Goal: Task Accomplishment & Management: Manage account settings

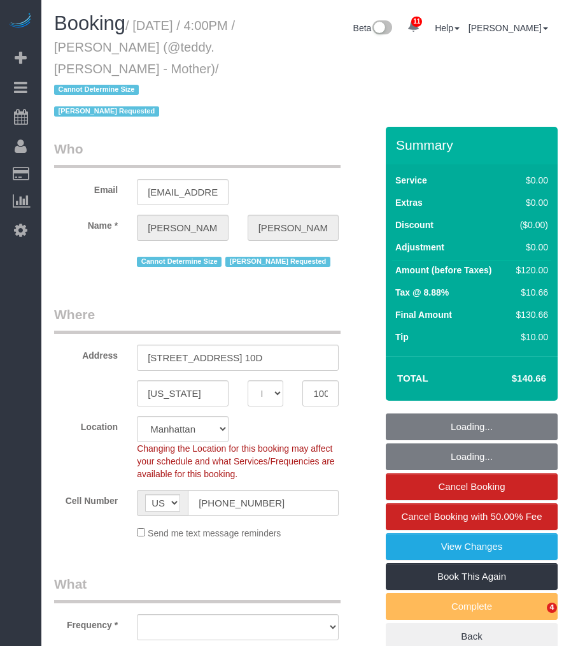
select select "NY"
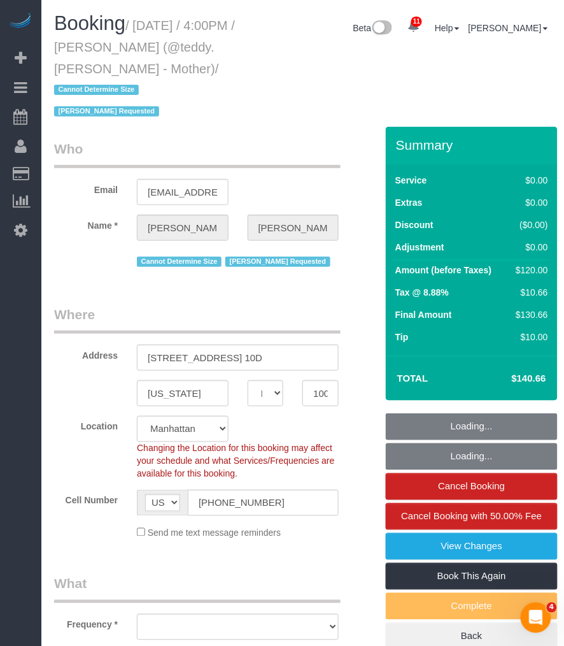
select select "string:stripe-pm_1R8sZx4VGloSiKo7WcmnqSBi"
select select "object:906"
select select "spot1"
select select "number:89"
select select "number:90"
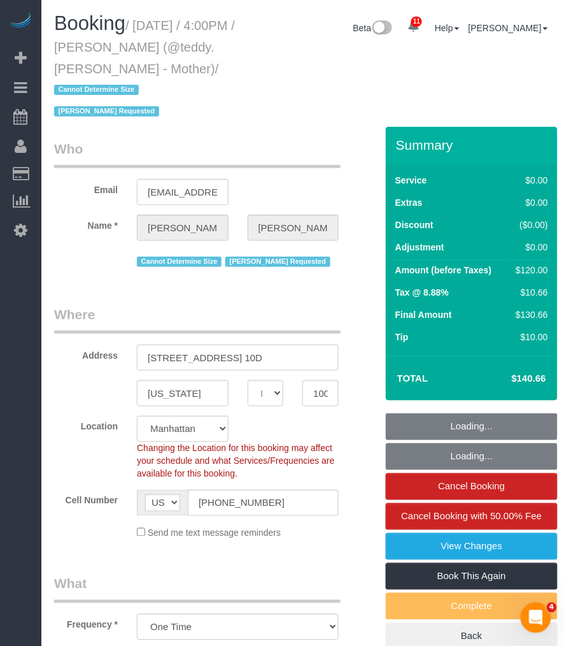
select select "number:15"
select select "number:5"
select select "1"
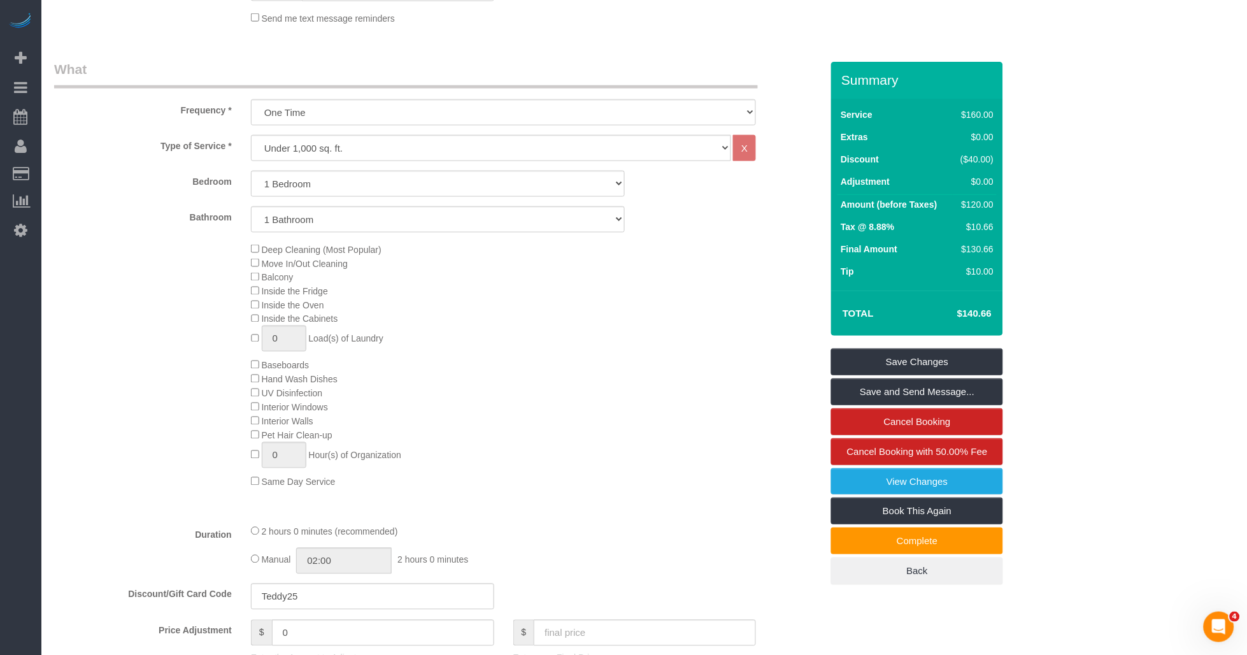
scroll to position [708, 0]
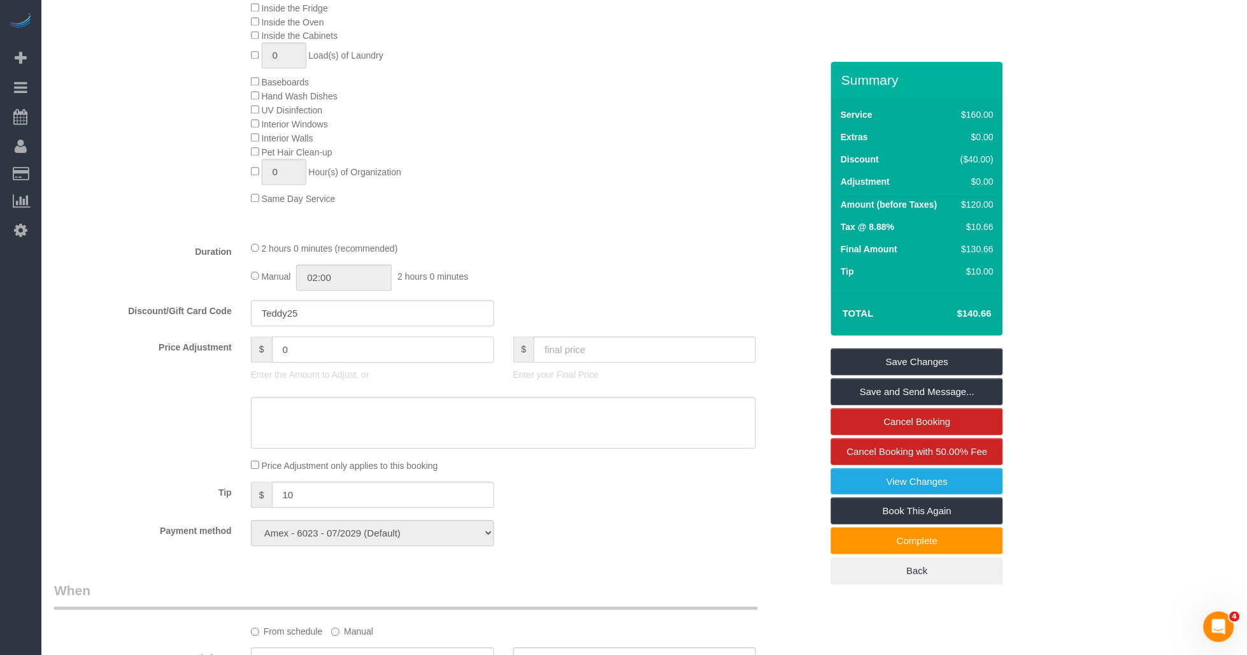
click at [284, 361] on input "0" at bounding box center [383, 349] width 222 height 26
type input "300"
click at [284, 361] on input "300" at bounding box center [383, 349] width 222 height 26
type input "-30"
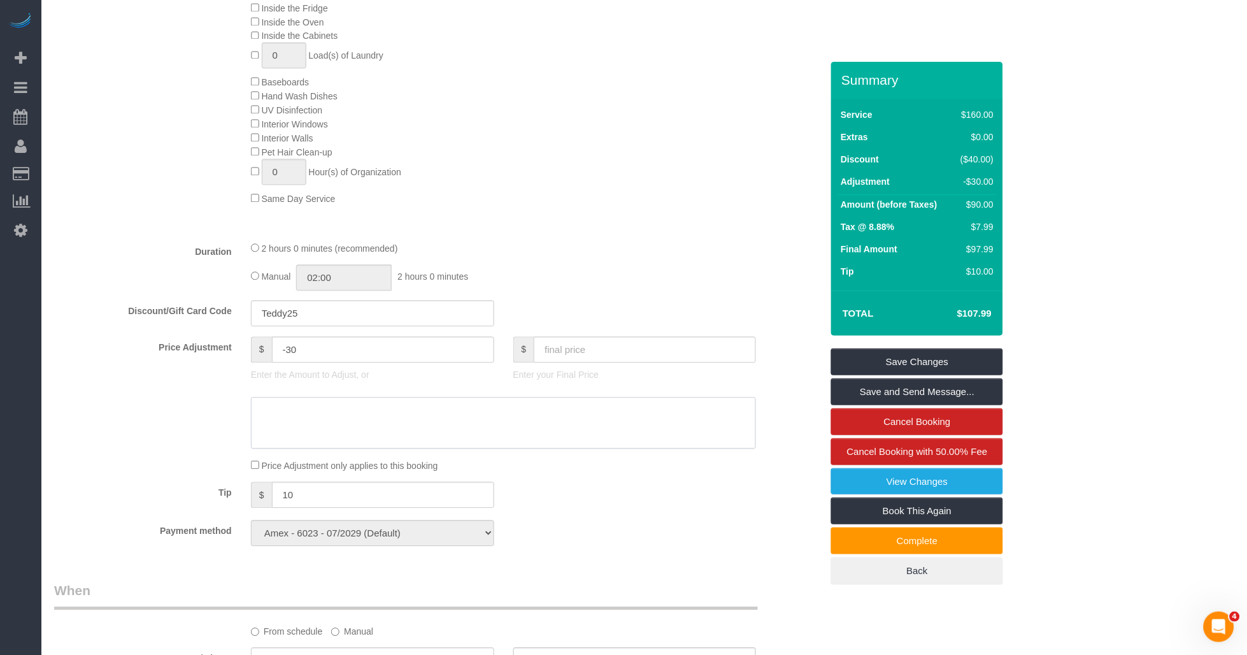
click at [336, 447] on textarea at bounding box center [504, 423] width 506 height 52
drag, startPoint x: 482, startPoint y: 424, endPoint x: 293, endPoint y: 437, distance: 189.6
click at [279, 438] on textarea at bounding box center [504, 423] width 506 height 52
click at [293, 437] on textarea at bounding box center [504, 423] width 506 height 52
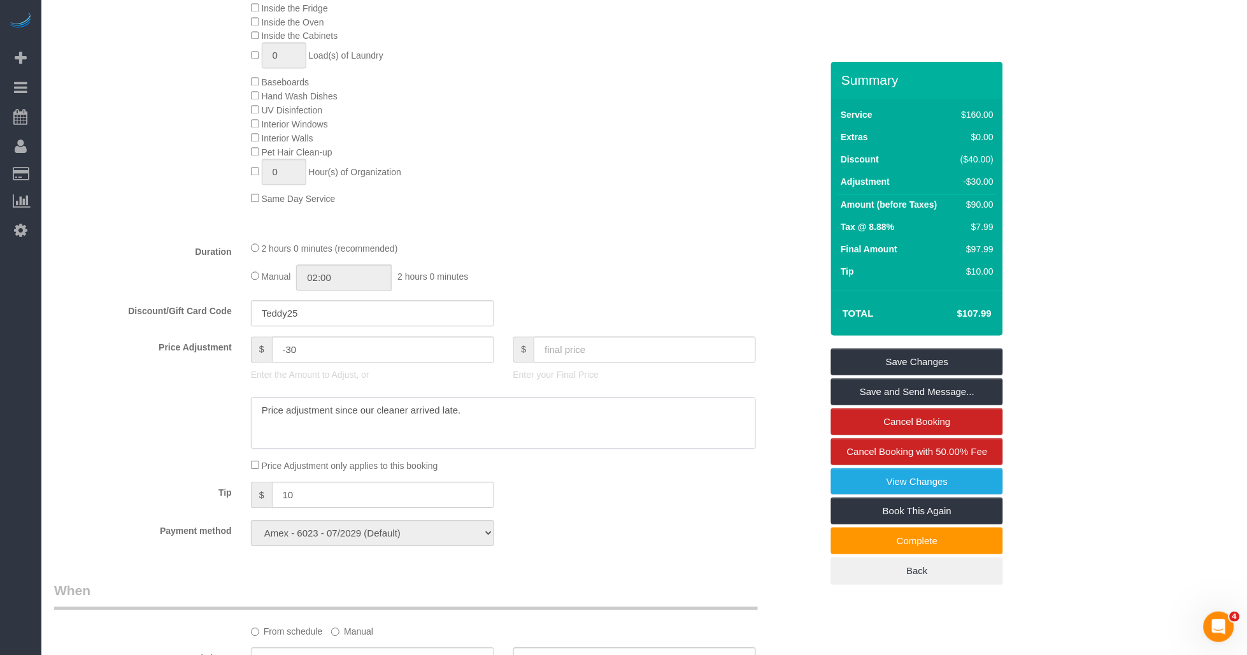
click at [340, 434] on textarea at bounding box center [504, 423] width 506 height 52
drag, startPoint x: 336, startPoint y: 427, endPoint x: 514, endPoint y: 422, distance: 177.8
click at [514, 422] on textarea at bounding box center [504, 423] width 506 height 52
click at [354, 425] on textarea at bounding box center [504, 423] width 506 height 52
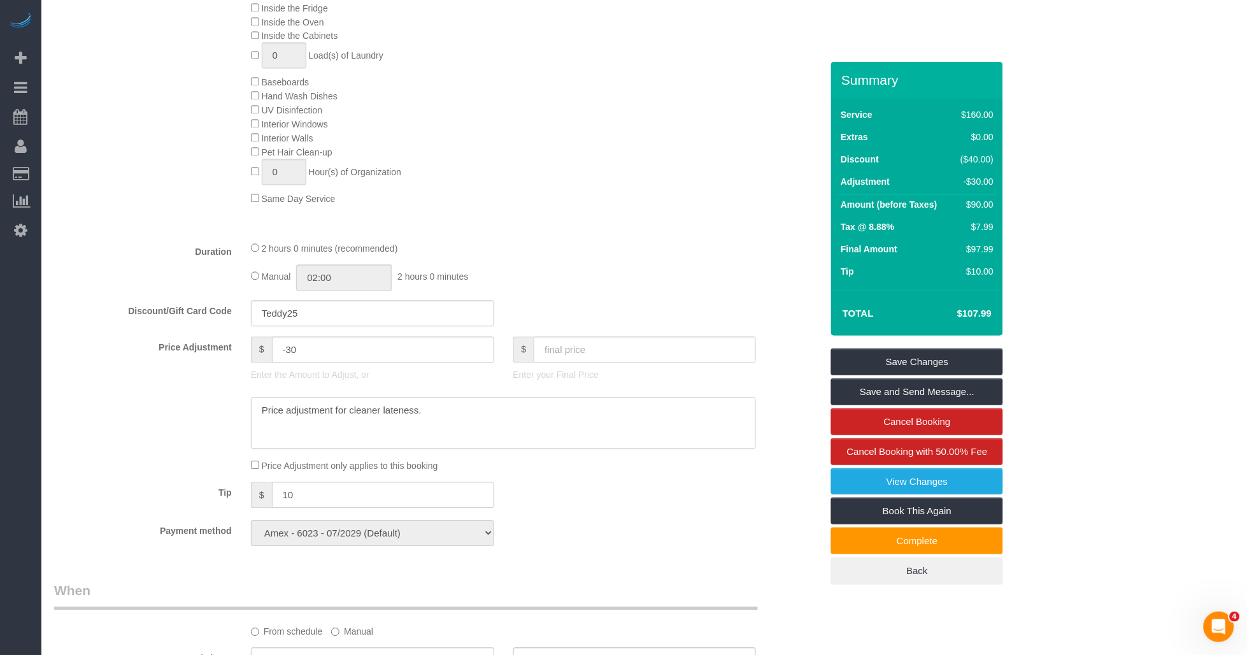
click at [354, 425] on textarea at bounding box center [504, 423] width 506 height 52
click at [292, 427] on textarea at bounding box center [504, 423] width 506 height 52
paste textarea "’s lateness"
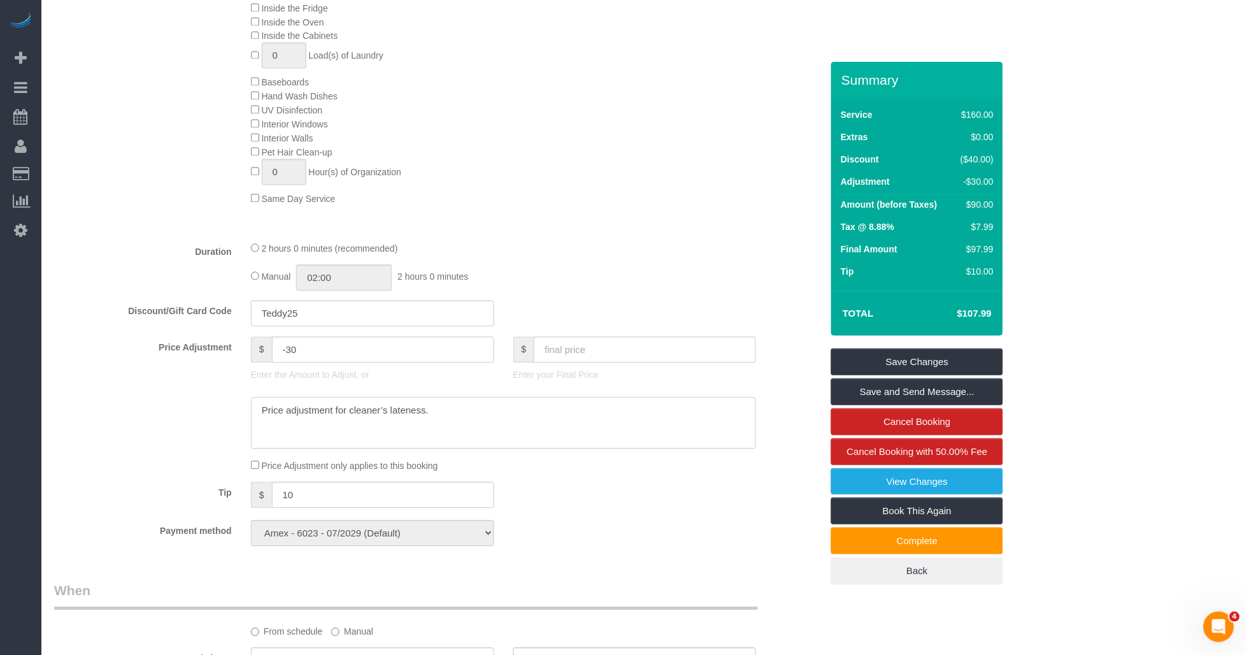
type textarea "Price adjustment for cleaner’s lateness."
click at [149, 425] on div at bounding box center [438, 423] width 787 height 52
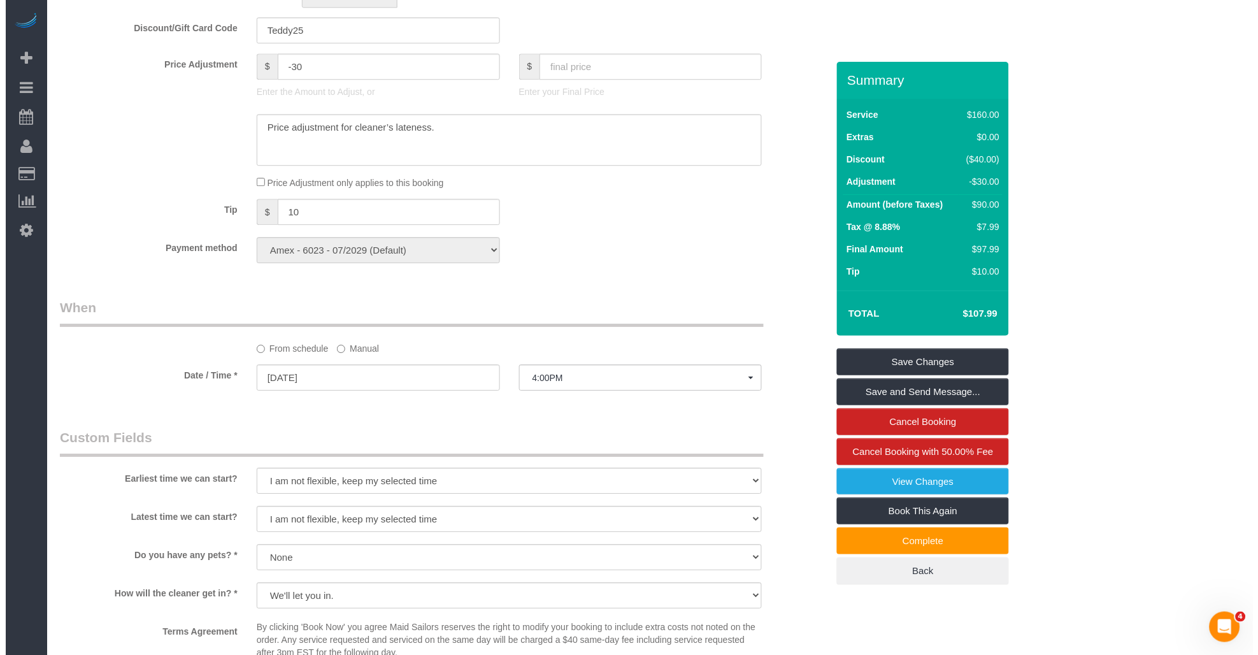
scroll to position [779, 0]
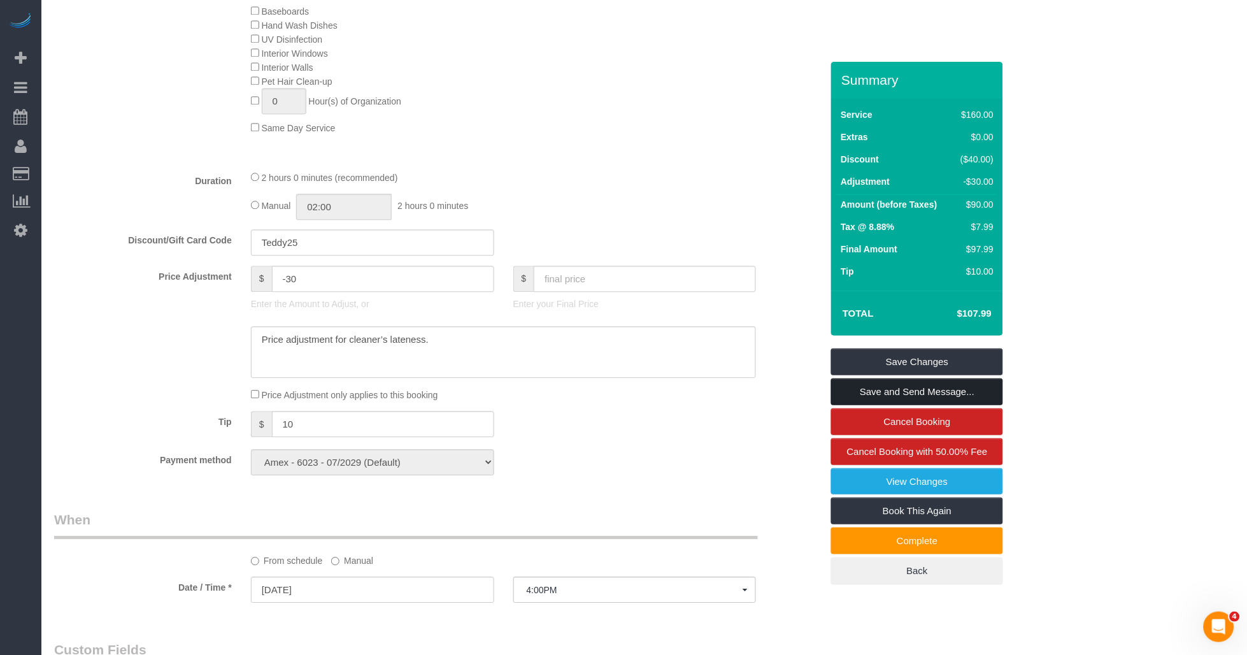
click at [564, 391] on link "Save and Send Message..." at bounding box center [917, 391] width 172 height 27
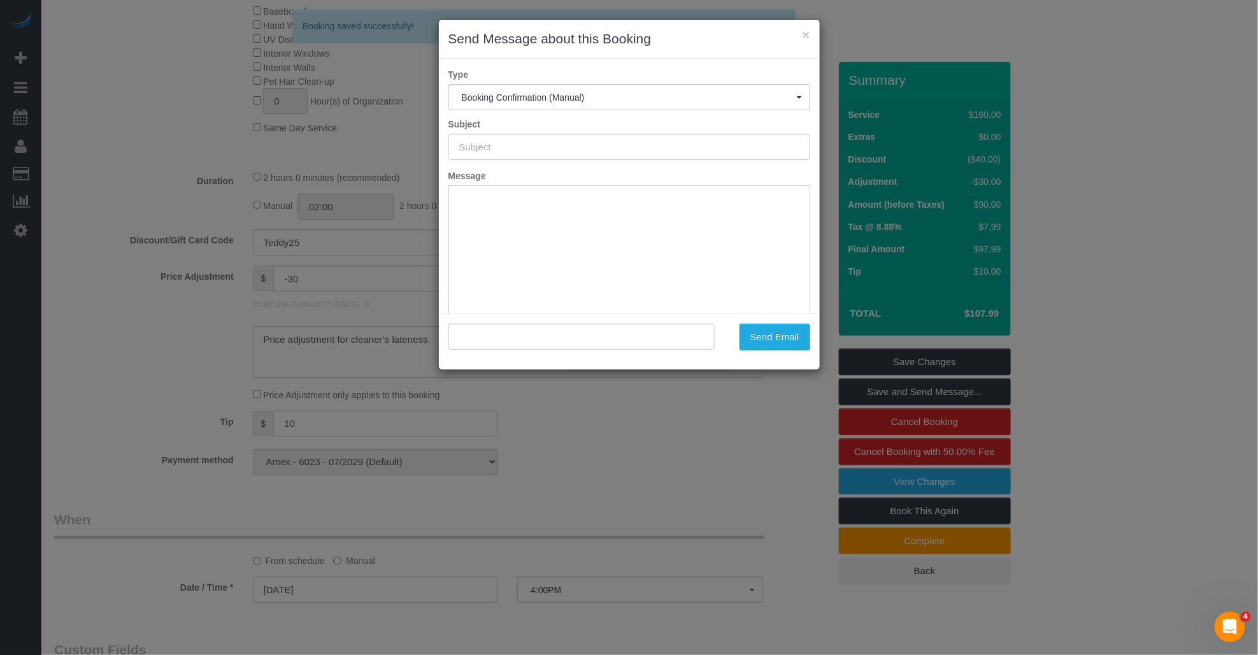
scroll to position [0, 0]
type input "Cleaning Confirmed for 09/04/2025 at 4:00pm"
type input ""Valery Siegel" <valerysiegel@gmail.com>"
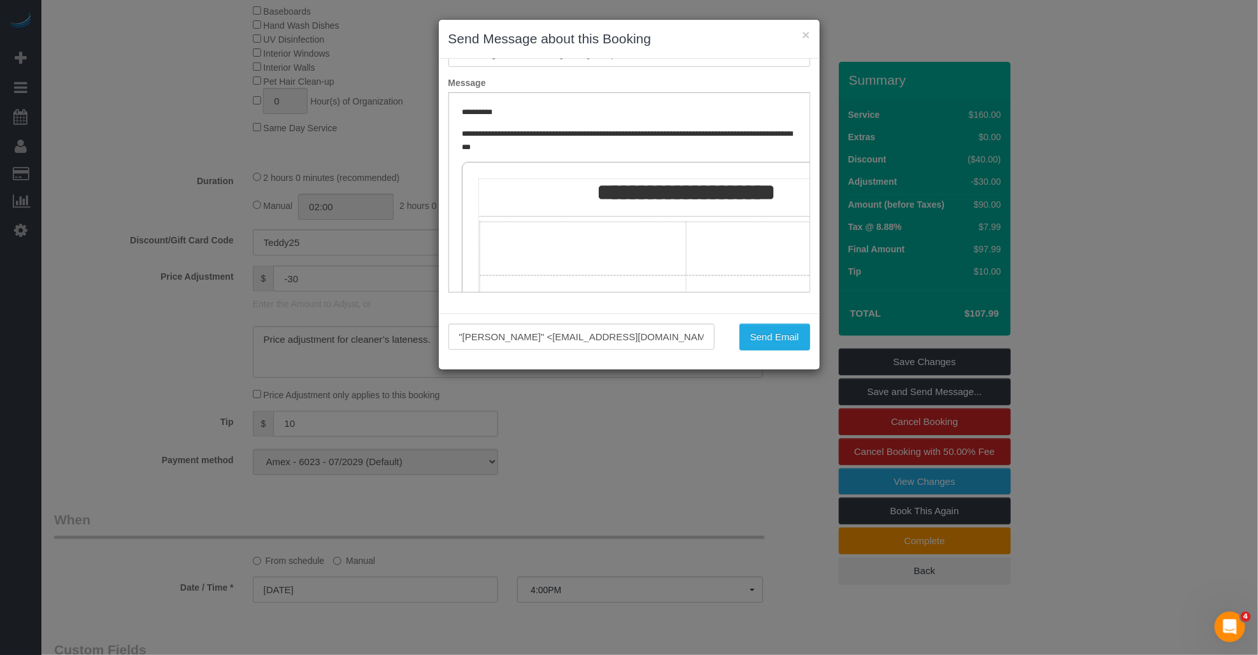
scroll to position [212, 0]
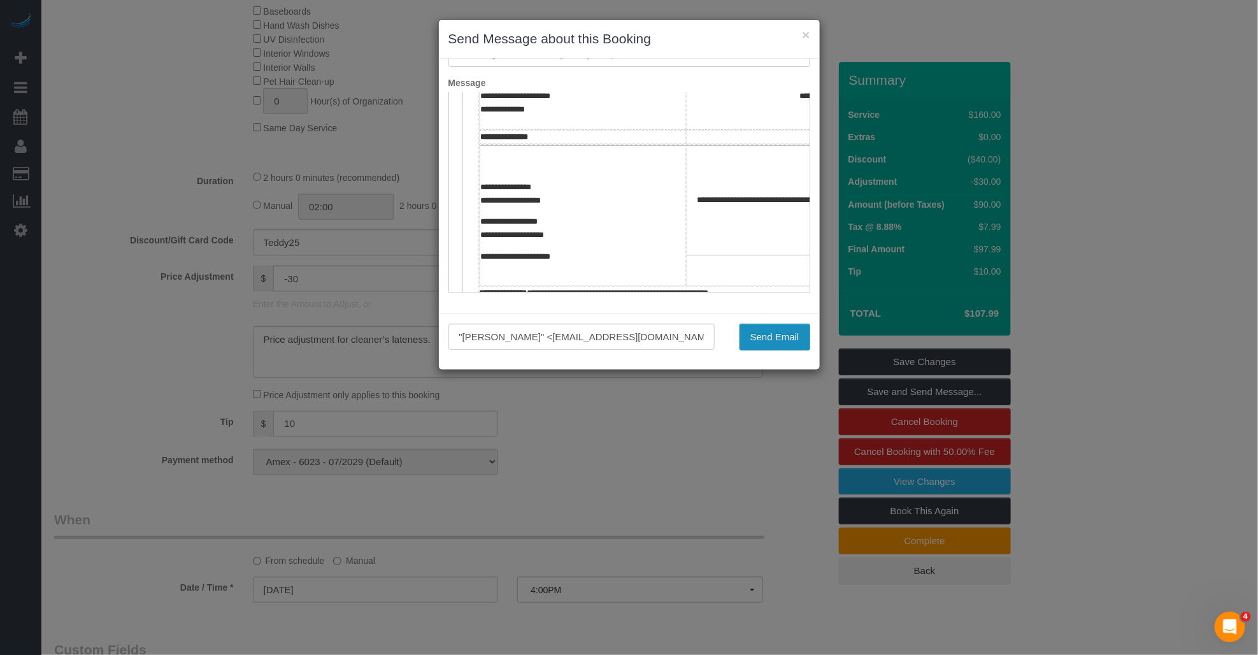
click at [564, 336] on button "Send Email" at bounding box center [775, 337] width 71 height 27
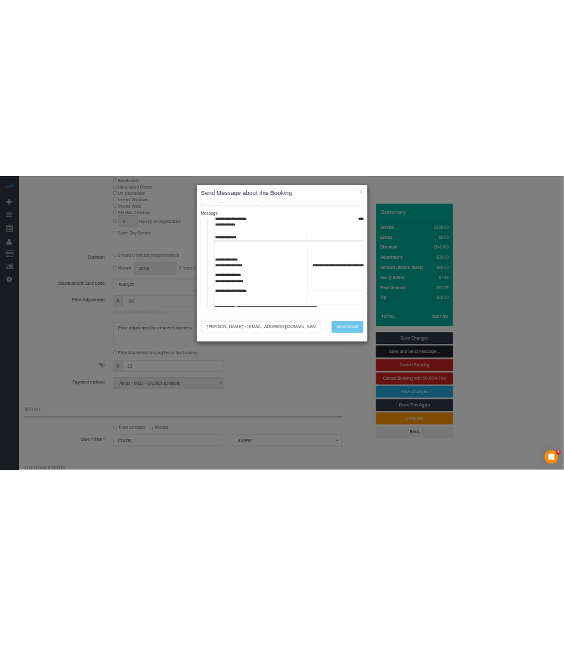
scroll to position [824, 0]
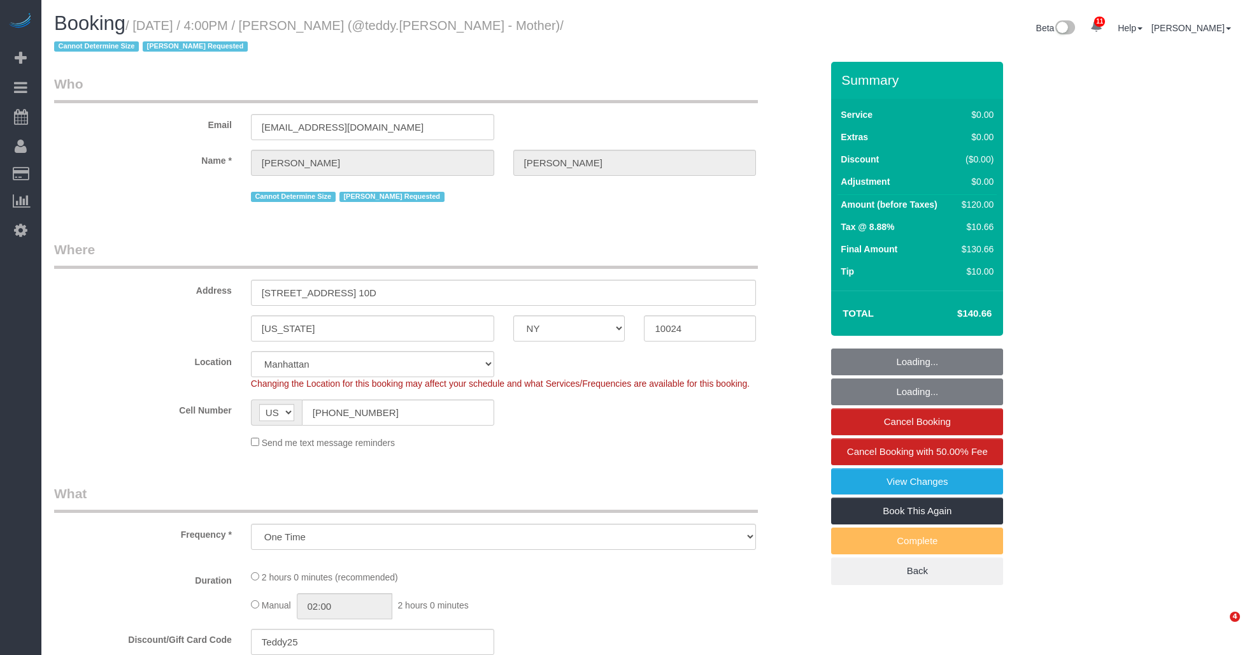
select select "NY"
select select "number:89"
select select "number:90"
select select "number:15"
select select "number:5"
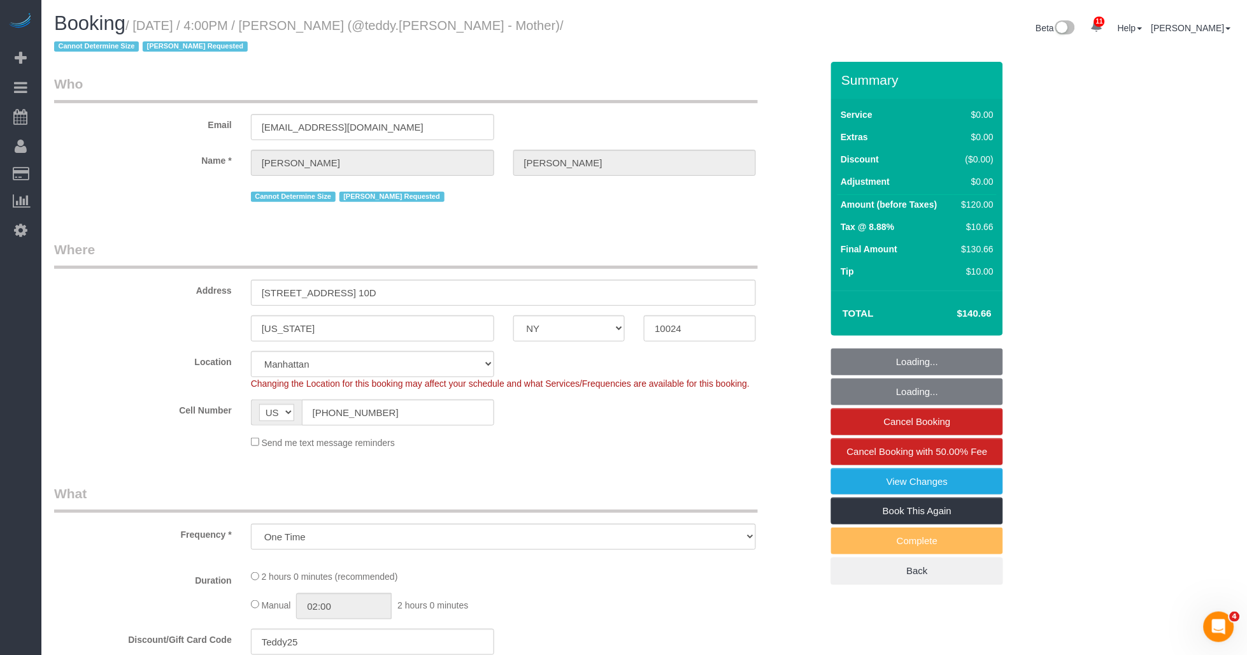
select select "object:901"
select select "string:stripe-pm_1R8sZx4VGloSiKo7WcmnqSBi"
select select "spot1"
select select "1"
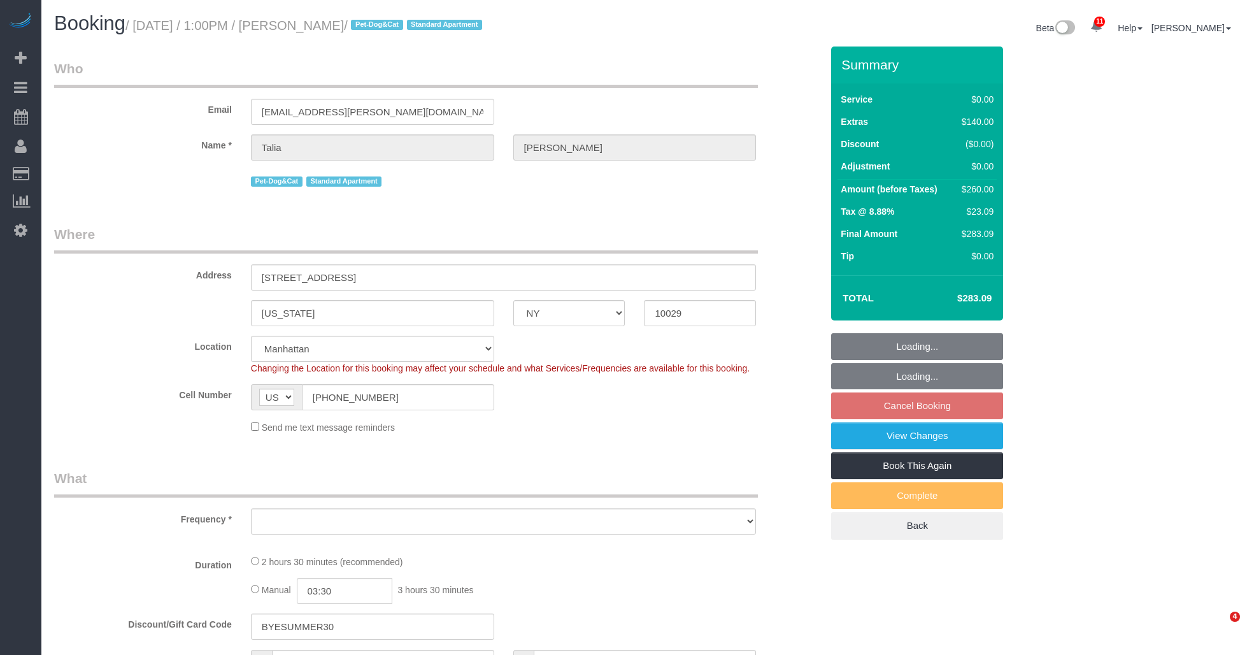
select select "NY"
select select "object:719"
select select "string:stripe-pm_1S3gNz4VGloSiKo7UkXR3Wav"
select select "object:723"
select select "spot4"
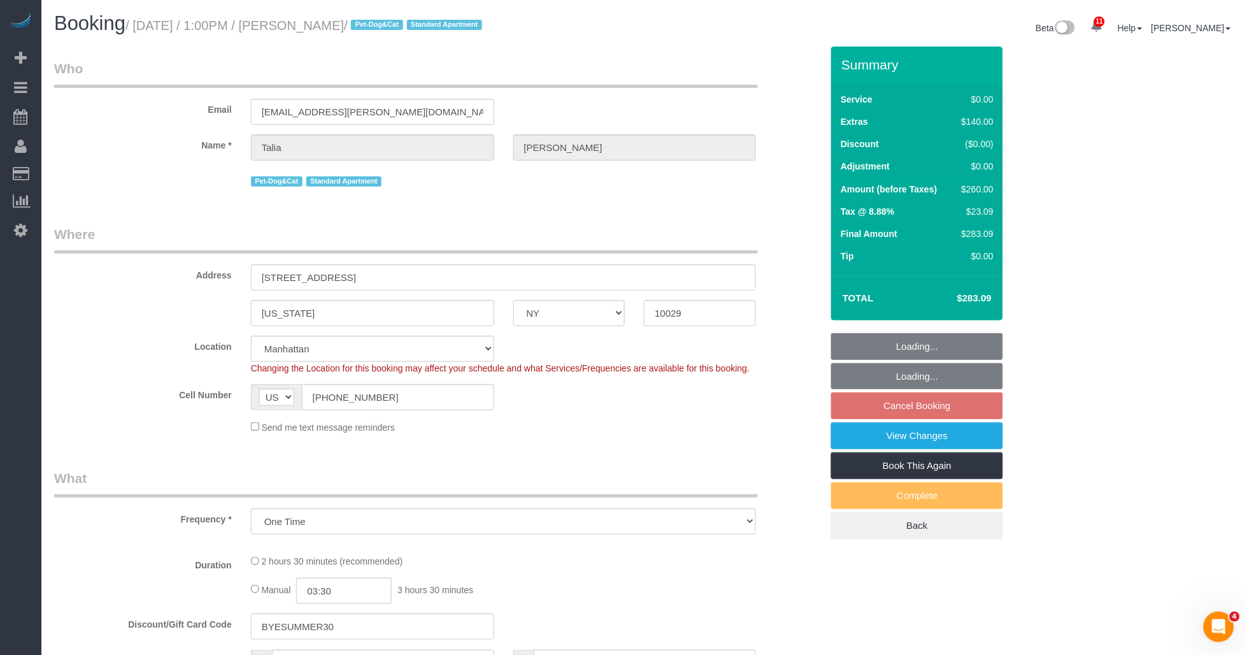
select select "number:89"
select select "number:90"
select select "number:15"
select select "number:6"
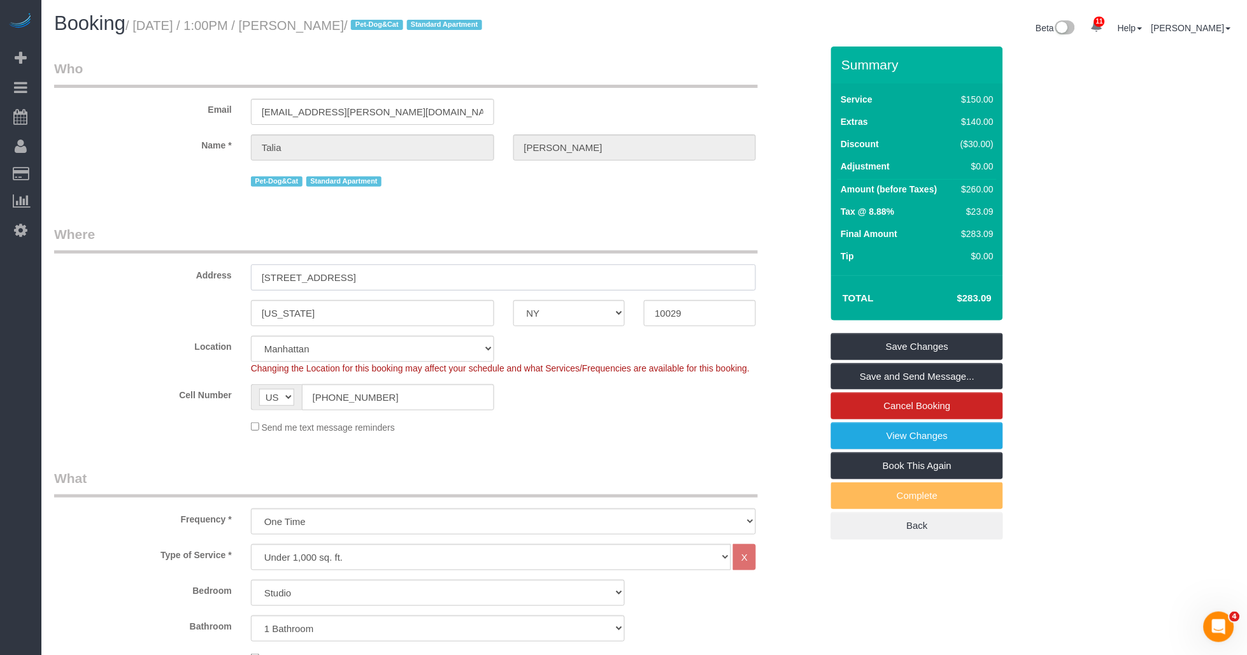
click at [332, 279] on input "1510 Lexington Ave, Apt 8T" at bounding box center [504, 277] width 506 height 26
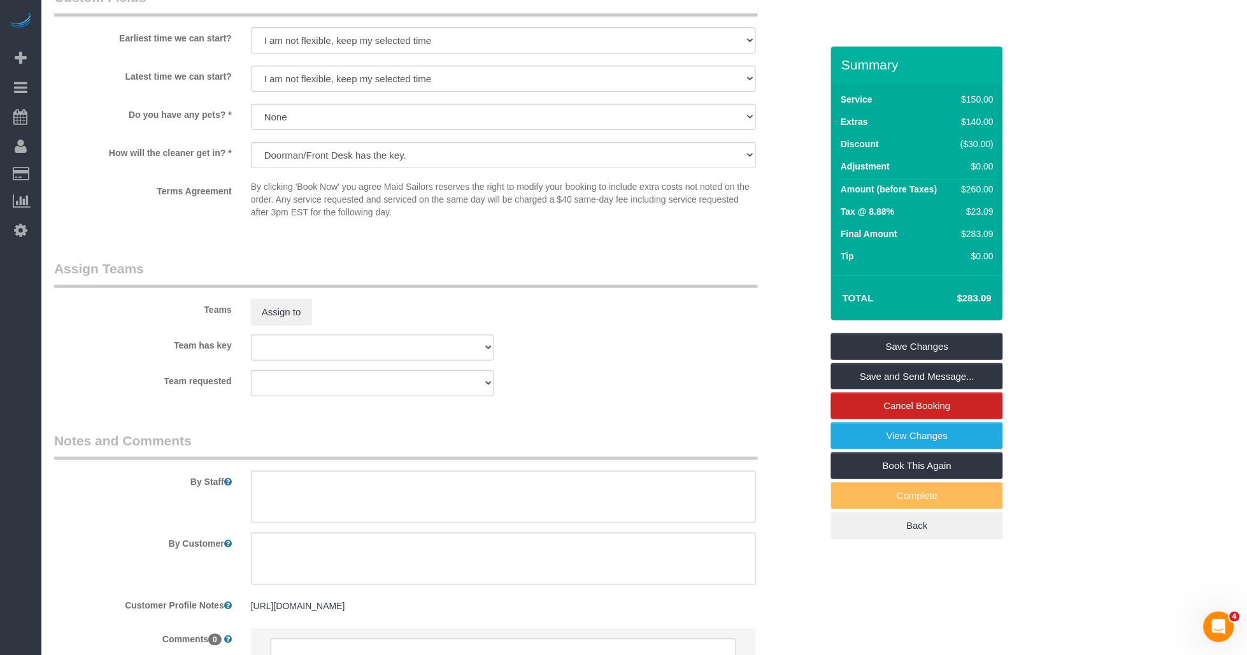
scroll to position [1486, 0]
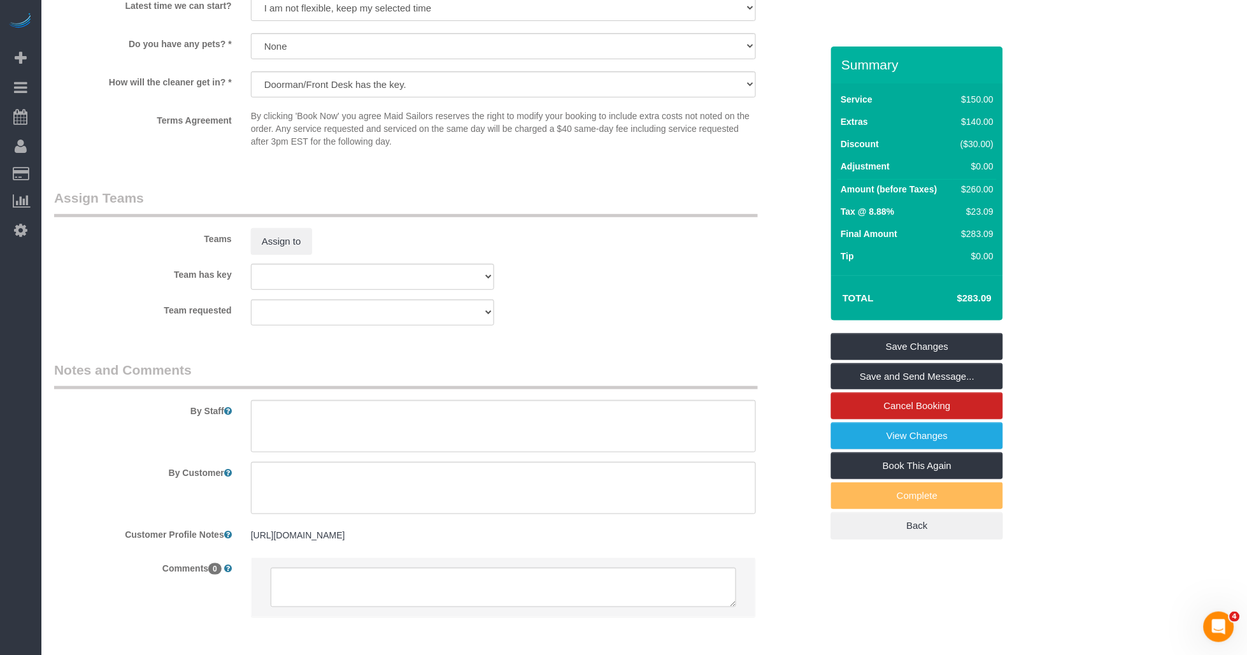
click at [380, 542] on pre "https://www.zillow.com/homedetails/169-E-102nd-St-APT-4A-New-York-NY-10029/3154…" at bounding box center [504, 535] width 506 height 13
click at [0, 0] on textarea "https://www.zillow.com/homedetails/169-E-102nd-St-APT-4A-New-York-NY-10029/3154…" at bounding box center [0, 0] width 0 height 0
click at [380, 550] on textarea "https://www.zillow.com/homedetails/169-E-102nd-St-APT-4A-New-York-NY-10029/3154…" at bounding box center [504, 594] width 506 height 141
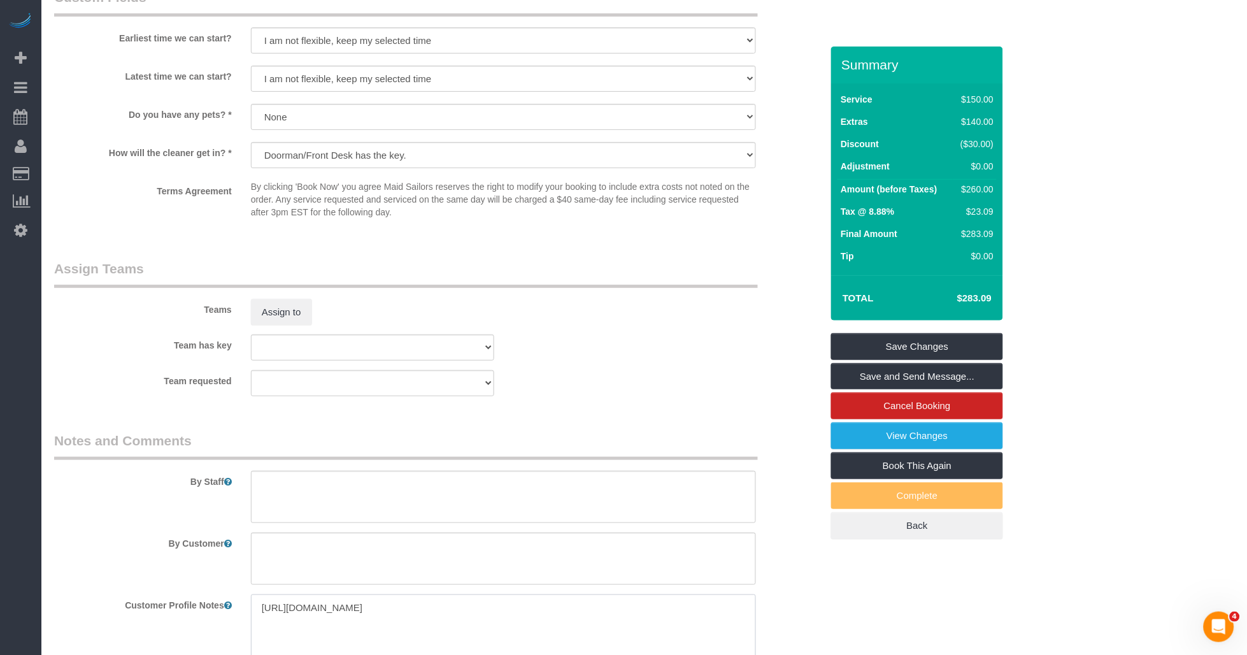
scroll to position [1274, 0]
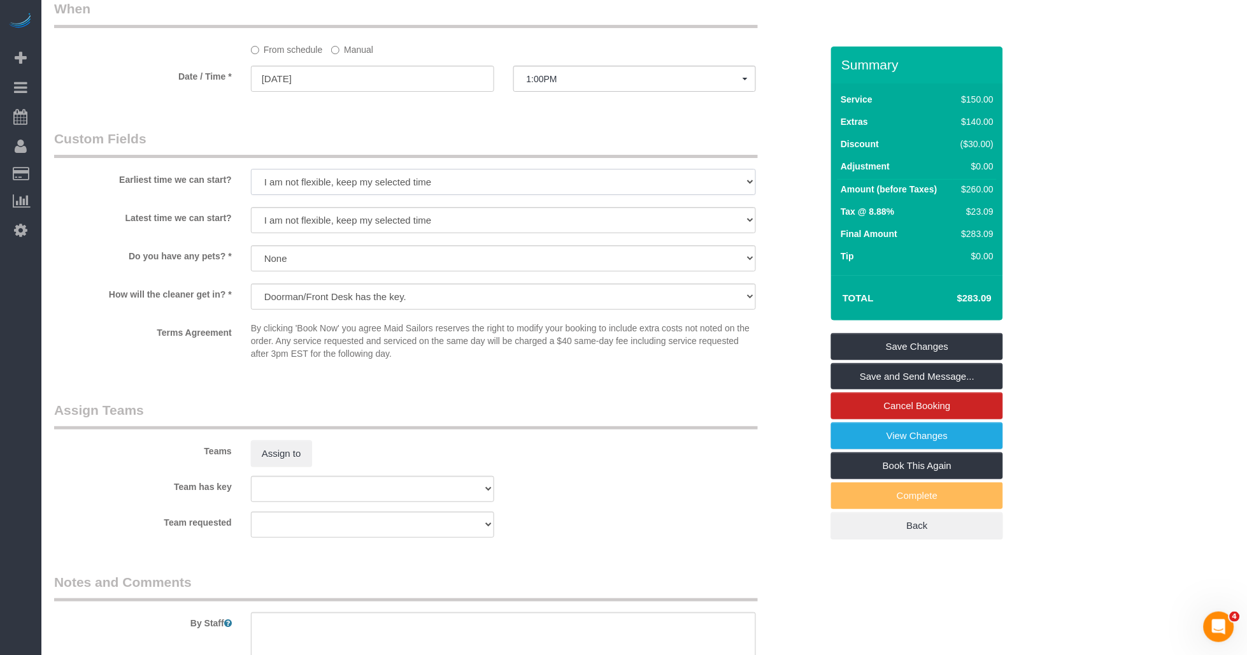
click at [375, 194] on select "I am not flexible, keep my selected time 8:00 AM 9:00 AM 10:00 AM 11:00 AM 12:0…" at bounding box center [504, 182] width 506 height 26
click at [251, 187] on select "I am not flexible, keep my selected time 8:00 AM 9:00 AM 10:00 AM 11:00 AM 12:0…" at bounding box center [504, 182] width 506 height 26
click at [352, 195] on select "I am not flexible, keep my selected time 8:00 AM 9:00 AM 10:00 AM 11:00 AM 12:0…" at bounding box center [504, 182] width 506 height 26
select select "number:60"
click at [251, 187] on select "I am not flexible, keep my selected time 8:00 AM 9:00 AM 10:00 AM 11:00 AM 12:0…" at bounding box center [504, 182] width 506 height 26
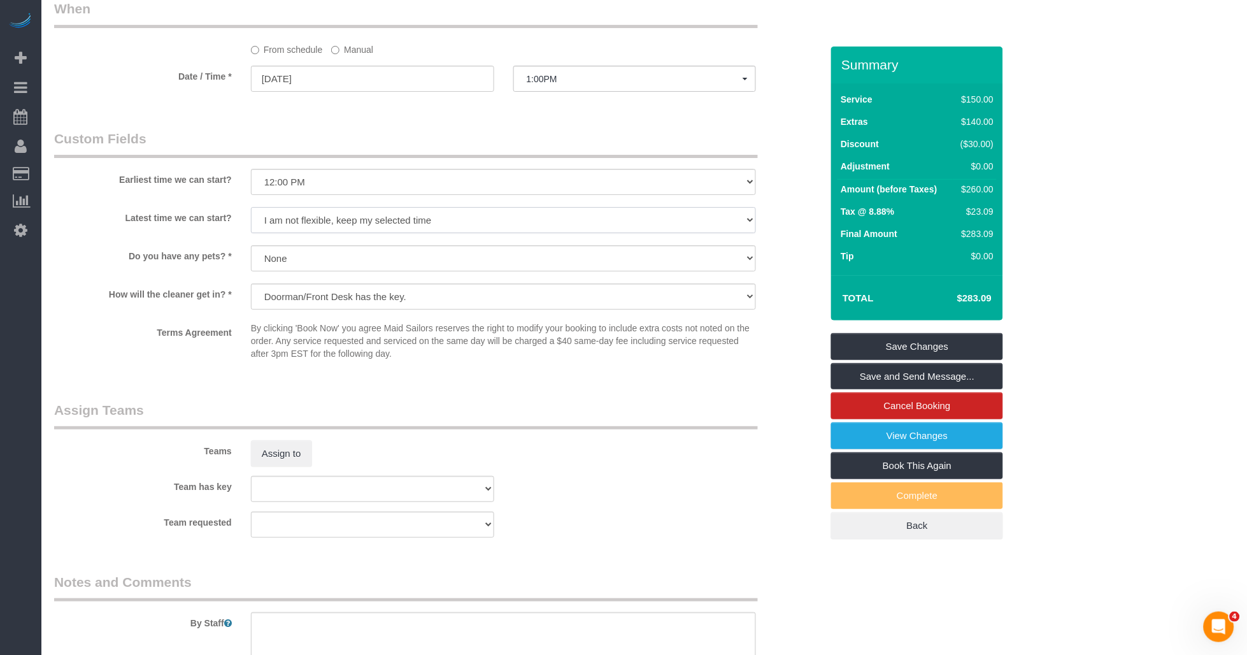
click at [352, 233] on select "I am not flexible, keep my selected time 8:00 AM 9:00 AM 10:00 AM 11:00 AM 12:0…" at bounding box center [504, 220] width 506 height 26
select select "number:73"
click at [251, 225] on select "I am not flexible, keep my selected time 8:00 AM 9:00 AM 10:00 AM 11:00 AM 12:0…" at bounding box center [504, 220] width 506 height 26
click at [177, 366] on div "Terms Agreement By clicking 'Book Now' you agree Maid Sailors reserves the righ…" at bounding box center [438, 344] width 787 height 44
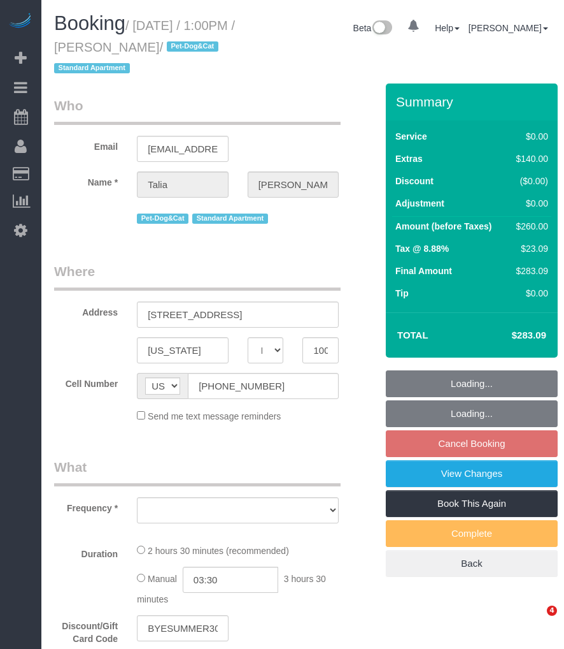
select select "NY"
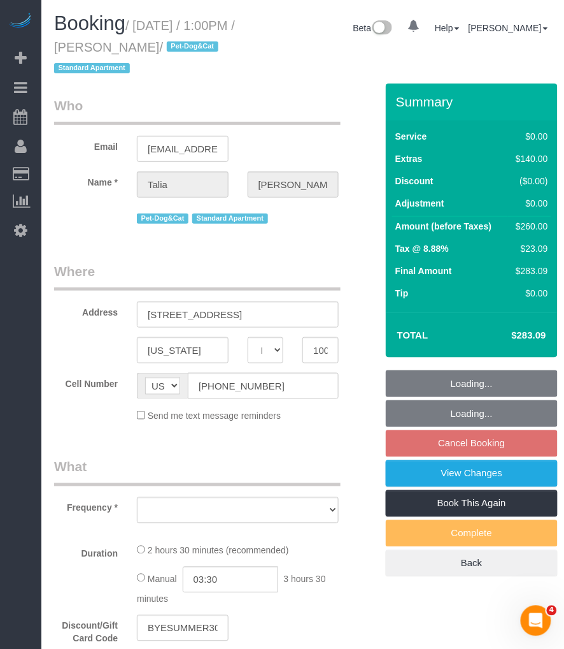
select select "object:717"
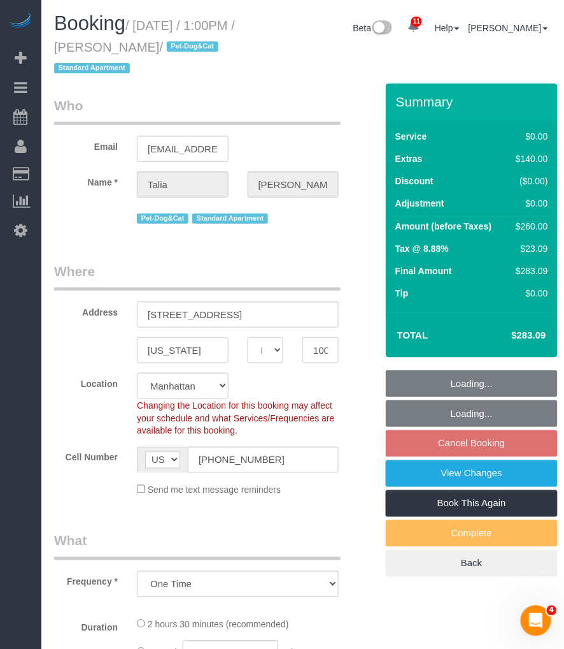
select select "string:stripe-pm_1S3gNz4VGloSiKo7UkXR3Wav"
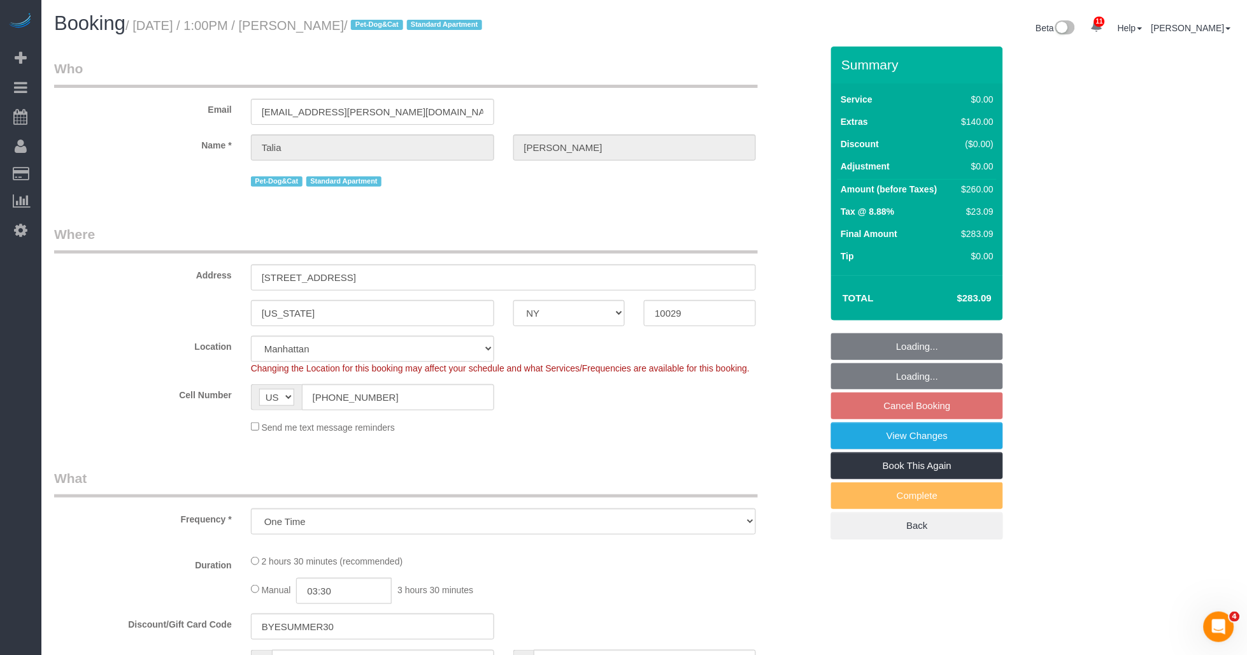
select select "spot4"
select select "object:728"
select select "number:89"
select select "number:90"
select select "number:15"
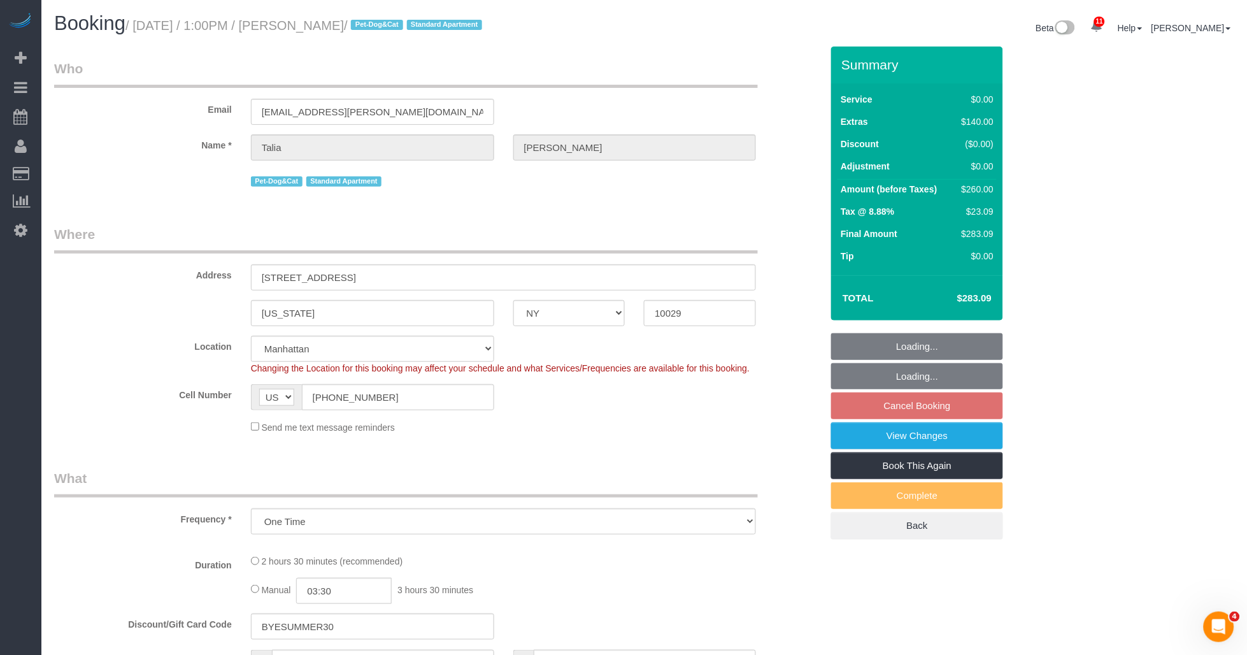
select select "number:6"
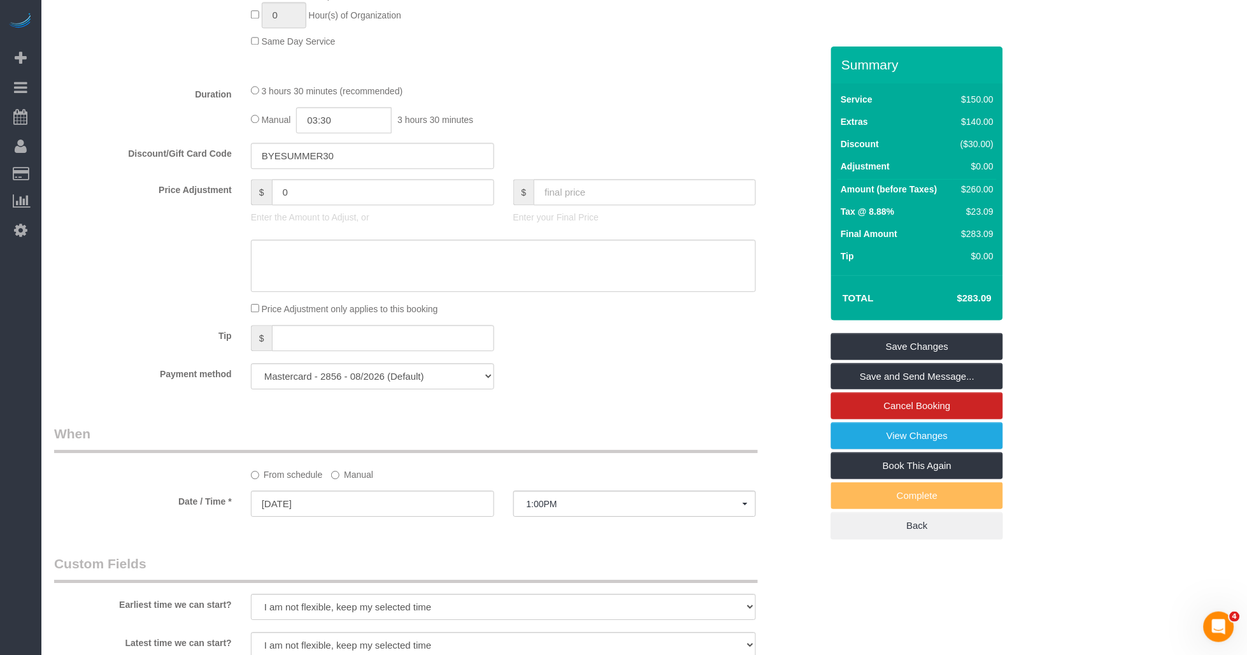
scroll to position [1061, 0]
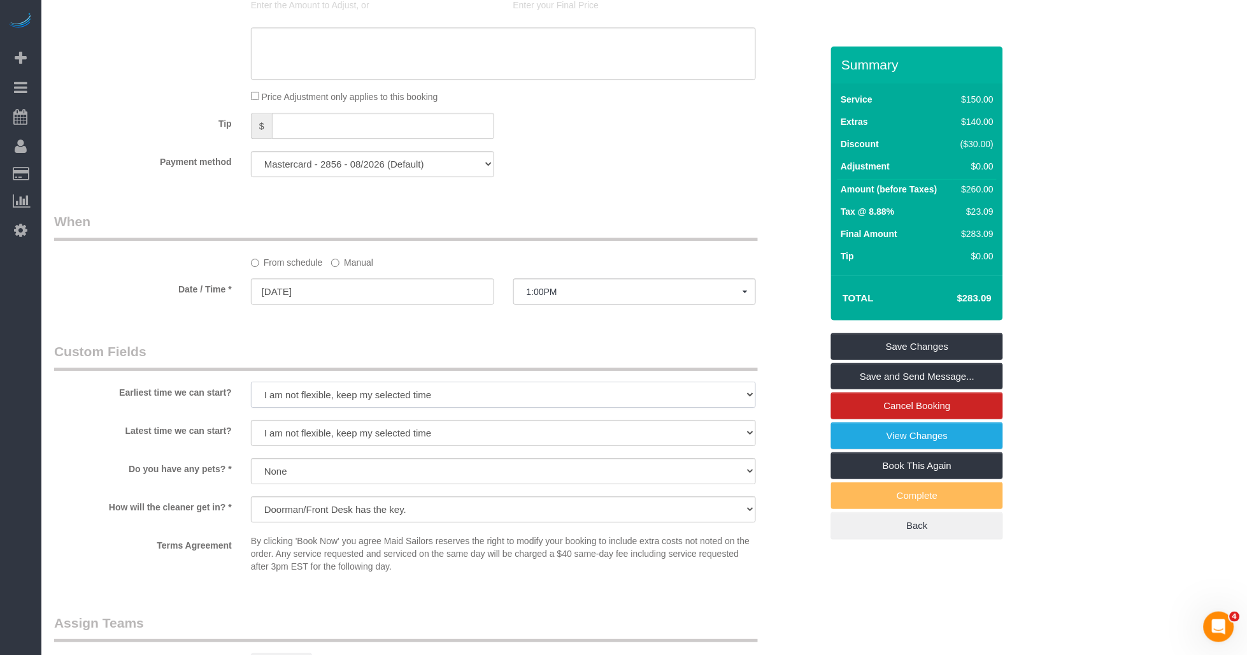
click at [408, 408] on select "I am not flexible, keep my selected time 8:00 AM 9:00 AM 10:00 AM 11:00 AM 12:0…" at bounding box center [504, 395] width 506 height 26
select select "number:60"
click at [251, 399] on select "I am not flexible, keep my selected time 8:00 AM 9:00 AM 10:00 AM 11:00 AM 12:0…" at bounding box center [504, 395] width 506 height 26
click at [348, 446] on select "I am not flexible, keep my selected time 8:00 AM 9:00 AM 10:00 AM 11:00 AM 12:0…" at bounding box center [504, 433] width 506 height 26
select select "number:73"
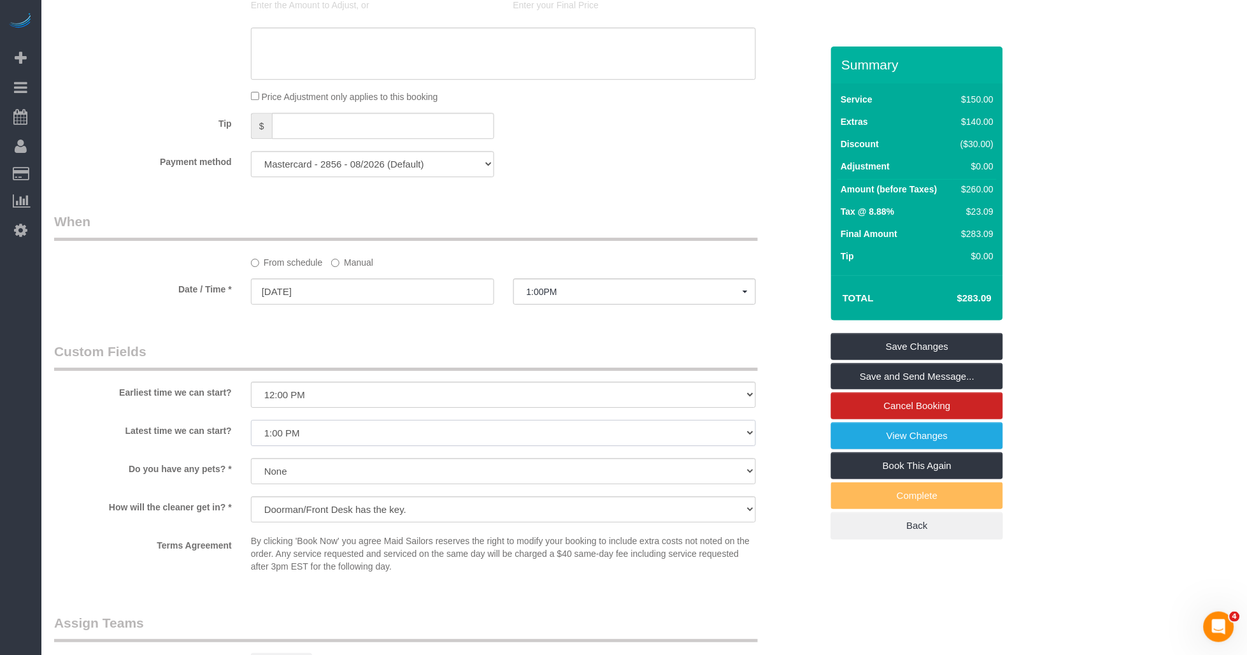
click at [251, 437] on select "I am not flexible, keep my selected time 8:00 AM 9:00 AM 10:00 AM 11:00 AM 12:0…" at bounding box center [504, 433] width 506 height 26
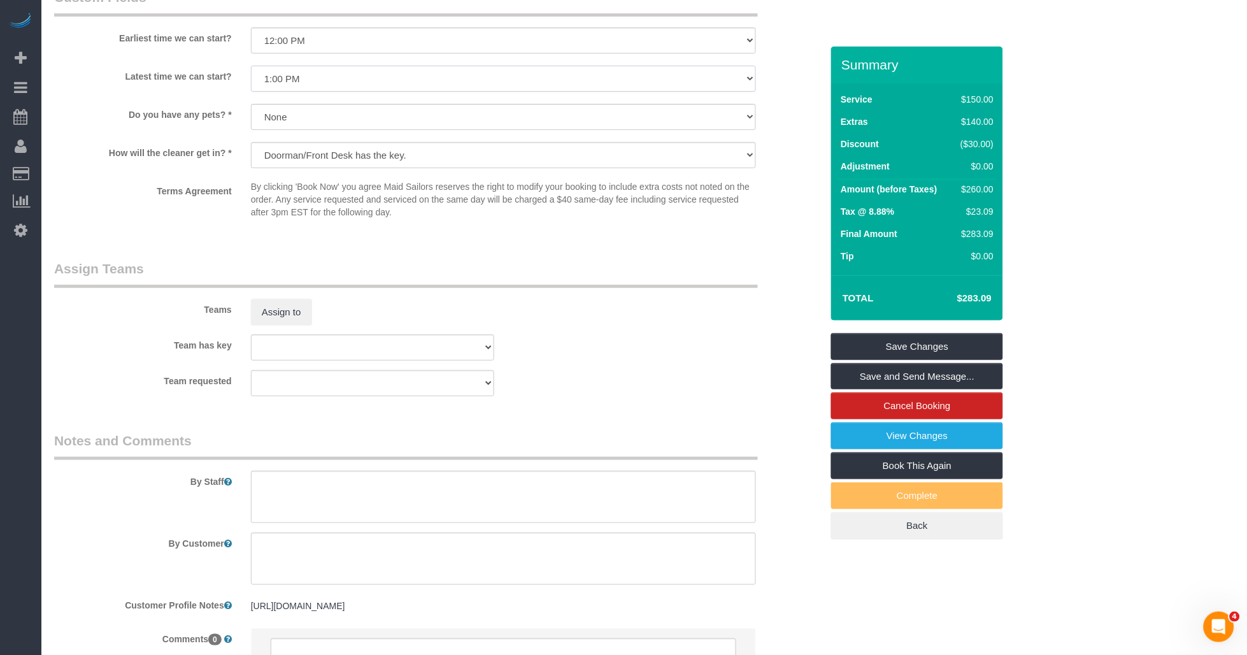
scroll to position [1558, 0]
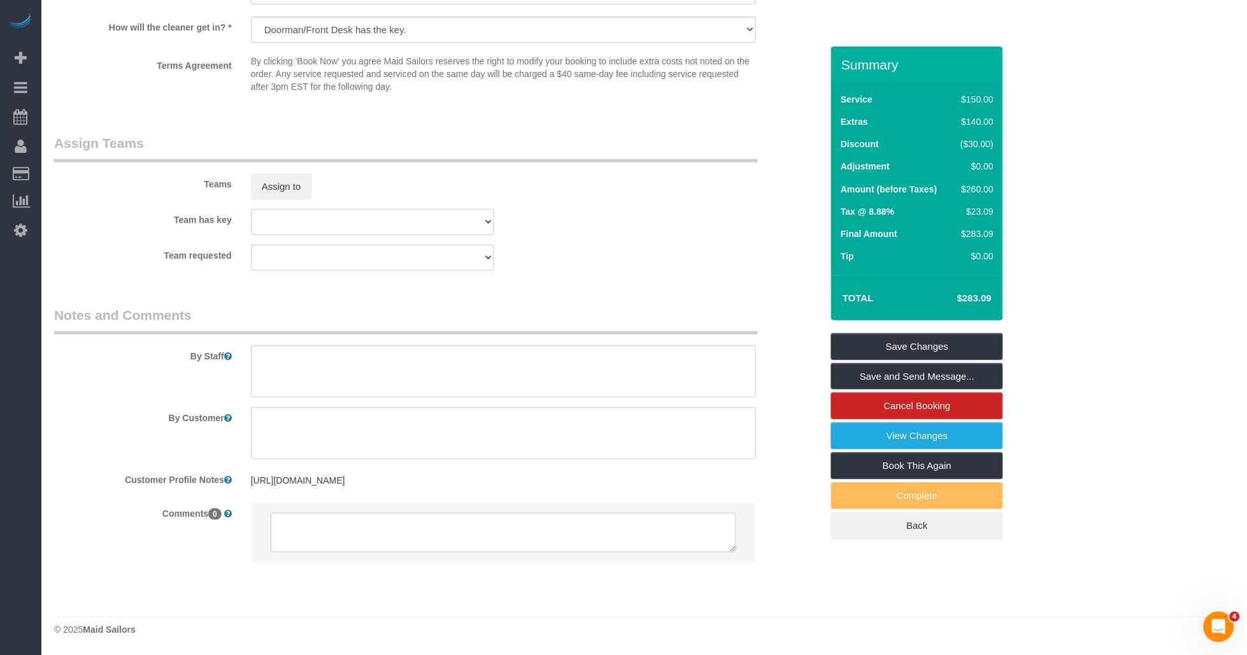
click at [499, 480] on pre "https://www.zillow.com/homedetails/169-E-102nd-St-APT-4A-New-York-NY-10029/3154…" at bounding box center [504, 480] width 506 height 13
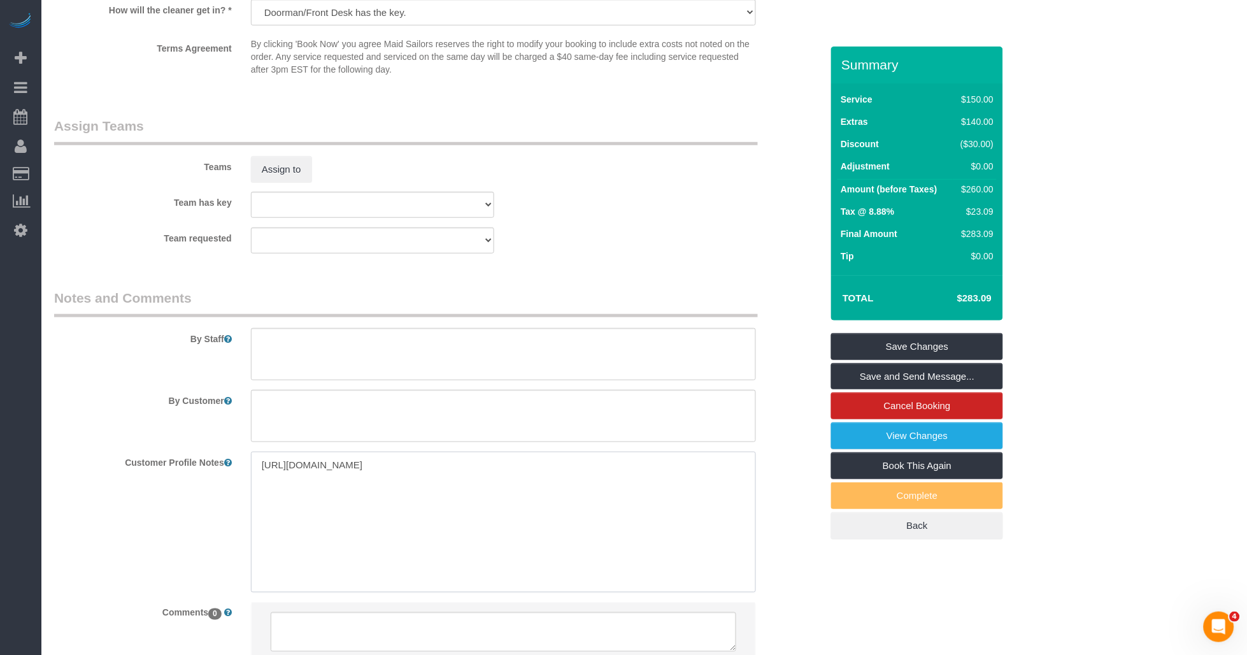
click at [499, 480] on textarea "https://www.zillow.com/homedetails/169-E-102nd-St-APT-4A-New-York-NY-10029/3154…" at bounding box center [504, 522] width 506 height 141
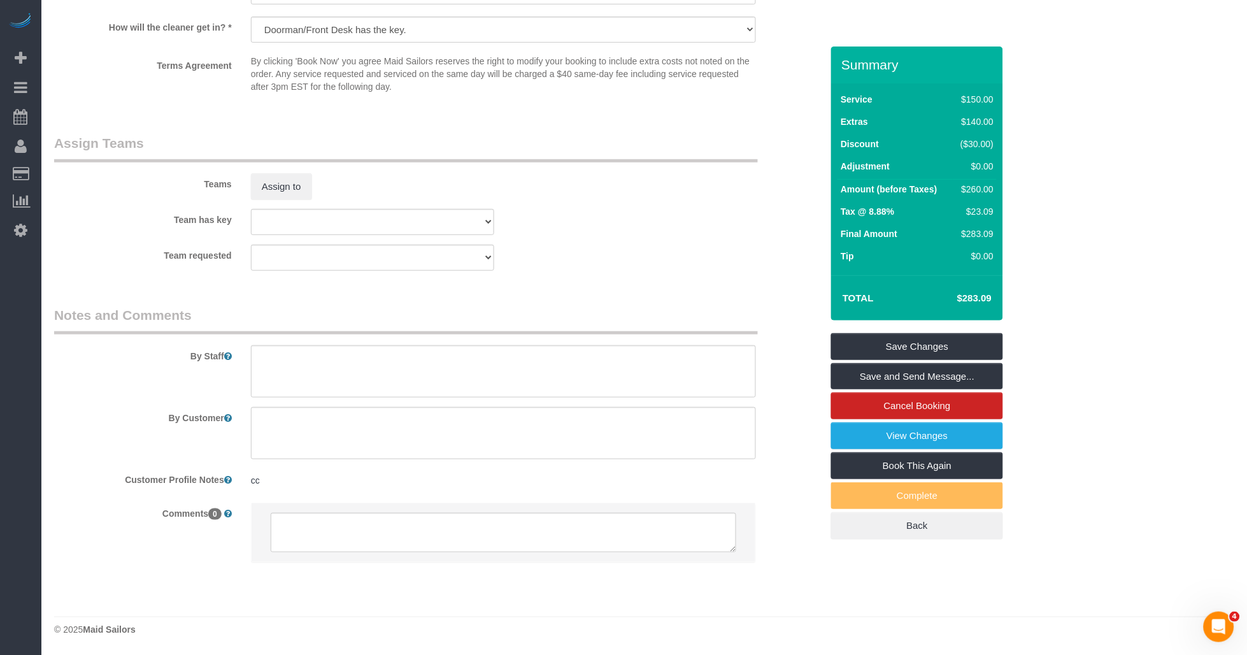
drag, startPoint x: 308, startPoint y: 482, endPoint x: 275, endPoint y: 485, distance: 32.6
click at [306, 482] on pre "cc" at bounding box center [504, 480] width 506 height 13
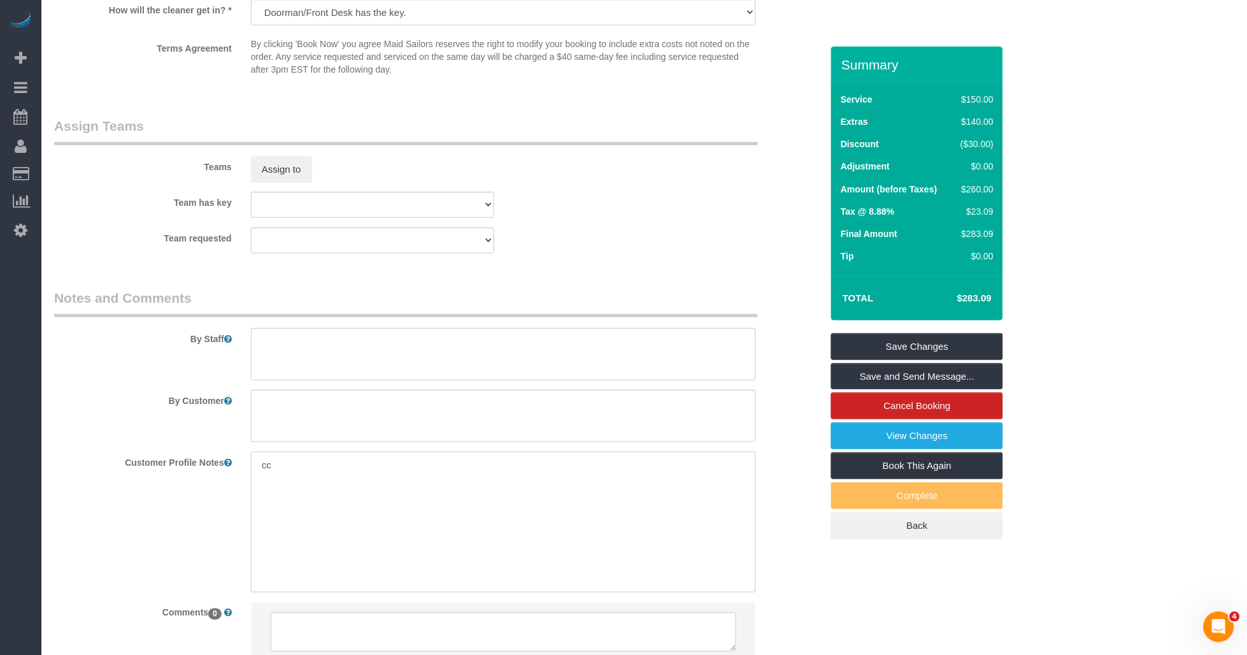
click at [301, 483] on textarea "cc" at bounding box center [504, 522] width 506 height 141
type textarea "c"
type textarea "v"
paste textarea "https://www.zillow.com/homedetails/169-E-102nd-St-APT-4A-New-York-NY-10029/3154…"
type textarea "https://www.zillow.com/homedetails/169-E-102nd-St-APT-4A-New-York-NY-10029/3154…"
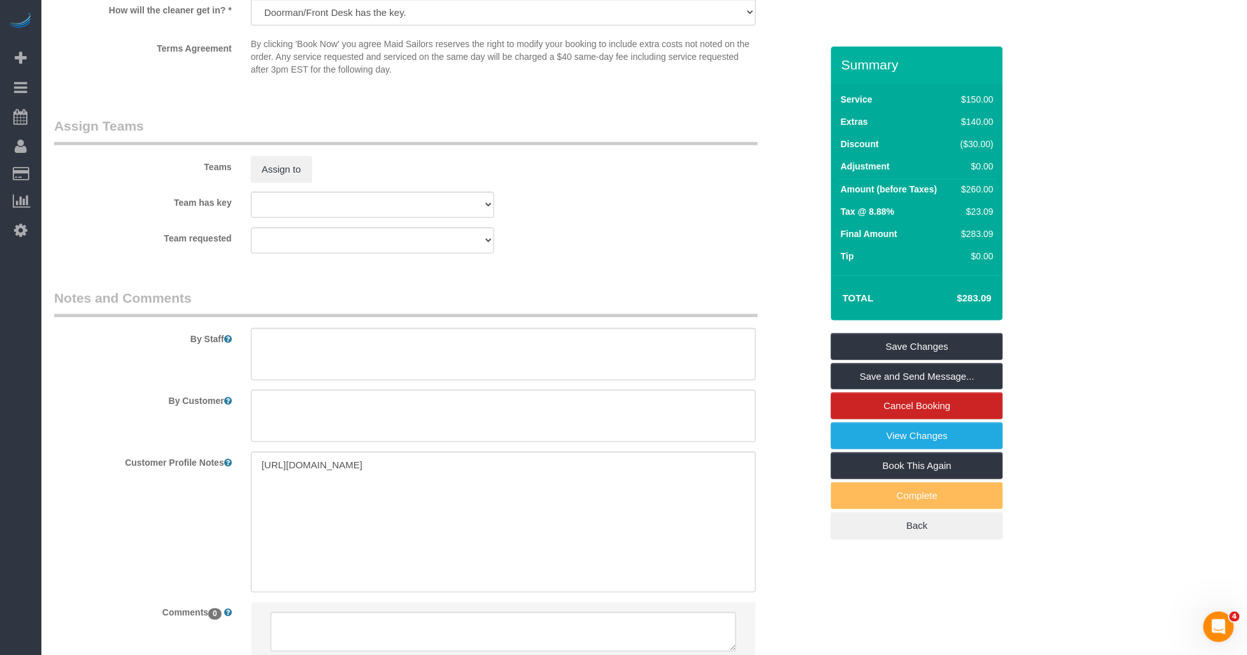
click at [178, 536] on sui-booking-comments "By Staff By Customer Customer Profile Notes https://www.zillow.com/homedetails/…" at bounding box center [438, 482] width 768 height 386
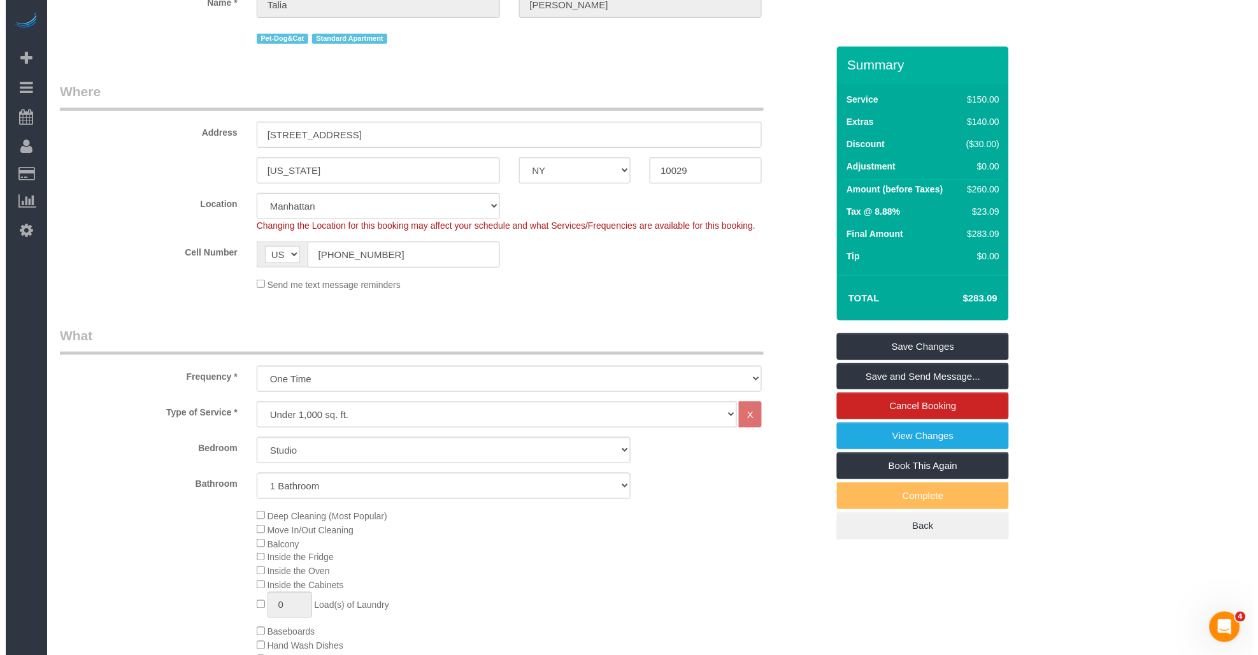
scroll to position [1, 0]
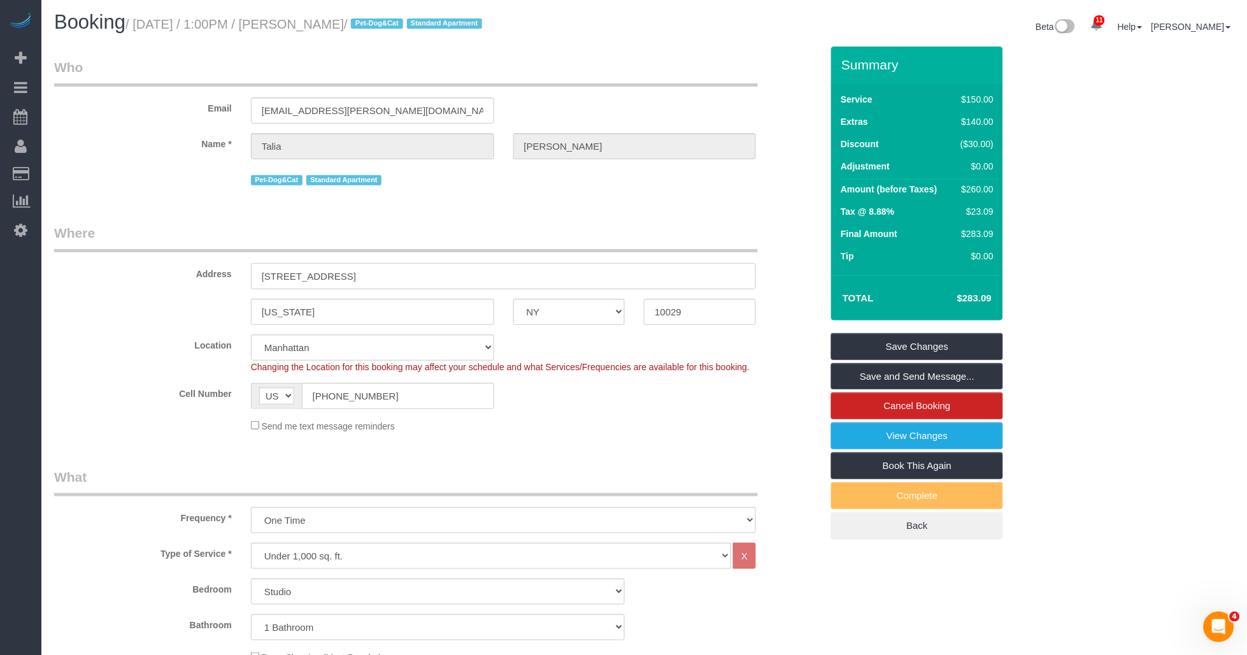
click at [365, 275] on input "1510 Lexington Ave, Apt 8T" at bounding box center [504, 276] width 506 height 26
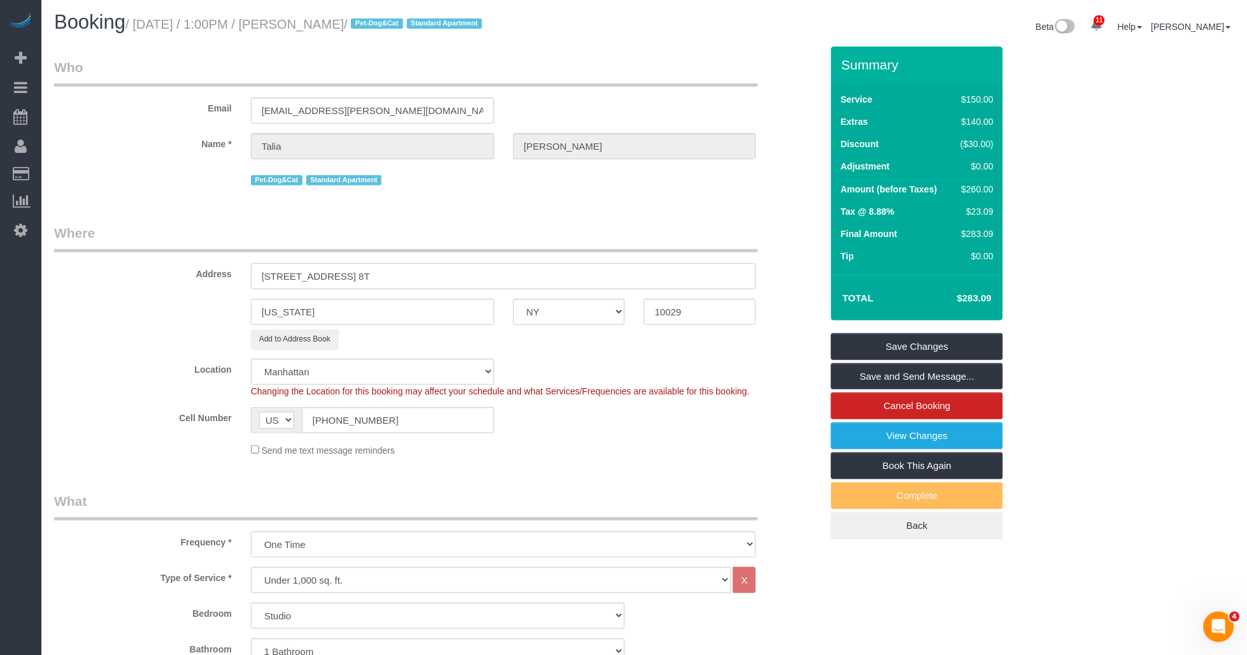
type input "1510 Lexington Ave, Apt. 8T"
click at [132, 299] on div "New York AK AL AR AZ CA CO CT DC DE FL GA HI IA ID IL IN KS KY LA MA MD ME MI M…" at bounding box center [438, 312] width 787 height 26
click at [564, 377] on link "Save and Send Message..." at bounding box center [917, 376] width 172 height 27
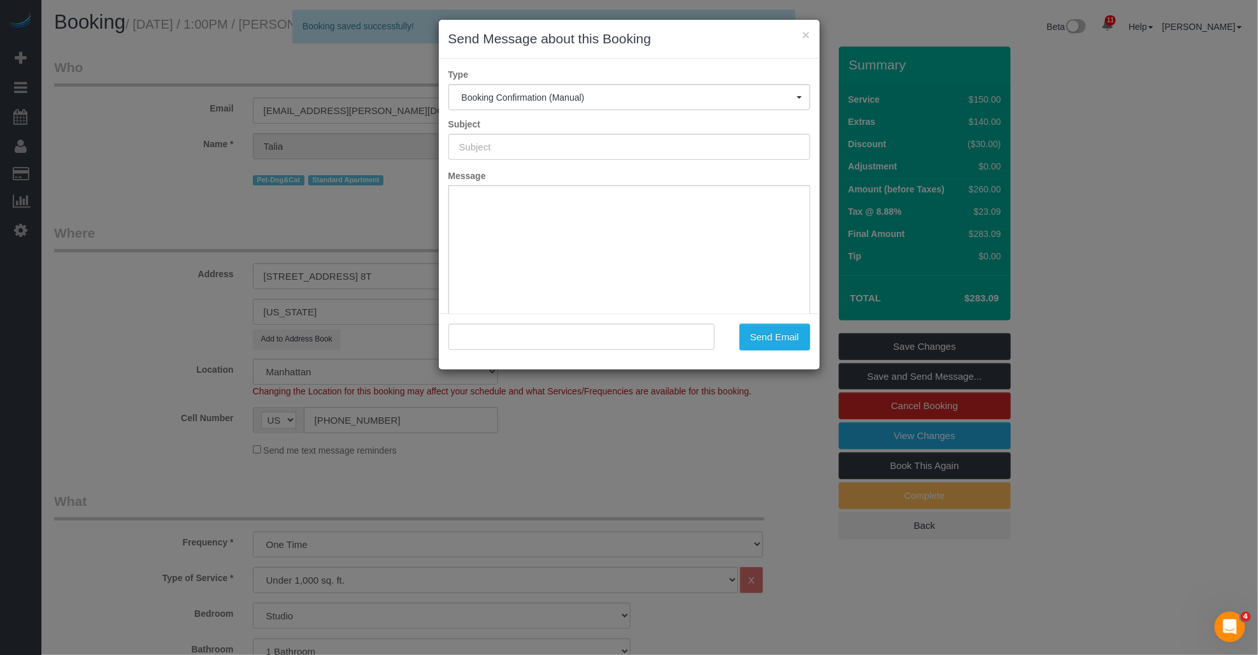
scroll to position [0, 0]
type input "Cleaning Confirmed for 09/08/2025 at 1:00pm"
type input ""Talia Scott" <talia.a.scott@gmail.com>"
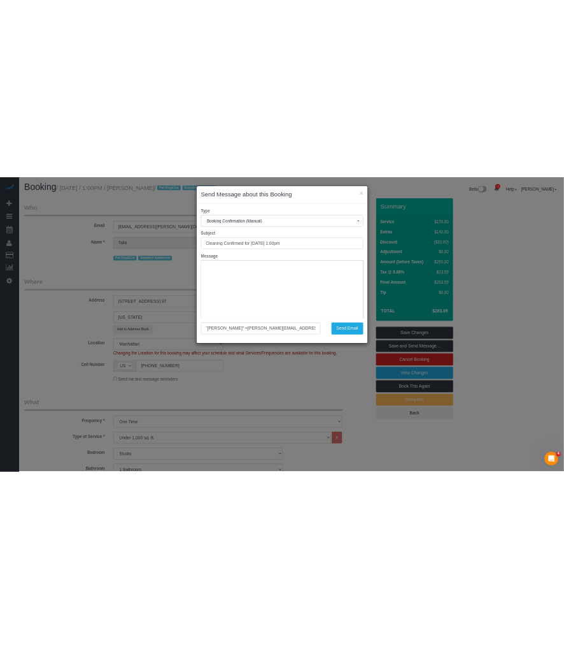
scroll to position [71, 0]
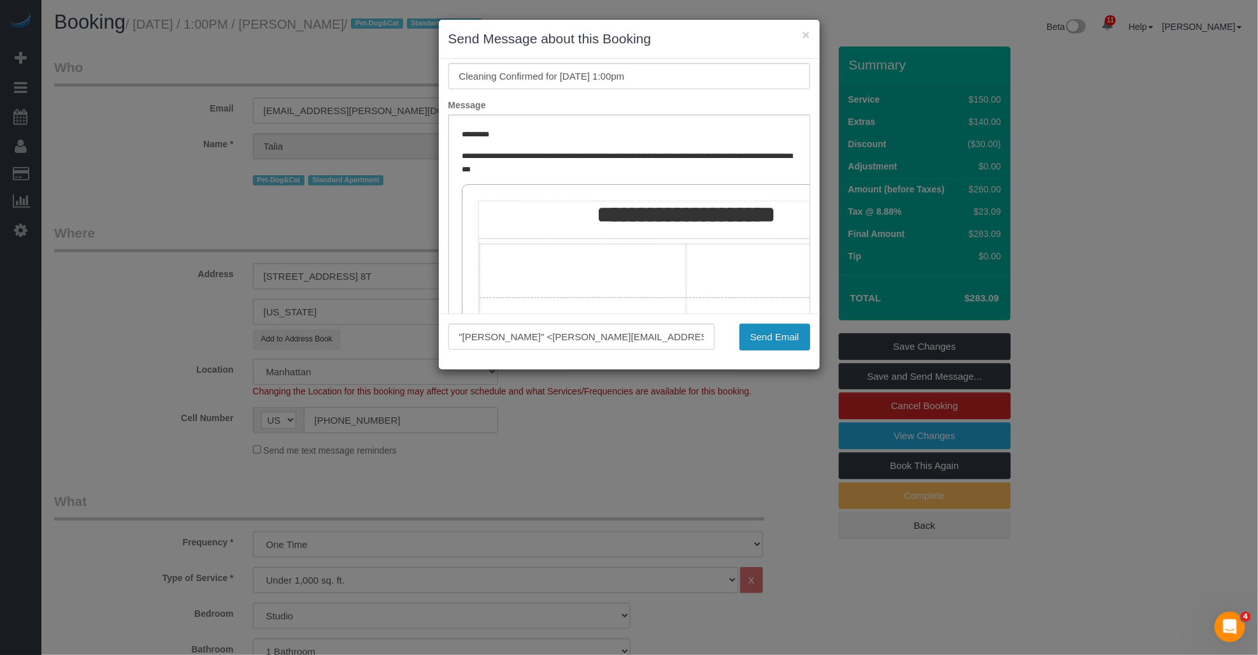
click at [564, 329] on button "Send Email" at bounding box center [775, 337] width 71 height 27
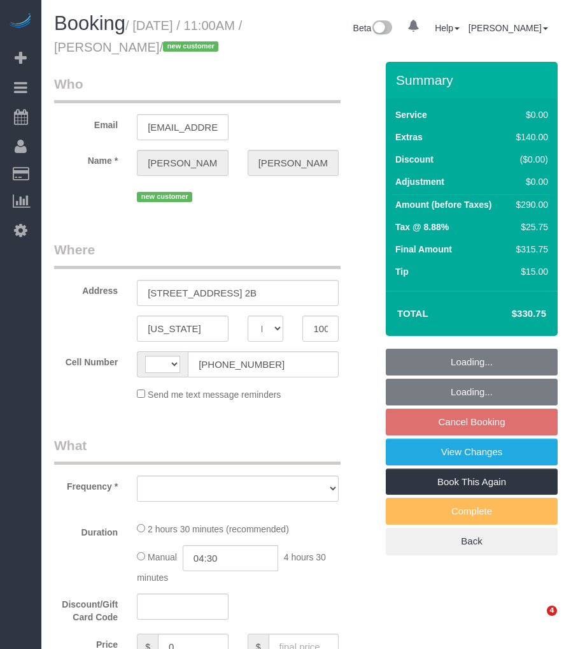
select select "NY"
select select "string:[GEOGRAPHIC_DATA]"
select select "number:57"
select select "number:73"
select select "number:15"
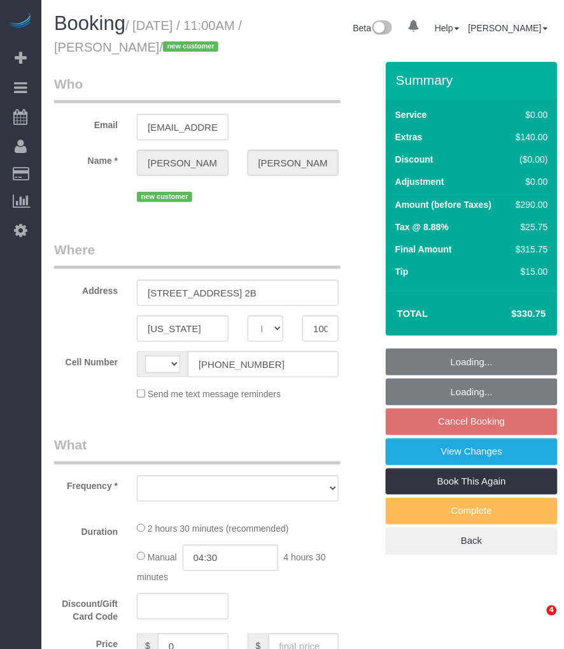
select select "number:5"
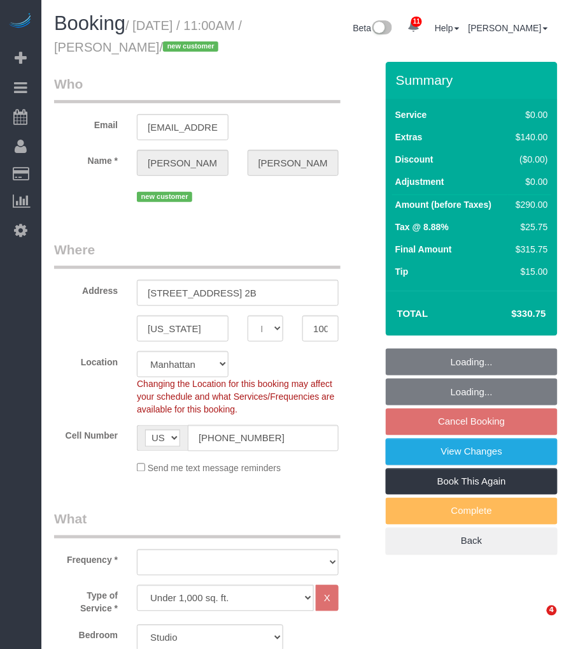
select select "string:stripe-pm_1S3eCt4VGloSiKo7JcjuJUZj"
select select "object:963"
select select "spot4"
select select "object:1394"
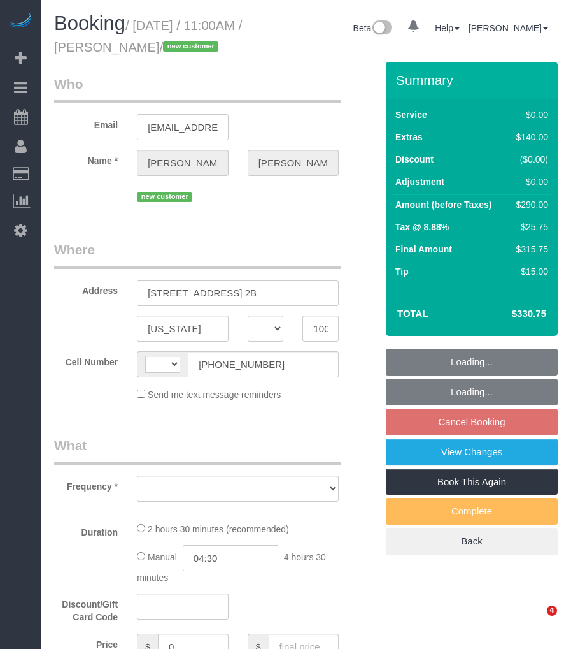
select select "NY"
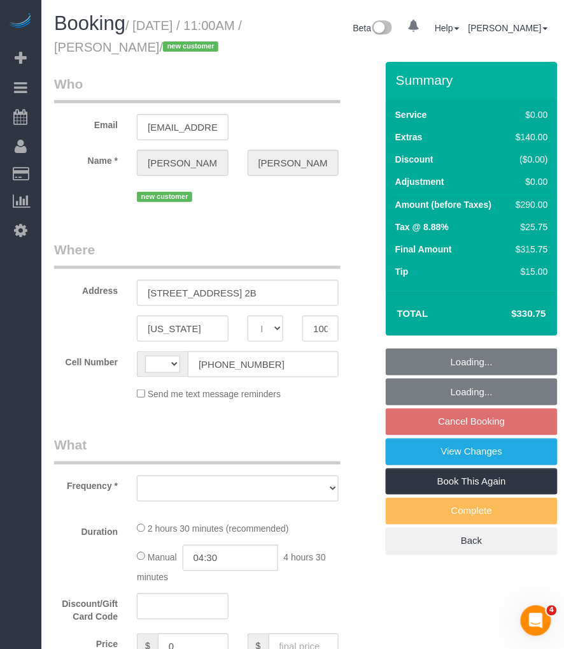
select select "object:466"
select select "number:57"
select select "number:73"
select select "number:15"
select select "number:5"
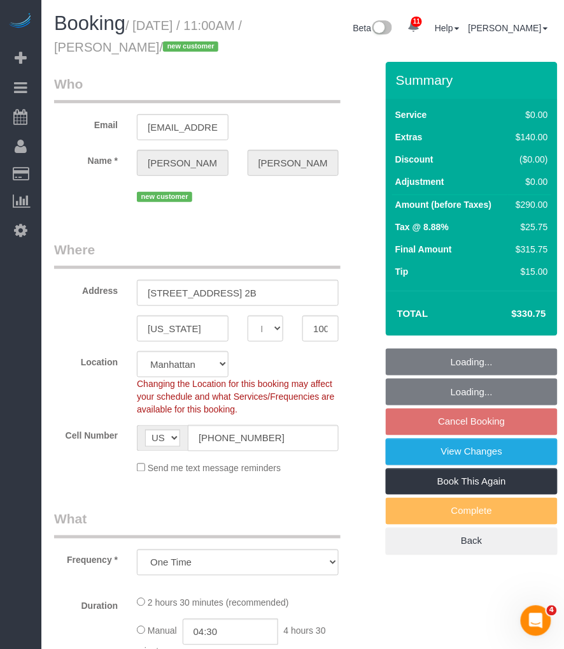
select select "string:[GEOGRAPHIC_DATA]"
select select "string:stripe-pm_1S3eCt4VGloSiKo7JcjuJUZj"
select select "spot4"
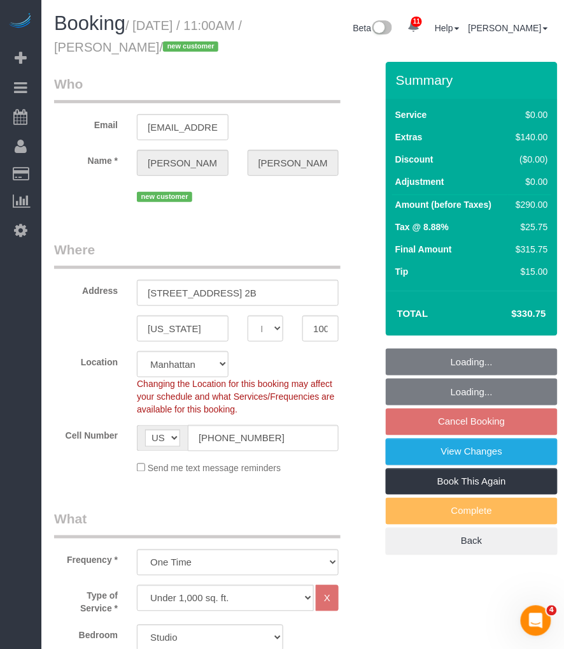
select select "object:972"
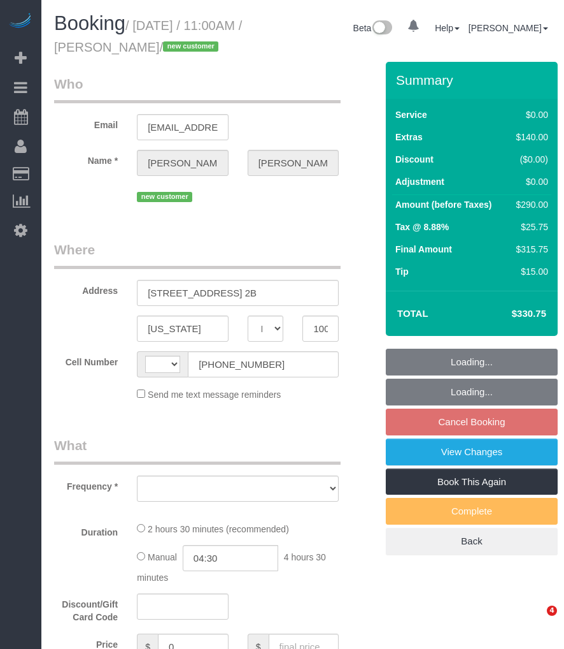
select select "NY"
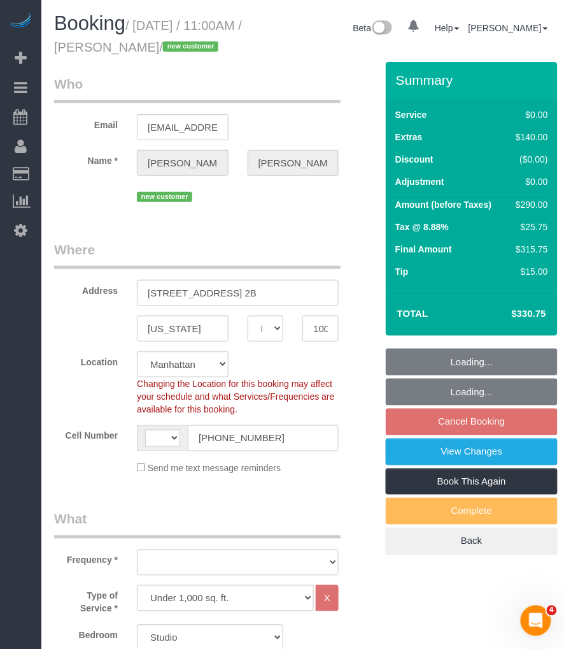
select select "string:stripe-pm_1S3eCt4VGloSiKo7JcjuJUZj"
select select "string:[GEOGRAPHIC_DATA]"
select select "object:818"
select select "number:57"
select select "number:73"
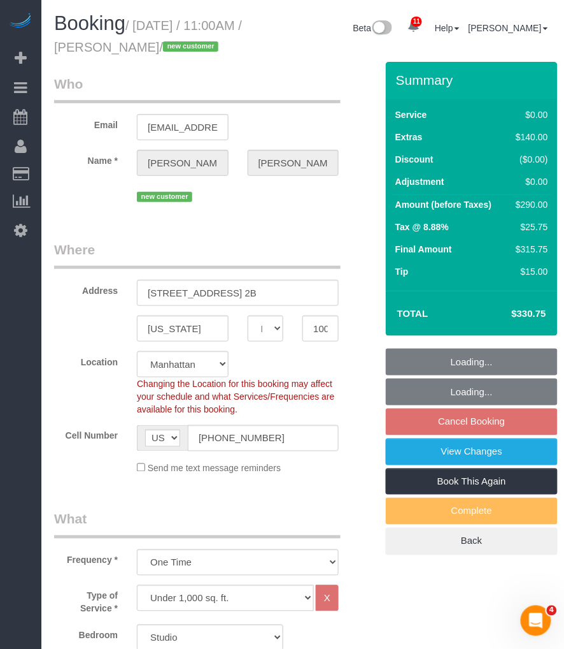
select select "number:15"
select select "number:5"
select select "object:1008"
select select "spot4"
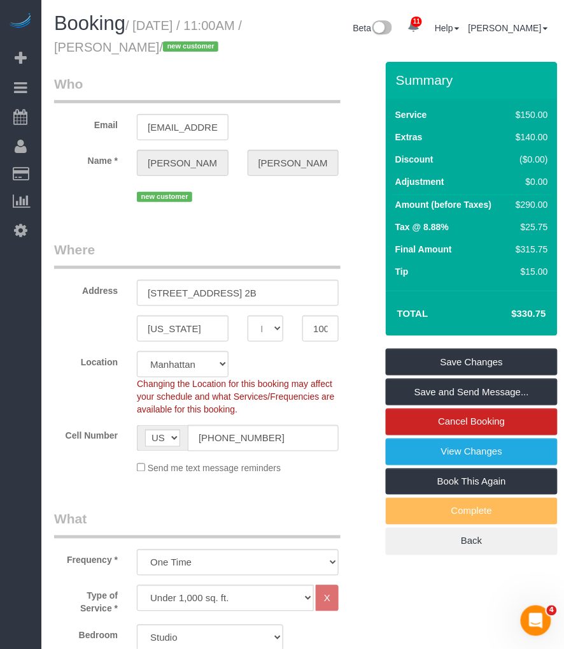
scroll to position [283, 0]
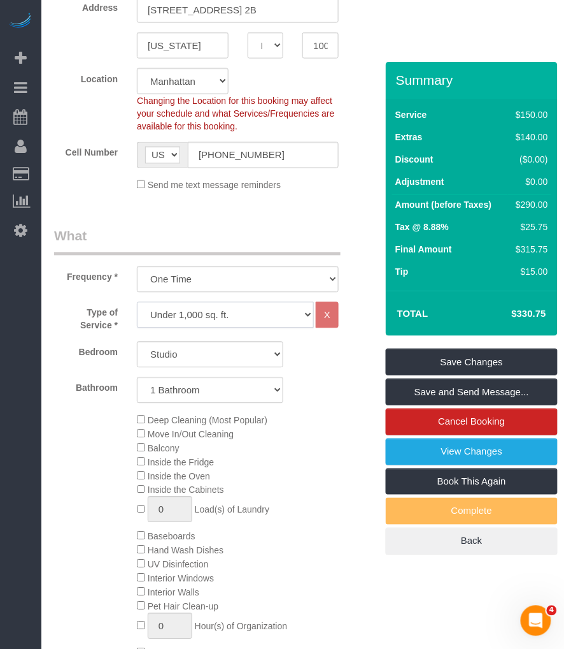
click at [220, 328] on select "Under 1,000 sq. ft. 1,001 - 1,500 sq. ft. 1,500+ sq. ft. Custom Cleaning Office…" at bounding box center [225, 315] width 177 height 26
click at [90, 332] on label "Type of Service *" at bounding box center [86, 317] width 83 height 30
click at [217, 292] on select "One Time Weekly (20% Off) - 20.00% Every 2 Weeks (15% Off) - 15.00% Every 4 Wee…" at bounding box center [238, 279] width 202 height 26
click at [137, 289] on select "One Time Weekly (20% Off) - 20.00% Every 2 Weeks (15% Off) - 15.00% Every 4 Wee…" at bounding box center [238, 279] width 202 height 26
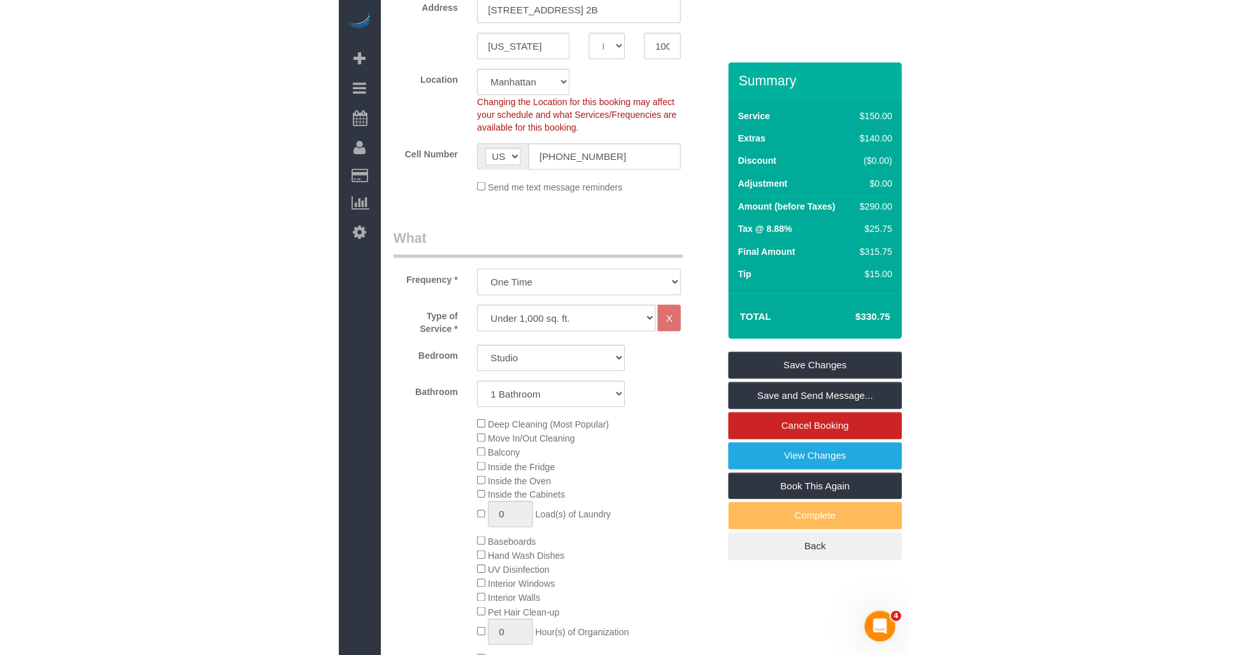
scroll to position [354, 0]
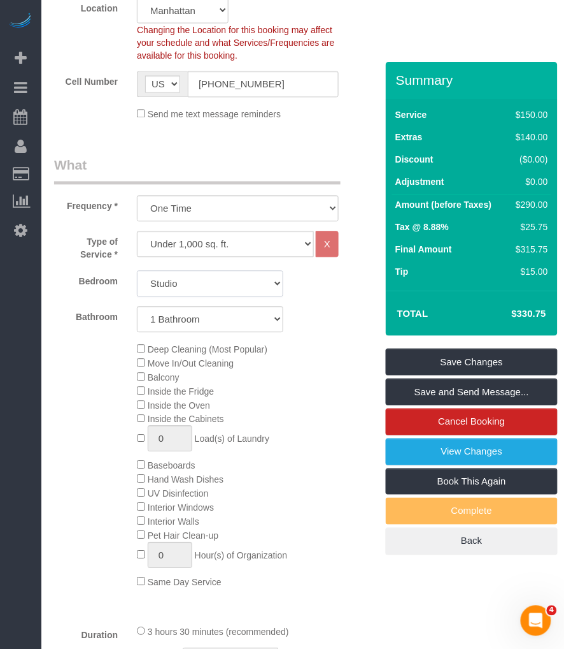
click at [187, 297] on select "Studio 1 Bedroom 2 Bedrooms 3 Bedrooms" at bounding box center [210, 284] width 147 height 26
click at [137, 293] on select "Studio 1 Bedroom 2 Bedrooms 3 Bedrooms" at bounding box center [210, 284] width 147 height 26
click at [196, 257] on select "Under 1,000 sq. ft. 1,001 - 1,500 sq. ft. 1,500+ sq. ft. Custom Cleaning Office…" at bounding box center [225, 244] width 177 height 26
select select "213"
click at [137, 254] on select "Under 1,000 sq. ft. 1,001 - 1,500 sq. ft. 1,500+ sq. ft. Custom Cleaning Office…" at bounding box center [225, 244] width 177 height 26
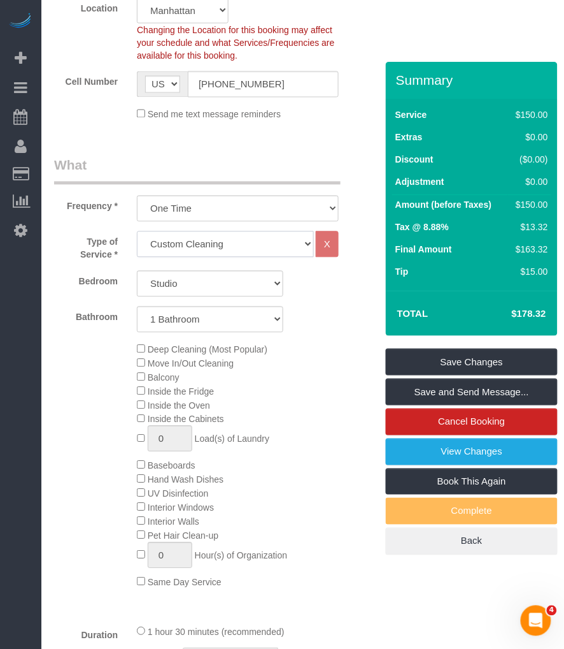
select select "1"
select select "120"
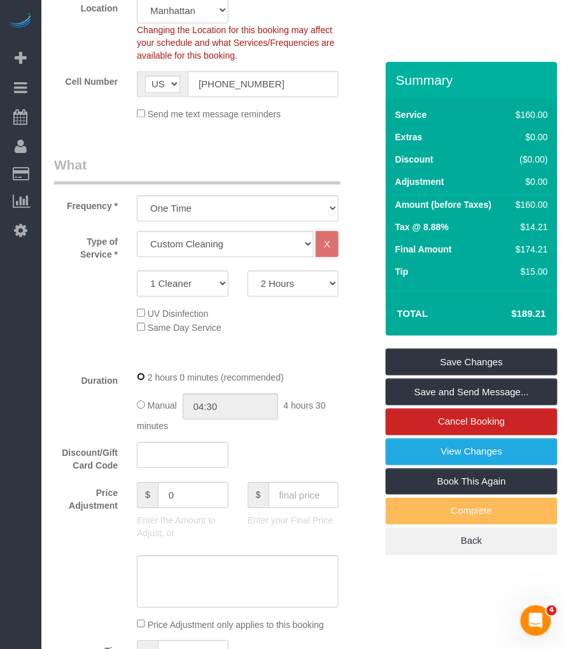
select select "spot64"
click at [75, 334] on div "UV Disinfection Same Day Service" at bounding box center [211, 320] width 332 height 28
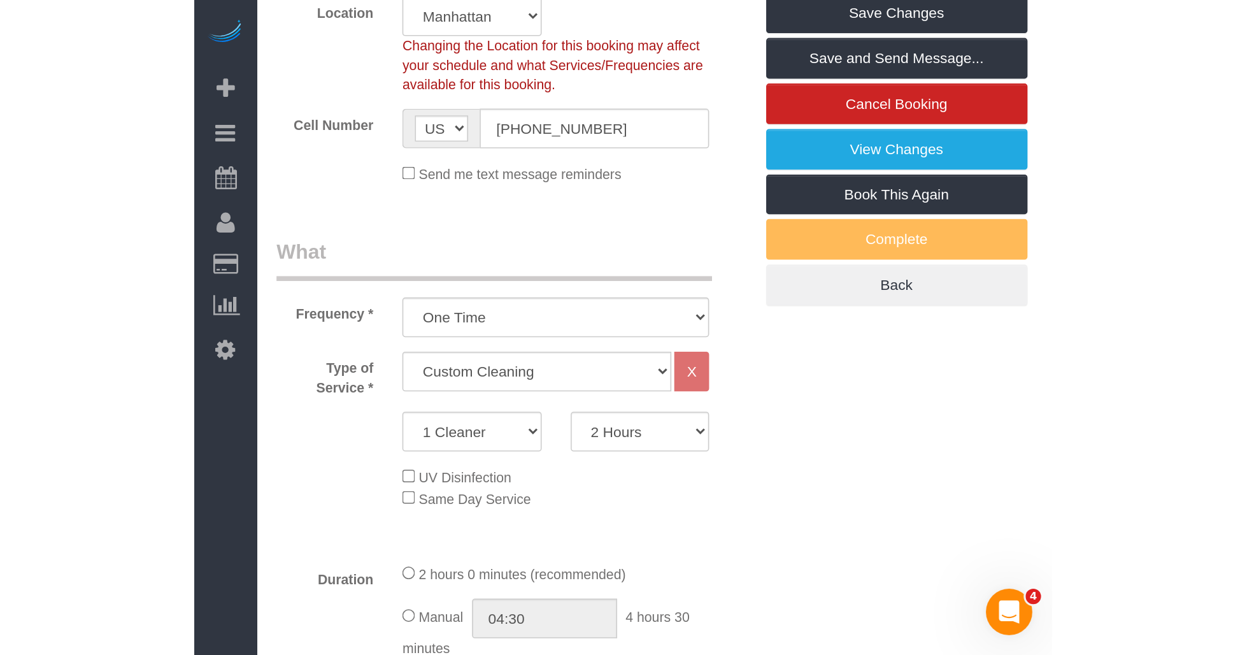
scroll to position [141, 0]
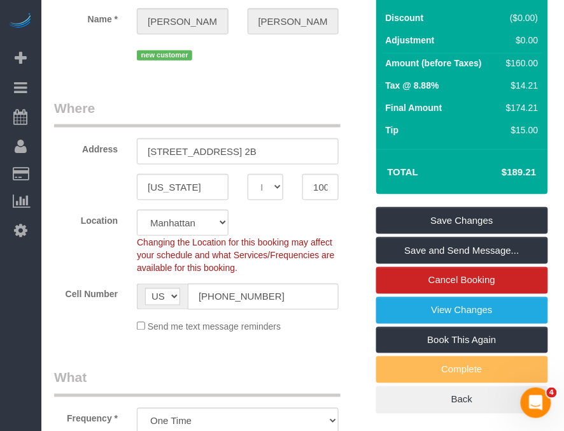
click at [529, 178] on h4 "$189.21" at bounding box center [500, 172] width 73 height 11
copy div "$189.21 Save Changes Save and Send Message... Cancel Booking View Changes Book …"
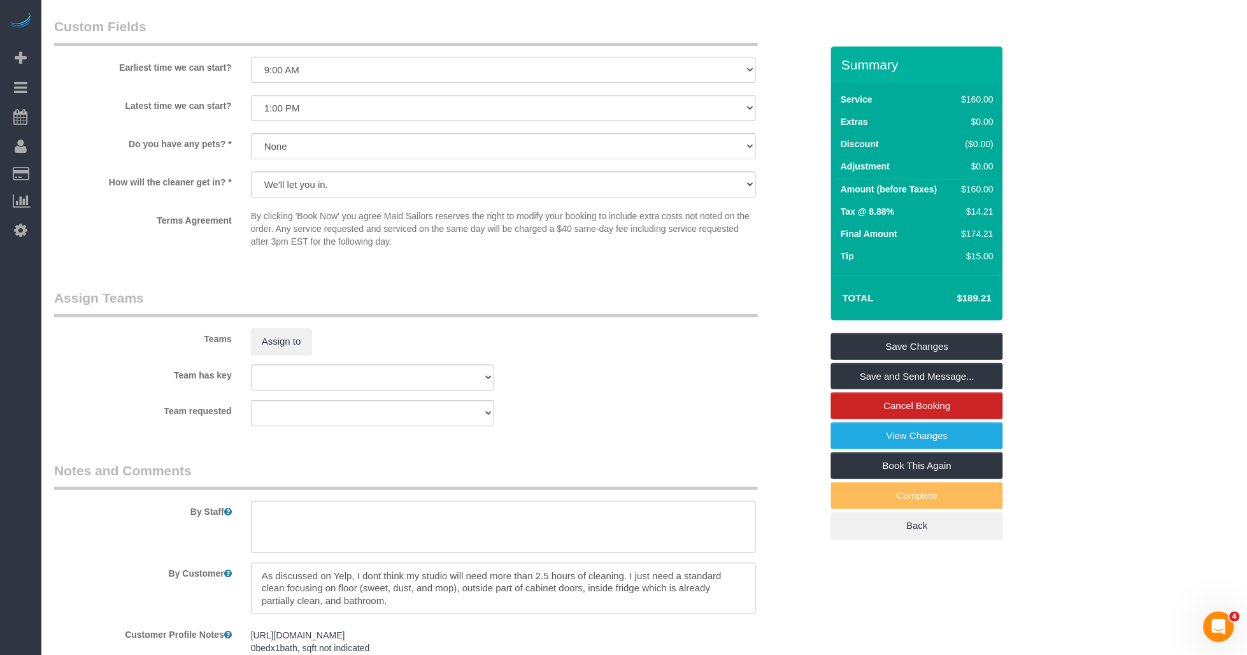
scroll to position [1345, 0]
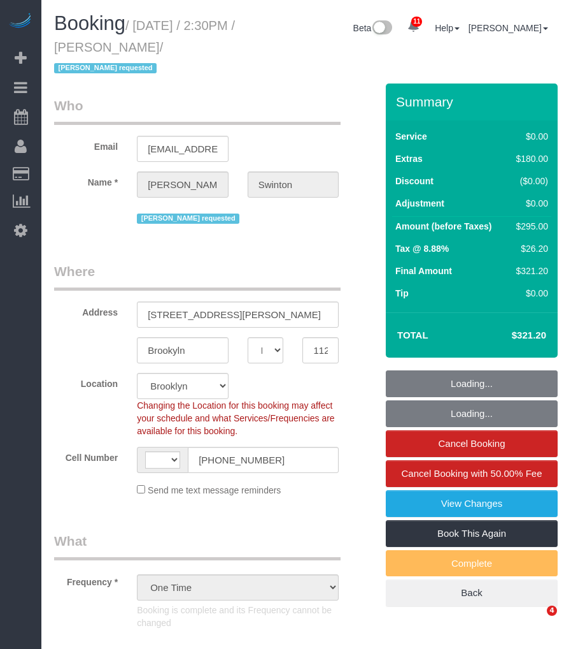
select select "NY"
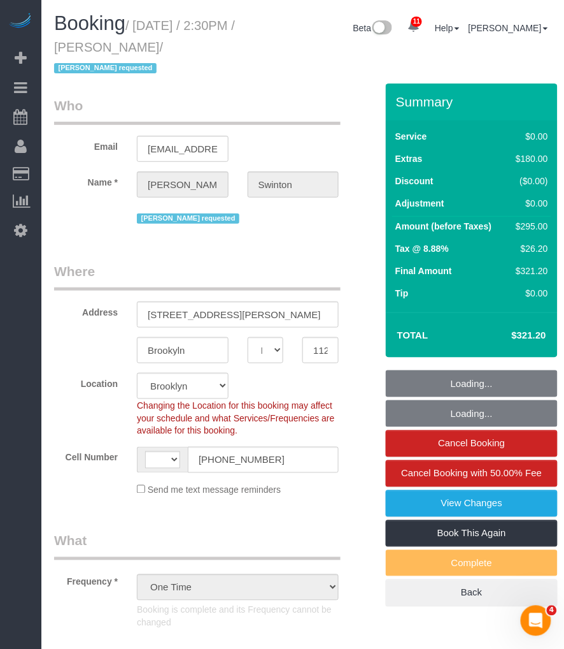
select select "1"
select select "object:837"
select select "string:[GEOGRAPHIC_DATA]"
select select "number:89"
select select "number:90"
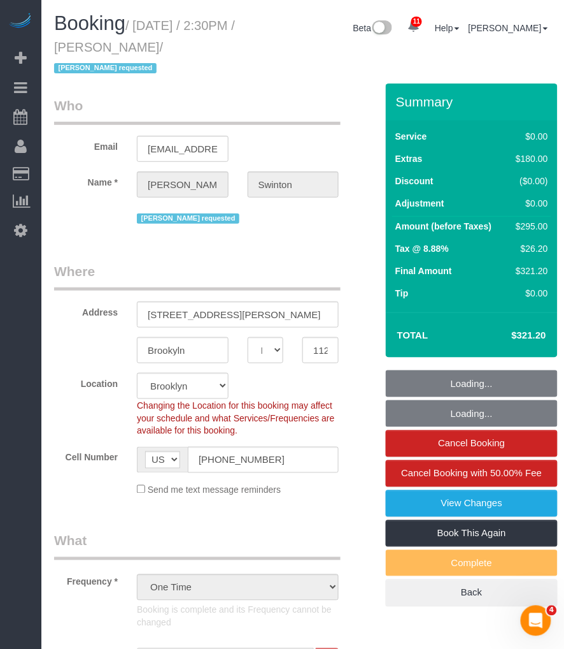
select select "number:15"
select select "number:5"
select select "1"
select select "string:stripe-pm_1S2xM94VGloSiKo7GE1AsdHx"
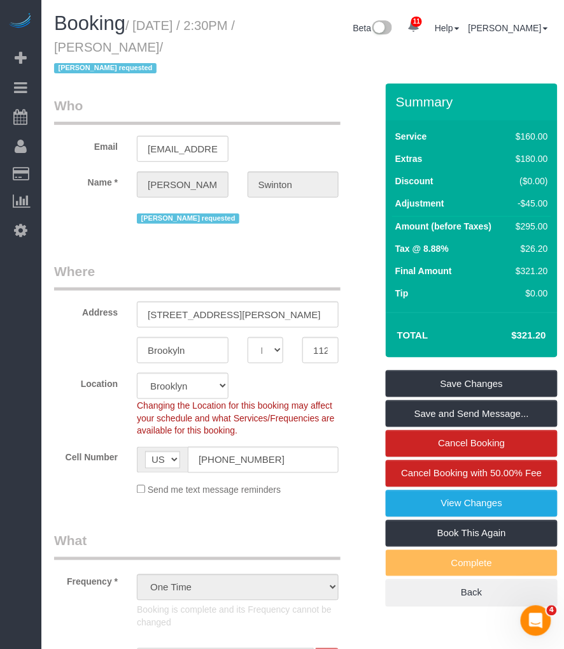
drag, startPoint x: 141, startPoint y: 24, endPoint x: 233, endPoint y: 45, distance: 94.3
click at [233, 45] on small "/ [DATE] / 2:30PM / [PERSON_NAME] / [PERSON_NAME] requested" at bounding box center [144, 46] width 181 height 57
click at [271, 107] on legend "Who" at bounding box center [197, 110] width 287 height 29
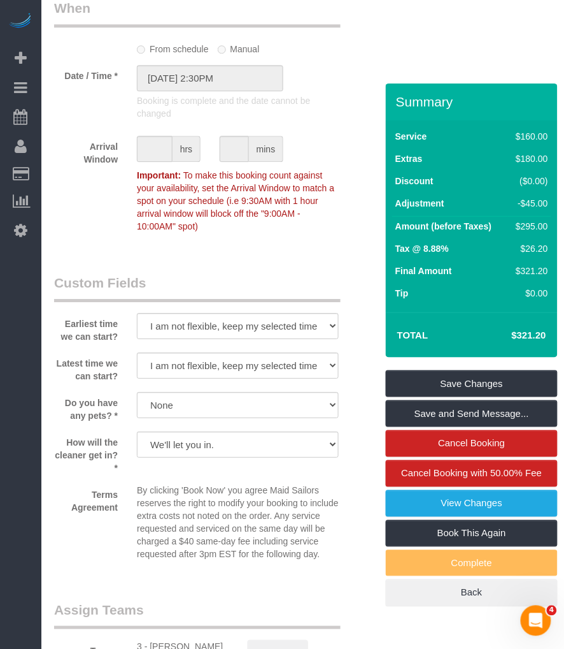
scroll to position [1699, 0]
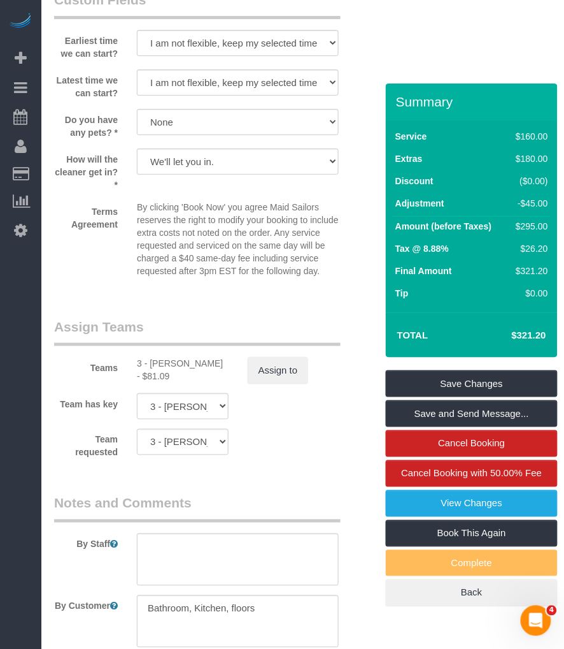
drag, startPoint x: 150, startPoint y: 377, endPoint x: 220, endPoint y: 377, distance: 70.7
click at [220, 377] on div "3 - Hecleny Gonzalez - $81.09" at bounding box center [183, 369] width 92 height 25
copy div "Hecleny Gonzalez"
click at [166, 373] on div "3 - Hecleny Gonzalez - $81.09" at bounding box center [183, 369] width 92 height 25
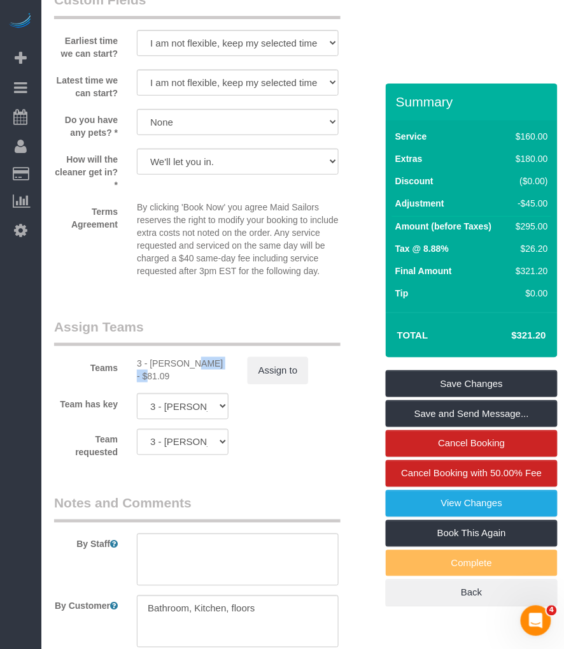
copy div "Hecleny"
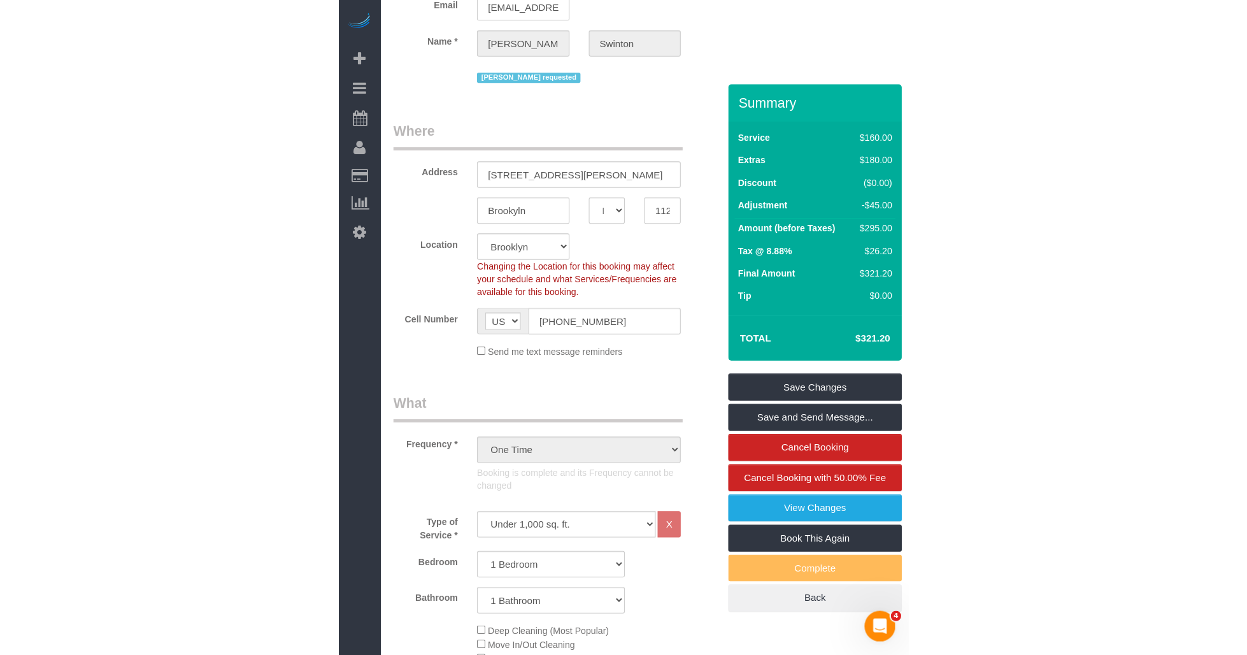
scroll to position [0, 0]
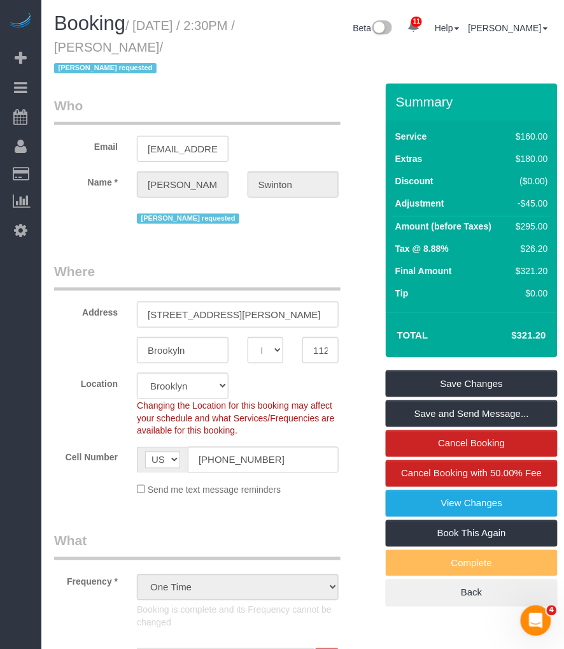
click at [166, 29] on small "/ September 03, 2025 / 2:30PM / Sheryl Swinton / Hecleny Gonzalez requested" at bounding box center [144, 46] width 181 height 57
drag, startPoint x: 141, startPoint y: 24, endPoint x: 233, endPoint y: 45, distance: 94.3
click at [233, 45] on small "/ September 03, 2025 / 2:30PM / Sheryl Swinton / Hecleny Gonzalez requested" at bounding box center [144, 46] width 181 height 57
copy small "September 03, 2025 / 2:30PM / Sheryl Swinton"
click at [196, 41] on small "/ September 03, 2025 / 2:30PM / Sheryl Swinton / Hecleny Gonzalez requested" at bounding box center [144, 46] width 181 height 57
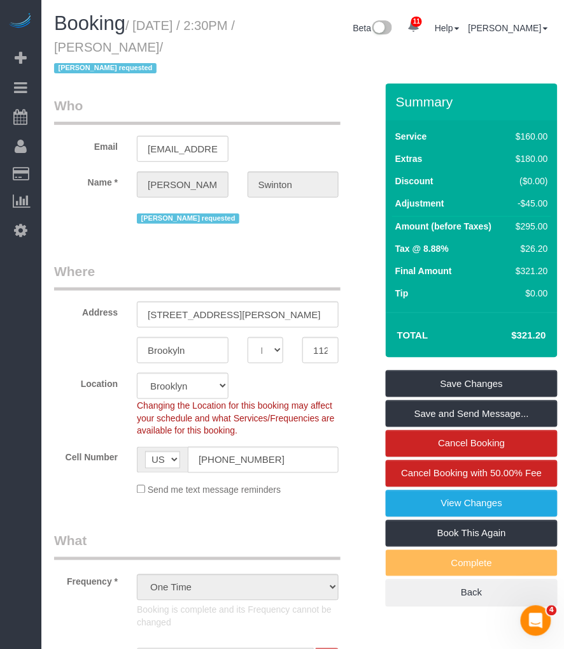
drag, startPoint x: 138, startPoint y: 27, endPoint x: 232, endPoint y: 48, distance: 96.6
click at [232, 48] on small "/ September 03, 2025 / 2:30PM / Sheryl Swinton / Hecleny Gonzalez requested" at bounding box center [144, 46] width 181 height 57
copy small "September 03, 2025 / 2:30PM / Sheryl Swinton"
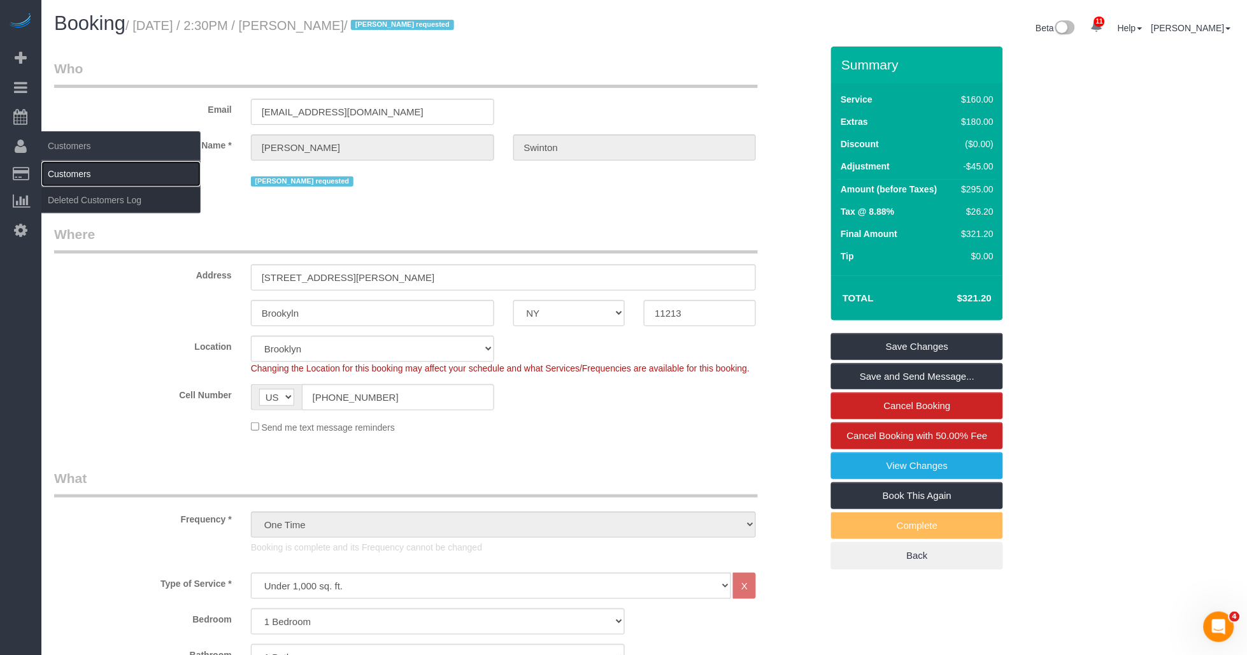
click at [62, 176] on link "Customers" at bounding box center [120, 173] width 159 height 25
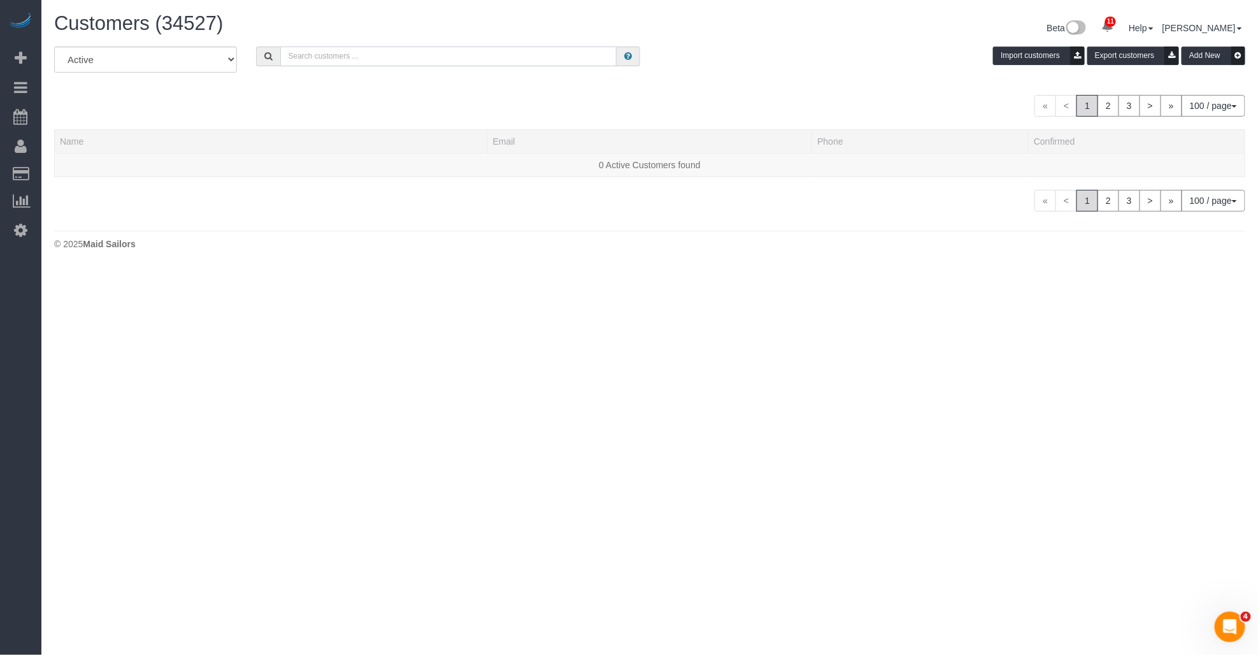
click at [362, 60] on input "text" at bounding box center [448, 57] width 336 height 20
paste input "[PERSON_NAME]"
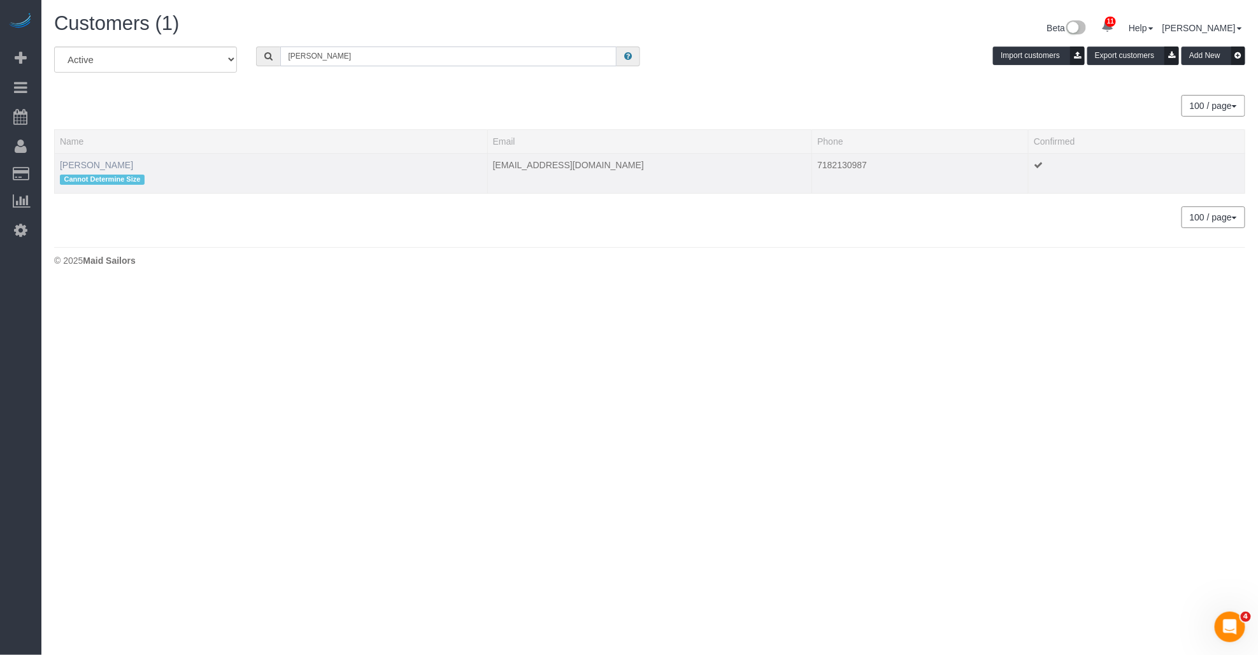
type input "[PERSON_NAME]"
click at [100, 163] on link "[PERSON_NAME]" at bounding box center [96, 165] width 73 height 10
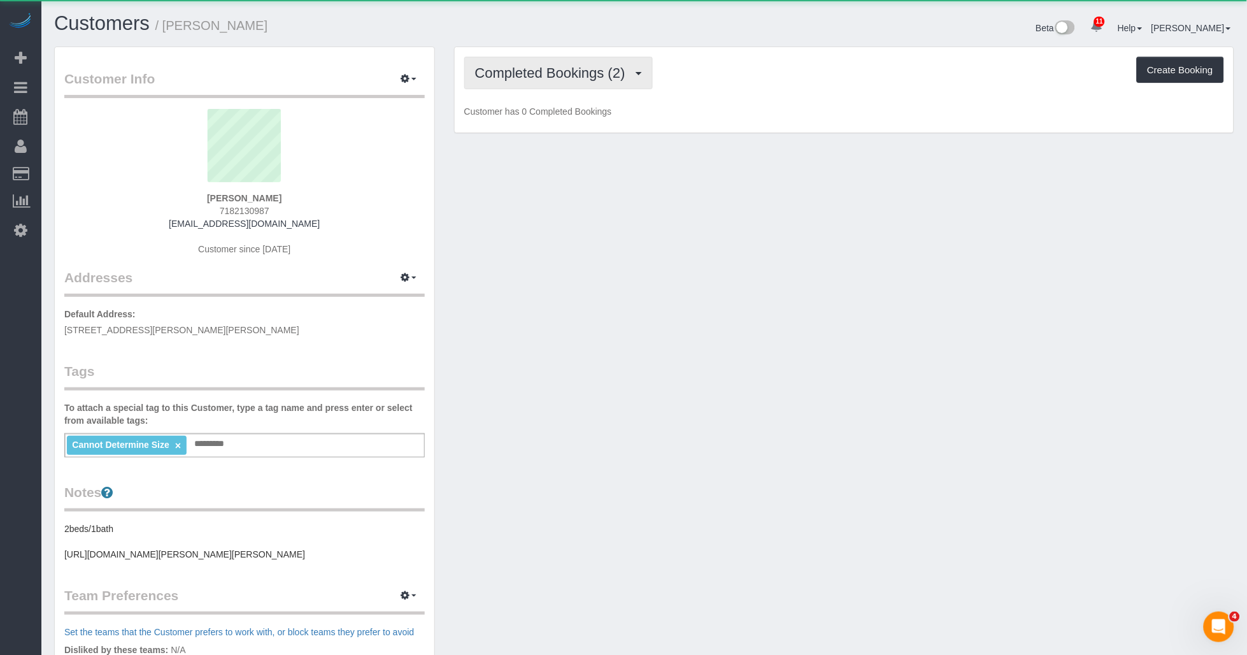
click at [552, 78] on span "Completed Bookings (2)" at bounding box center [553, 73] width 157 height 16
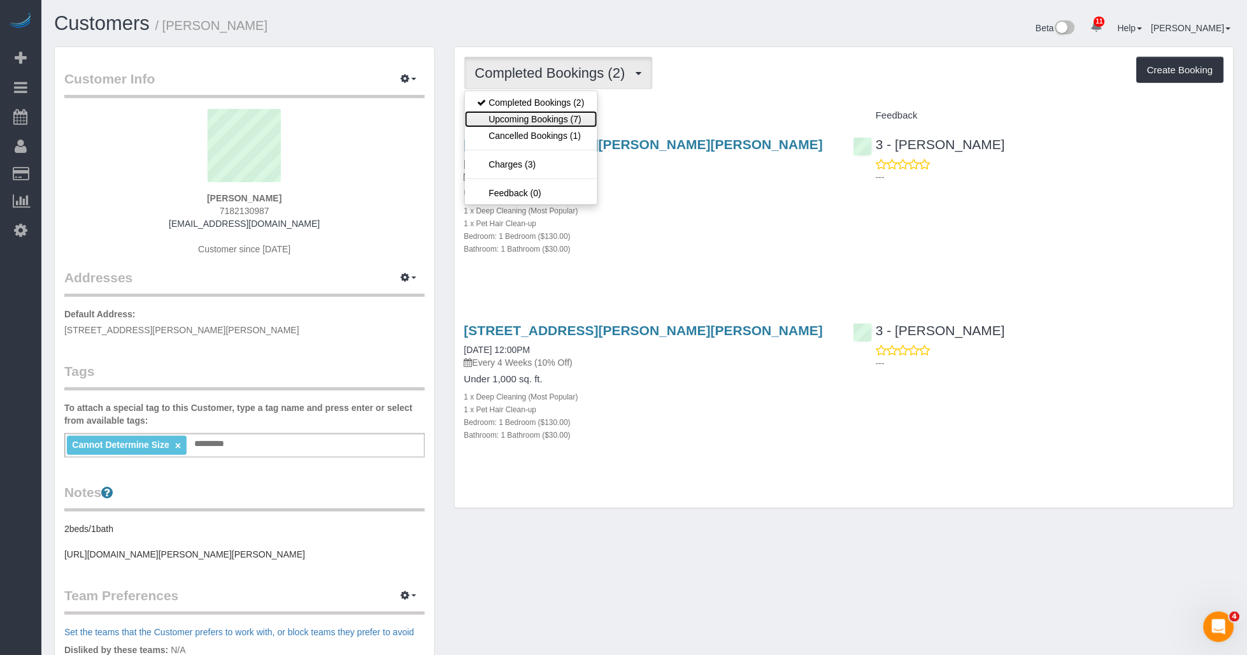
click at [508, 119] on link "Upcoming Bookings (7)" at bounding box center [531, 119] width 133 height 17
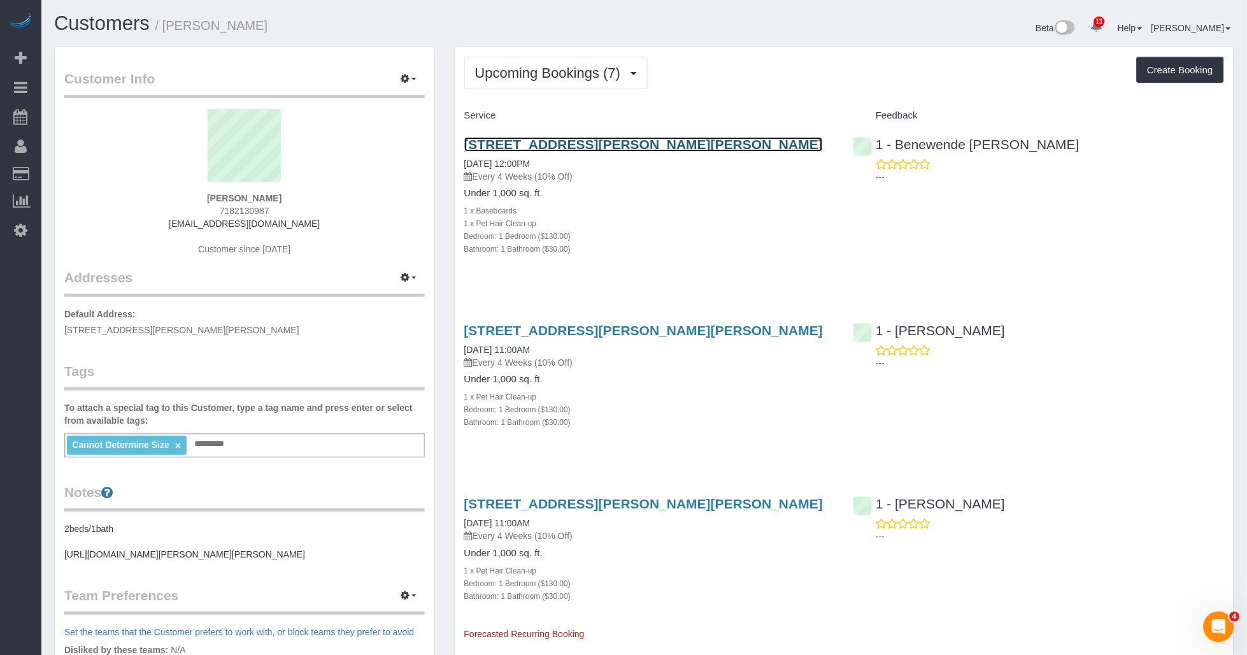
click at [550, 145] on link "6610 Thornton Place, Apt 1b, Rego Park, NY 11374" at bounding box center [643, 144] width 359 height 15
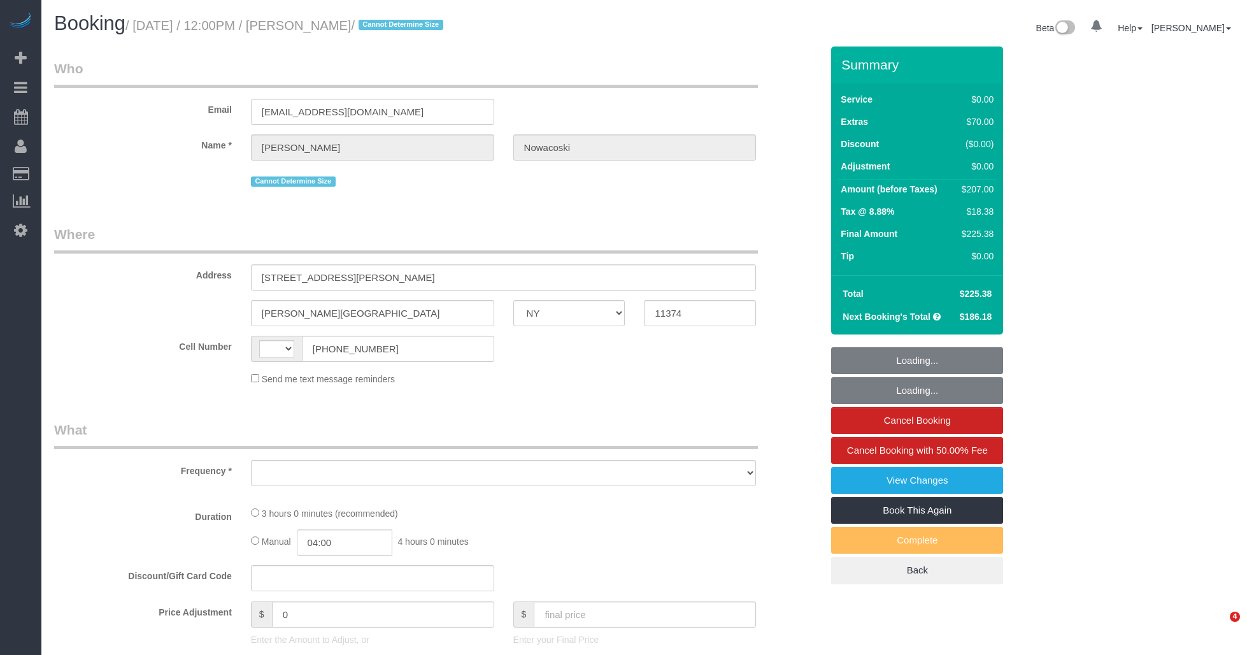
select select "NY"
select select "object:479"
select select "string:US"
select select "spot1"
select select "number:58"
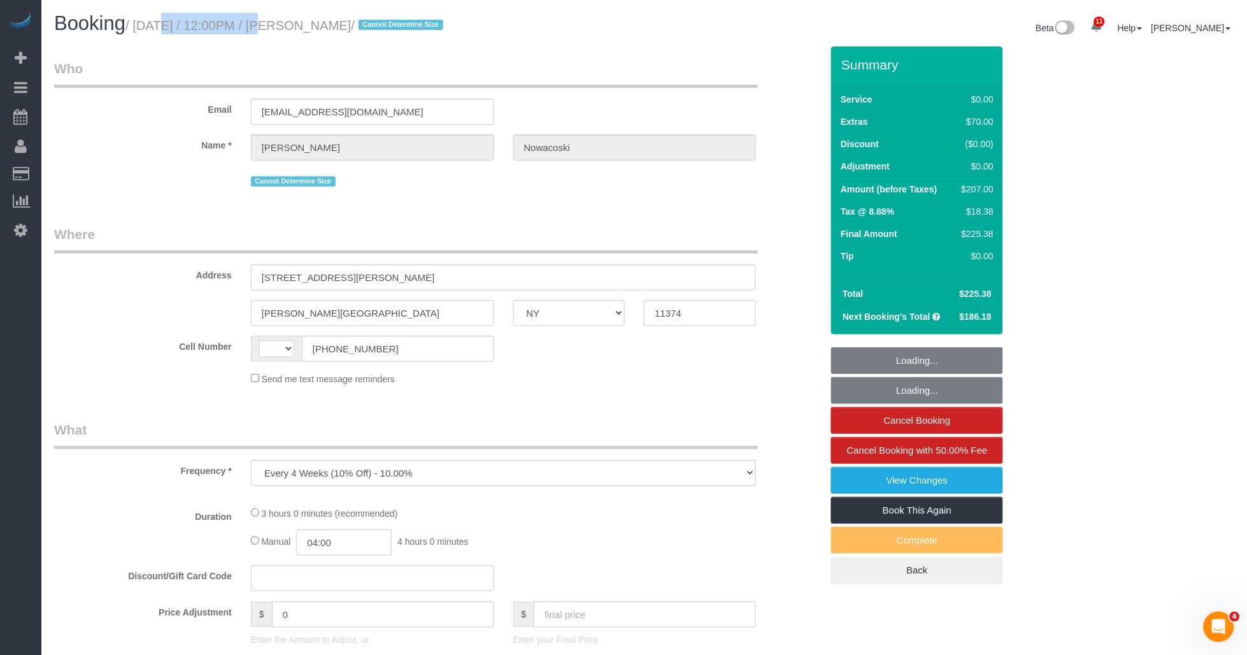
select select "number:73"
select select "number:14"
select select "number:5"
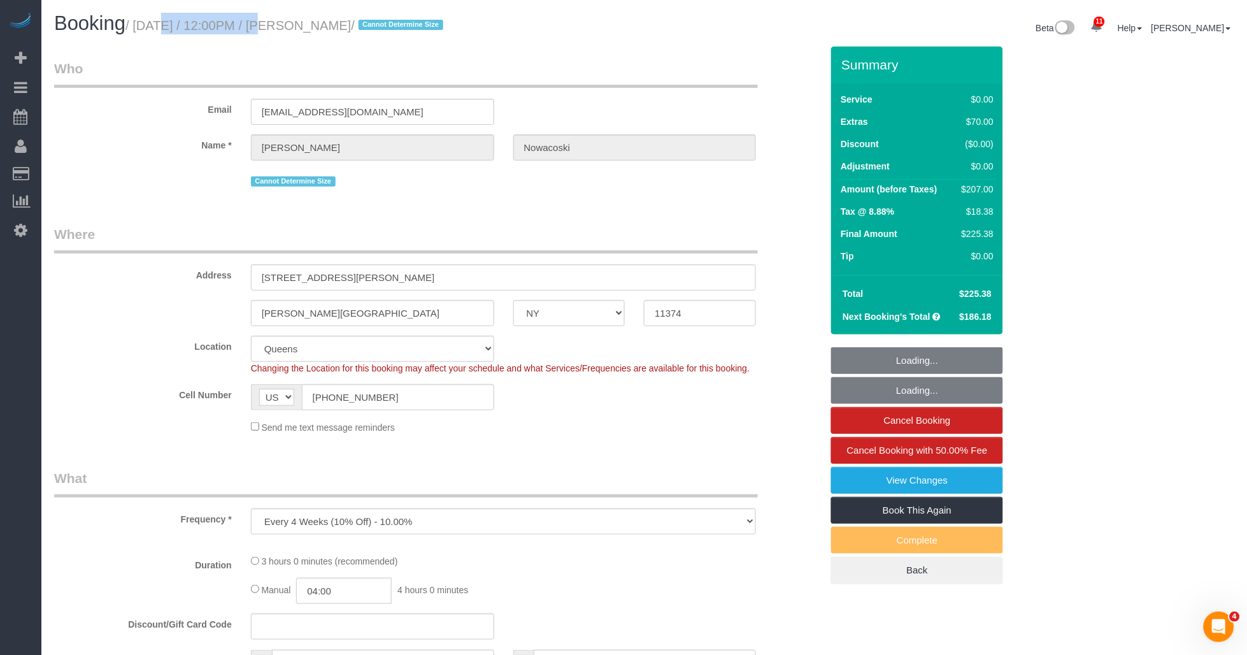
select select "string:stripe-pm_1RfAQq4VGloSiKo7ZanEvOFy"
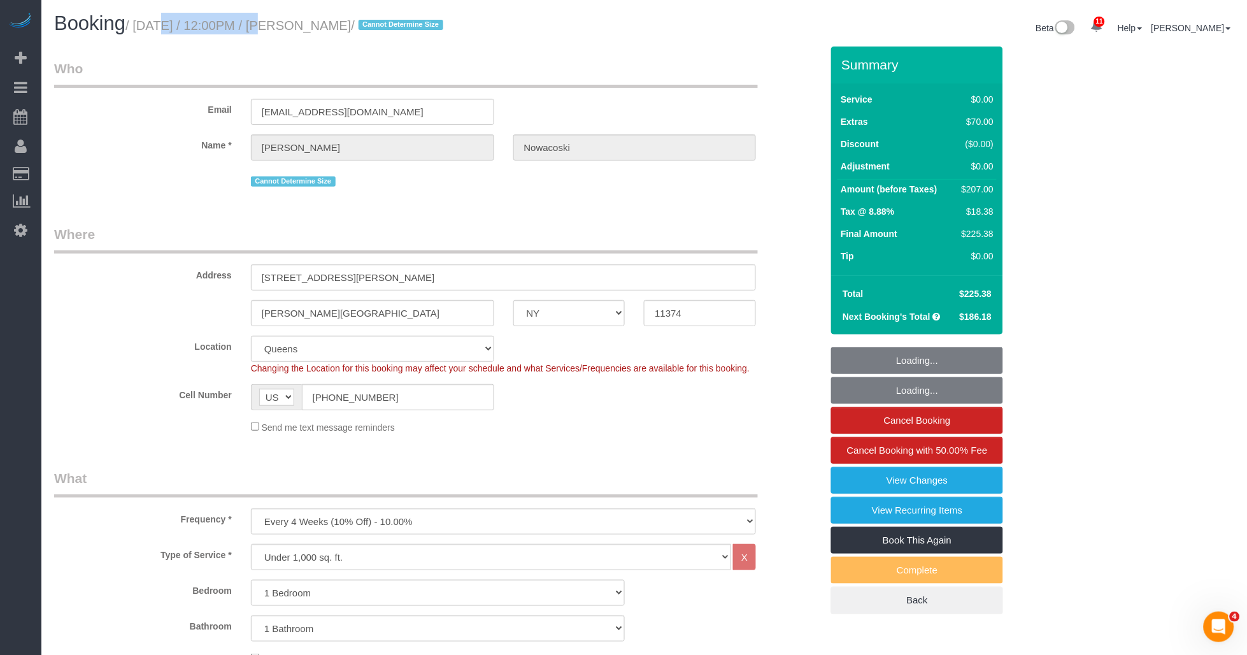
select select "object:1353"
select select "1"
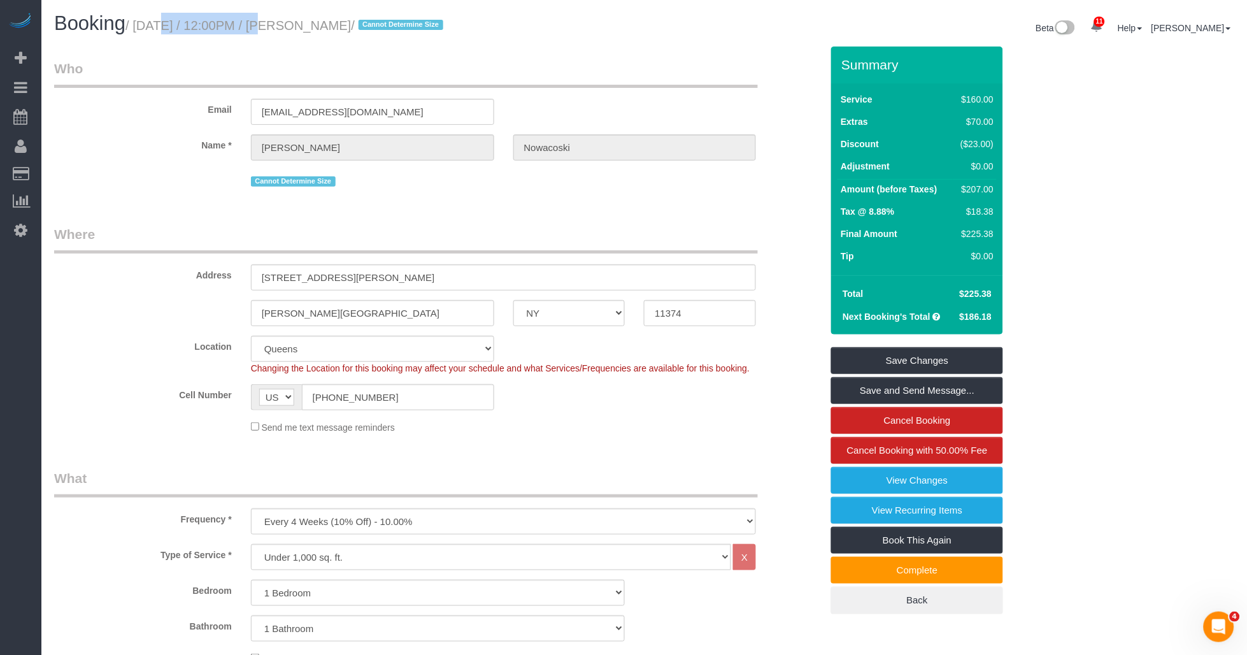
drag, startPoint x: 139, startPoint y: 25, endPoint x: 427, endPoint y: 25, distance: 288.0
click at [427, 25] on small "/ September 04, 2025 / 12:00PM / Claire Nowacoski / Cannot Determine Size" at bounding box center [287, 25] width 322 height 14
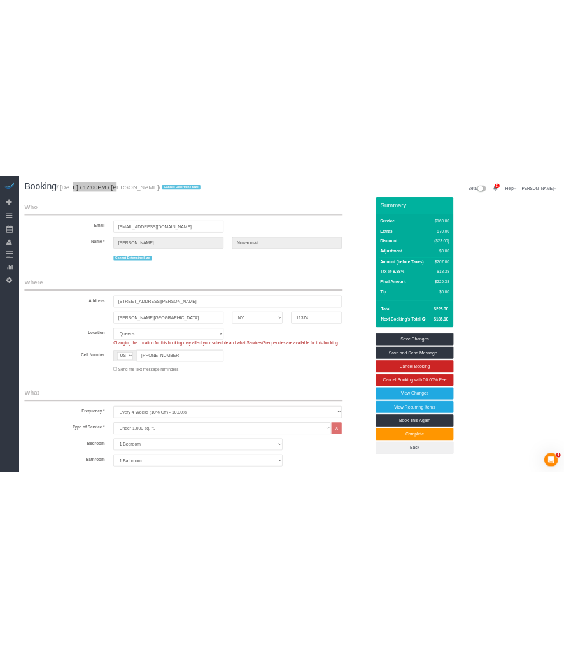
scroll to position [283, 0]
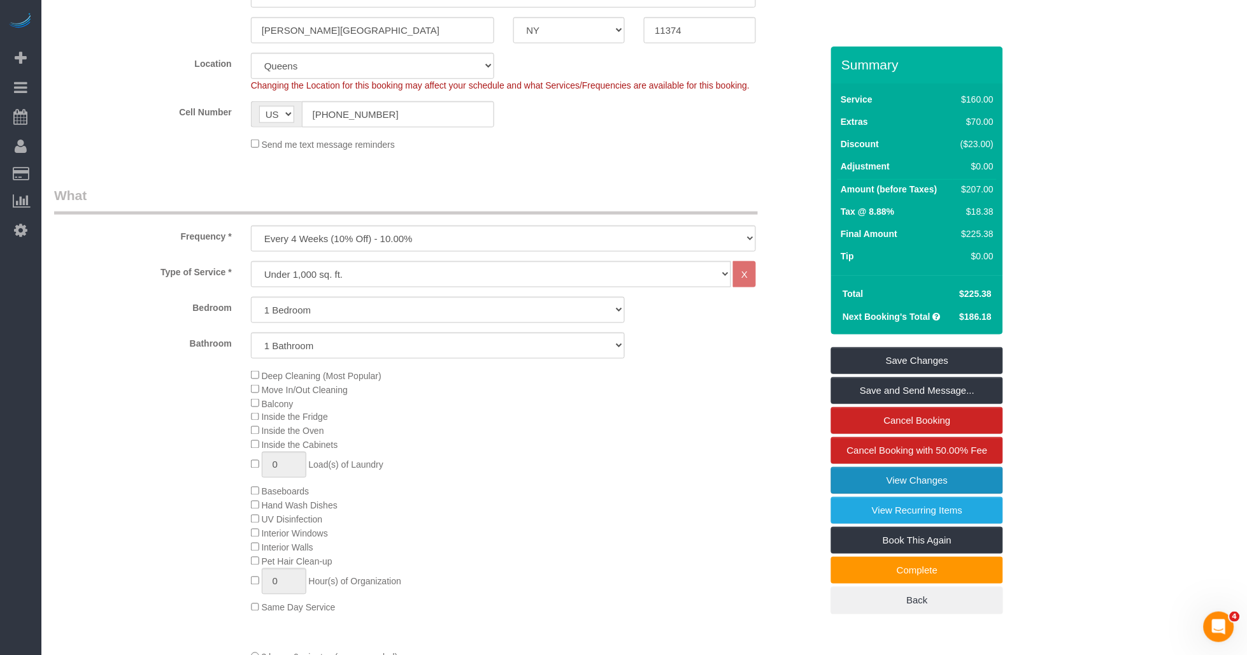
click at [914, 485] on link "View Changes" at bounding box center [917, 480] width 172 height 27
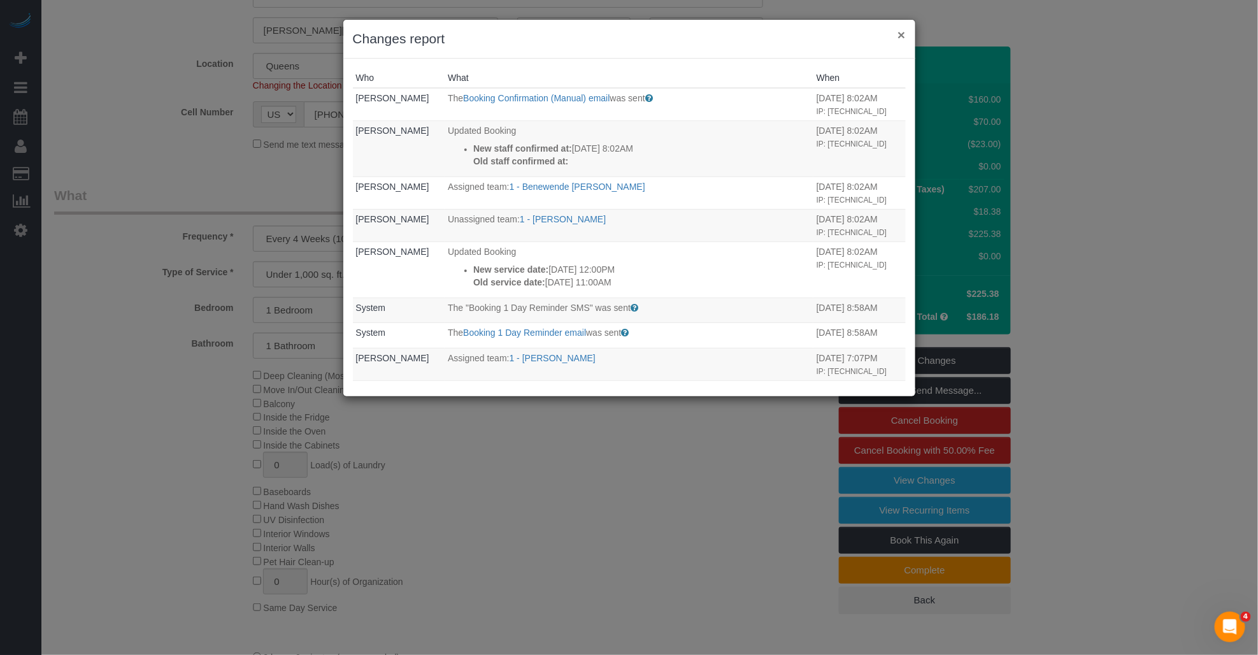
click at [901, 35] on button "×" at bounding box center [902, 34] width 8 height 13
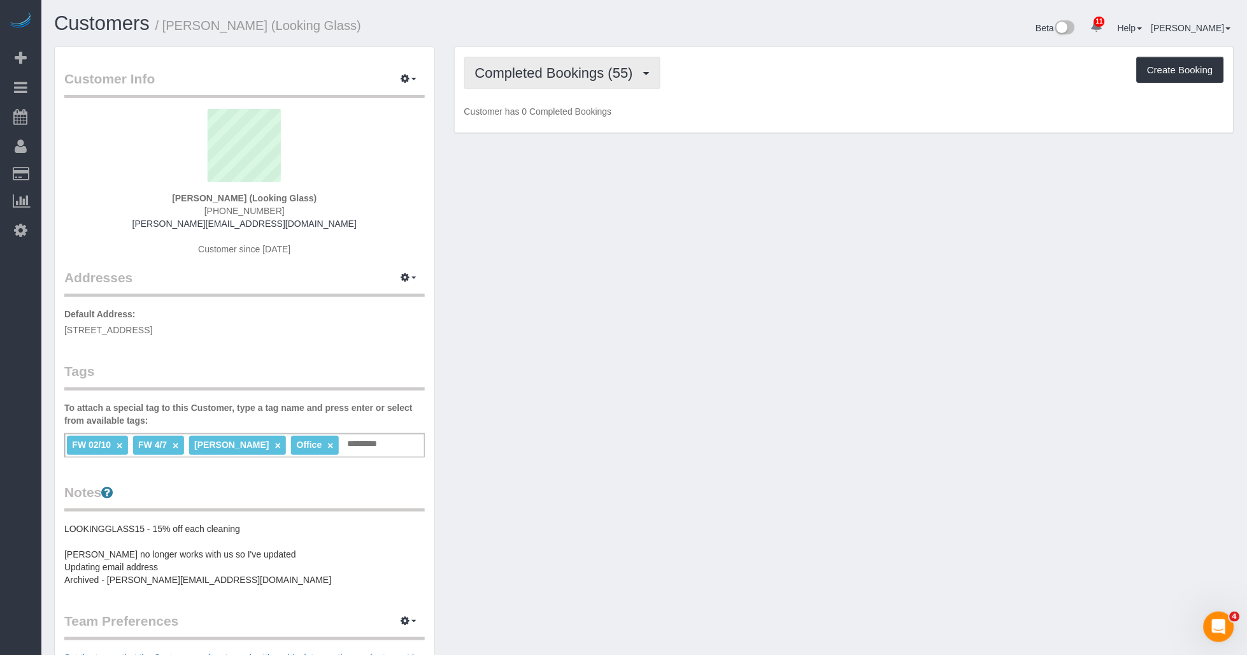
drag, startPoint x: 558, startPoint y: 68, endPoint x: 550, endPoint y: 79, distance: 13.3
click at [559, 69] on span "Completed Bookings (55)" at bounding box center [557, 73] width 164 height 16
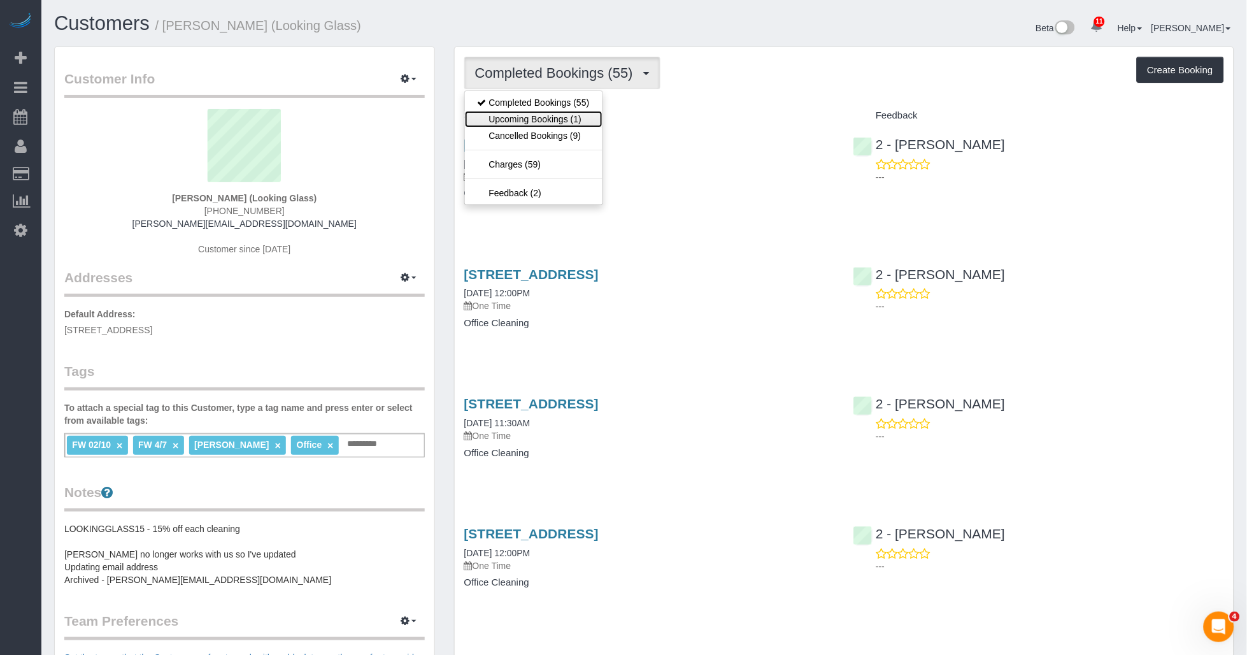
click at [533, 115] on link "Upcoming Bookings (1)" at bounding box center [534, 119] width 138 height 17
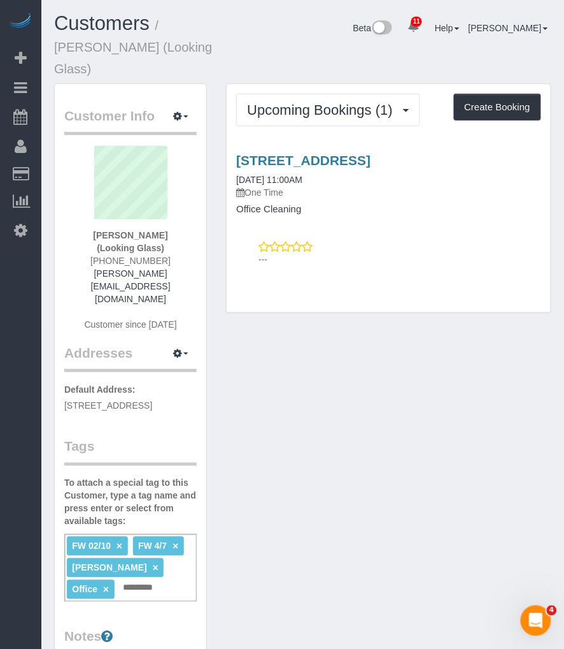
click at [358, 405] on div "Customer Info Edit Contact Info Send Message Email Preferences Special Sales Ta…" at bounding box center [303, 654] width 517 height 1142
click at [302, 356] on div "Customer Info Edit Contact Info Send Message Email Preferences Special Sales Ta…" at bounding box center [303, 654] width 517 height 1142
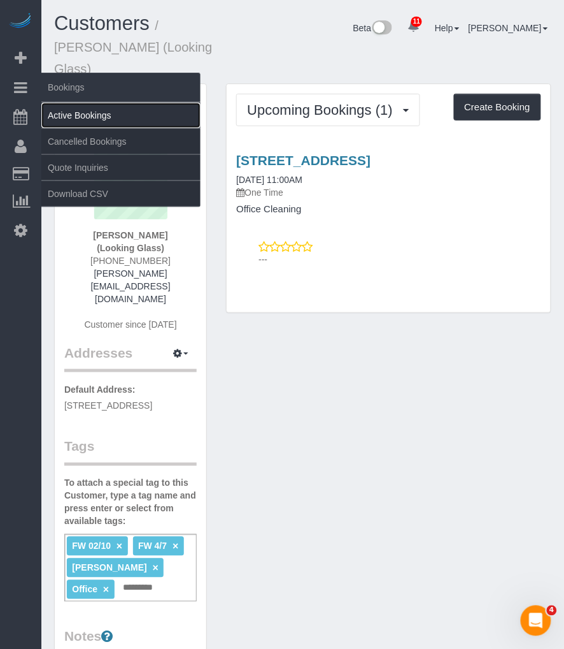
click at [94, 117] on link "Active Bookings" at bounding box center [120, 115] width 159 height 25
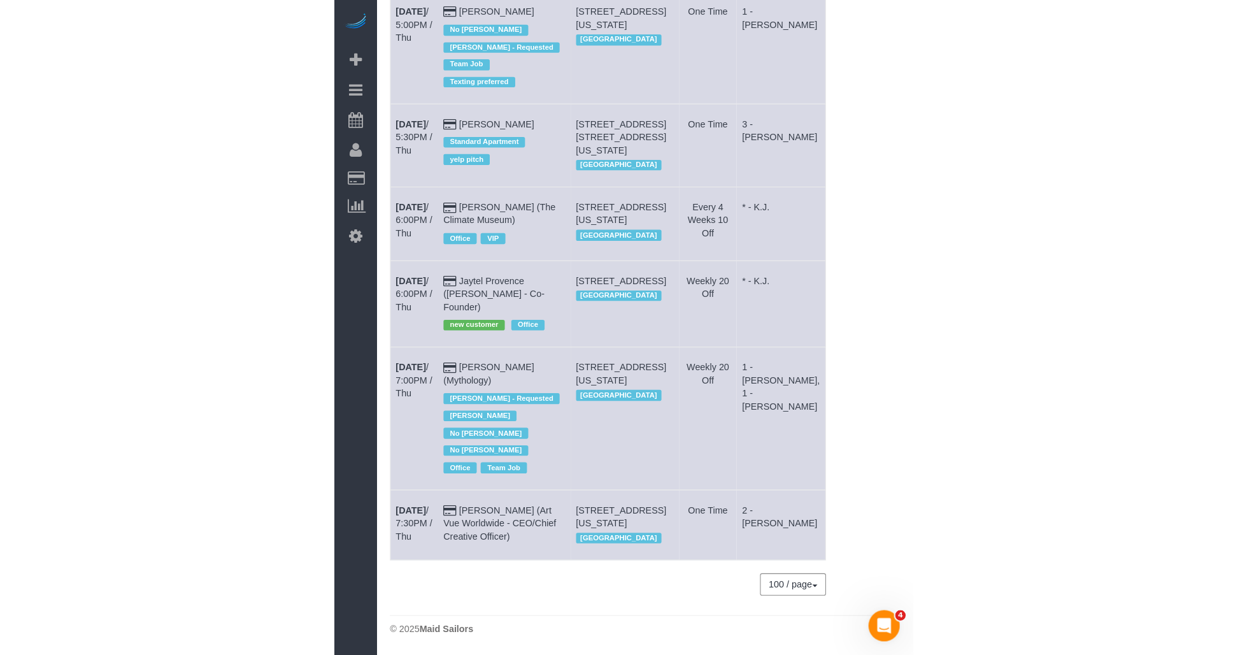
scroll to position [3364, 0]
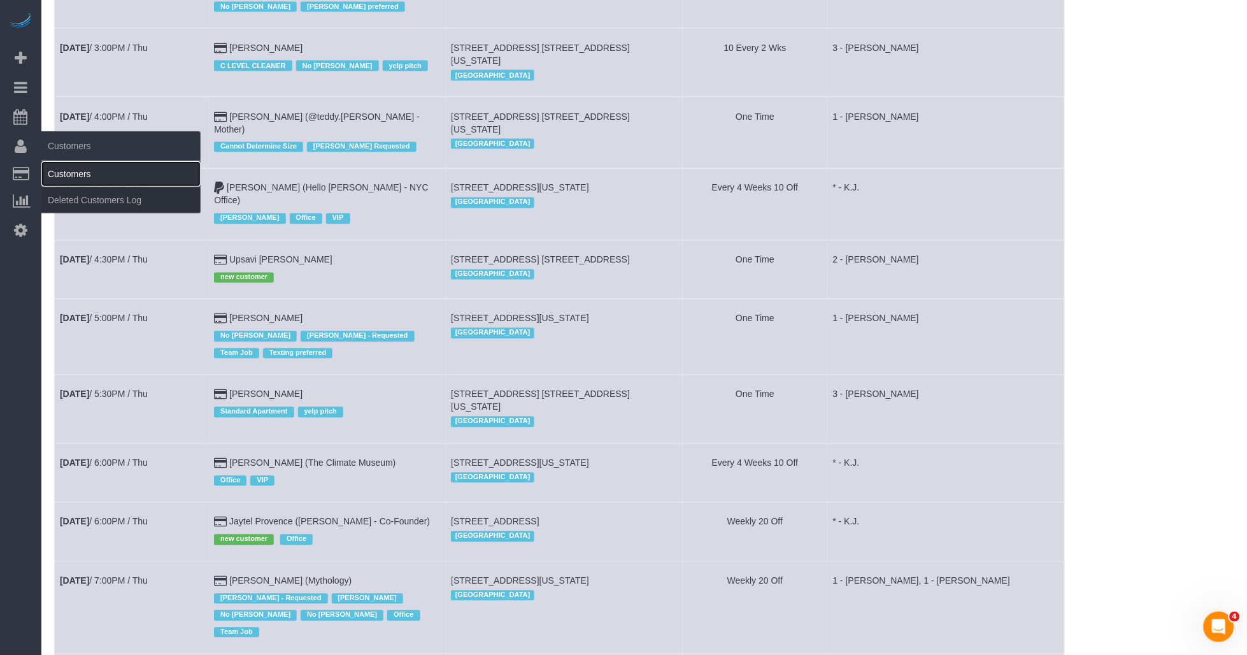
click at [59, 169] on link "Customers" at bounding box center [120, 173] width 159 height 25
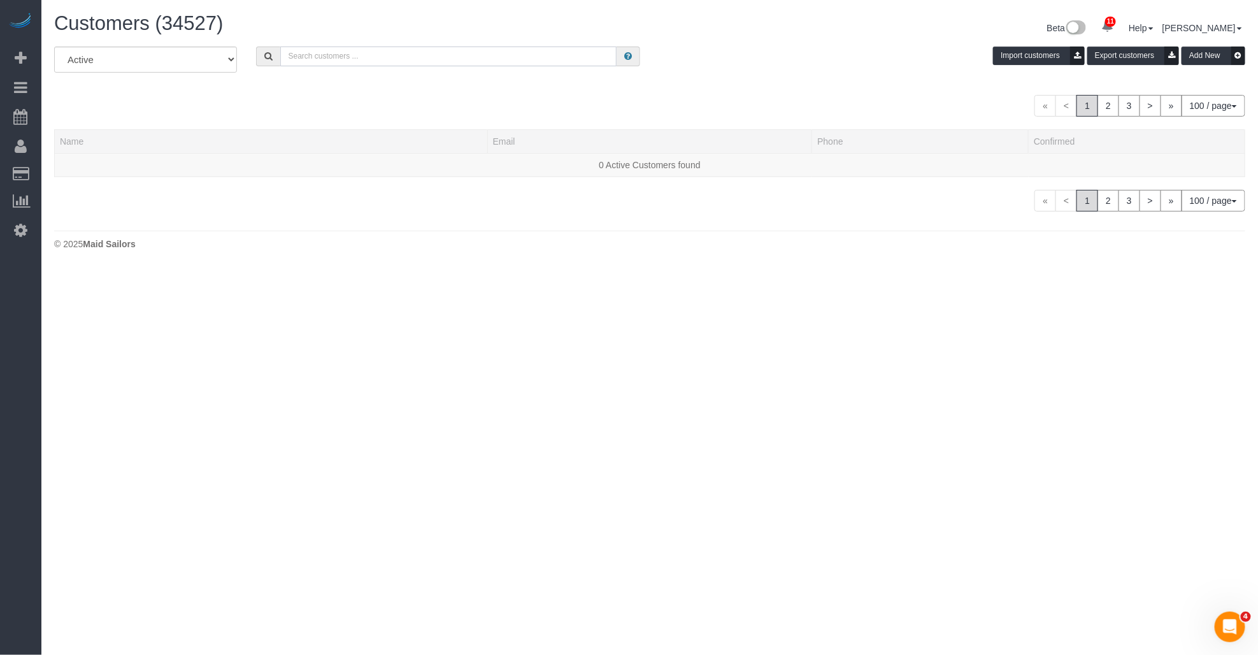
click at [415, 62] on input "text" at bounding box center [448, 57] width 336 height 20
paste input "[PERSON_NAME]"
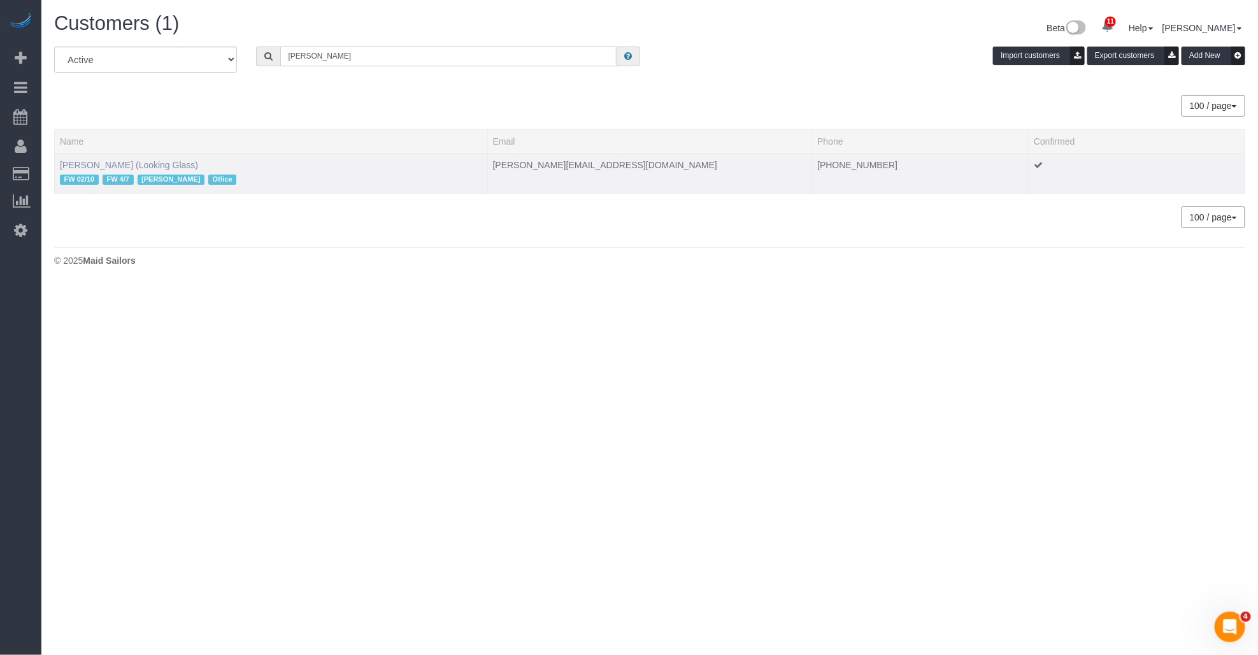
type input "[PERSON_NAME]"
click at [163, 167] on link "[PERSON_NAME] (Looking Glass)" at bounding box center [129, 165] width 138 height 10
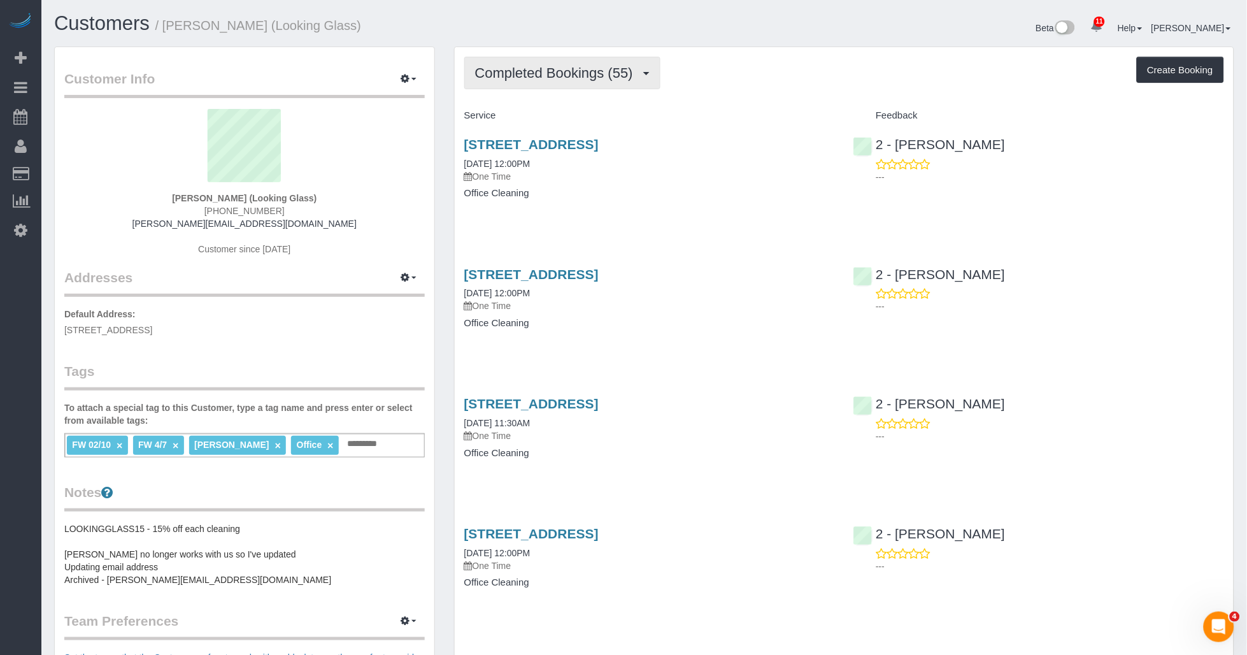
click at [577, 64] on button "Completed Bookings (55)" at bounding box center [562, 73] width 196 height 32
click at [529, 124] on link "Upcoming Bookings (1)" at bounding box center [534, 119] width 138 height 17
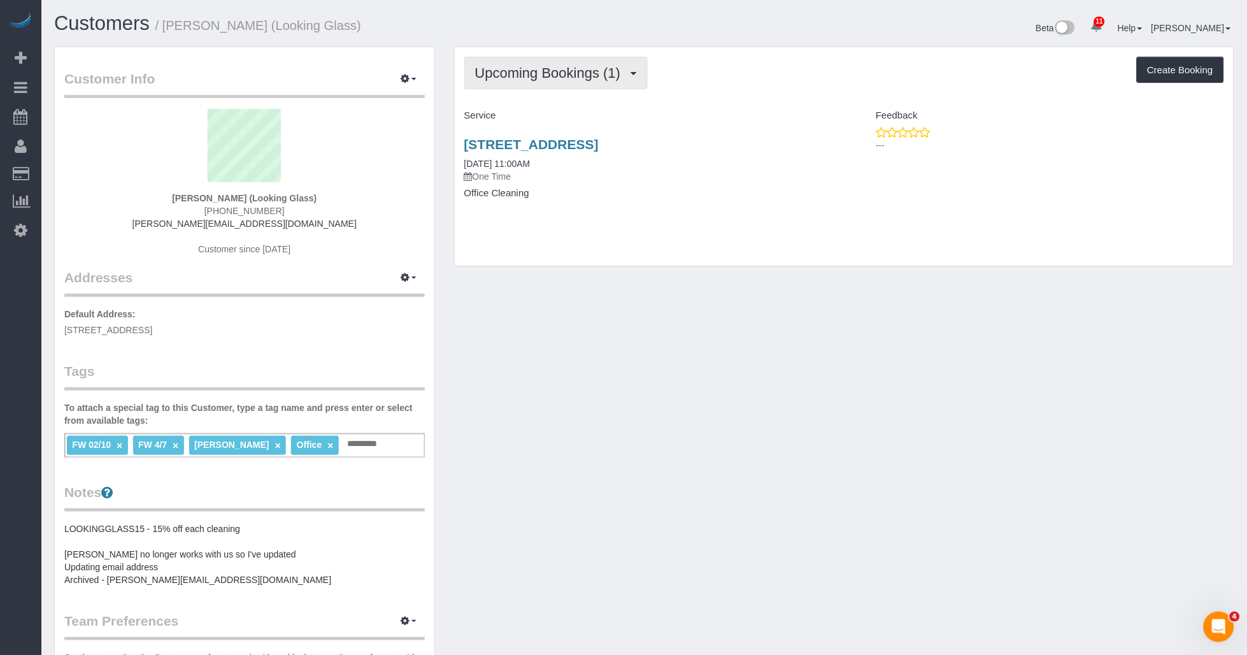
drag, startPoint x: 582, startPoint y: 82, endPoint x: 571, endPoint y: 90, distance: 14.0
click at [582, 82] on button "Upcoming Bookings (1)" at bounding box center [556, 73] width 184 height 32
click at [549, 103] on link "Completed Bookings (55)" at bounding box center [534, 102] width 138 height 17
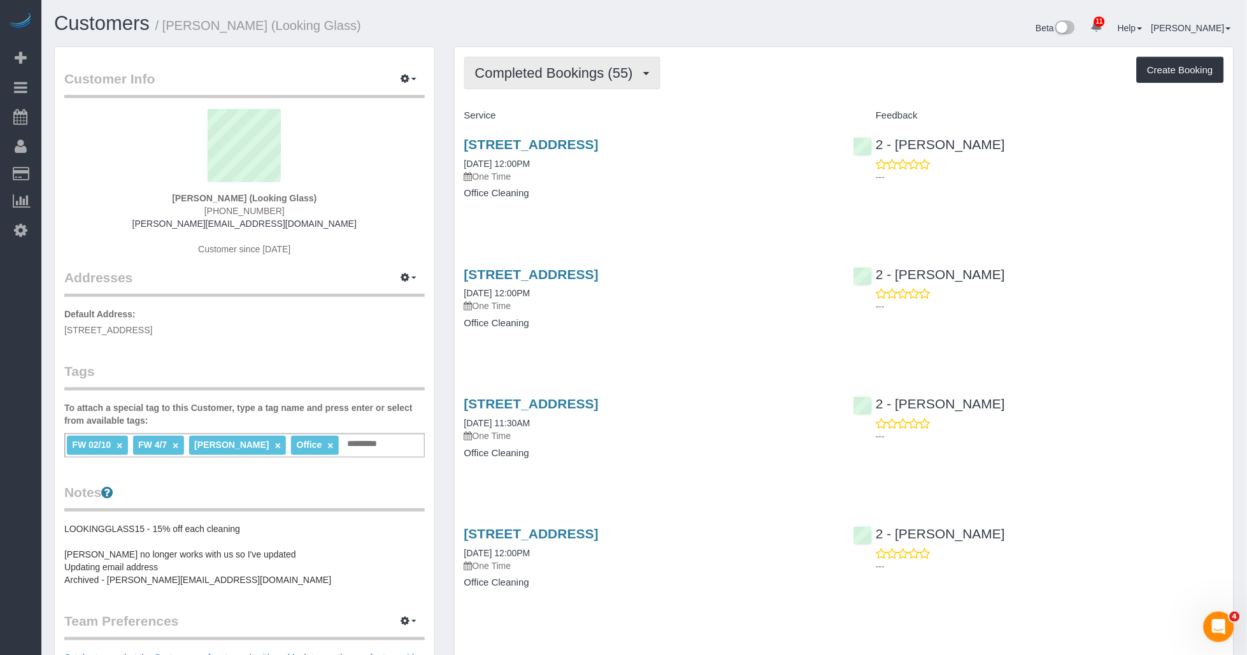
click at [601, 67] on span "Completed Bookings (55)" at bounding box center [557, 73] width 164 height 16
click at [559, 136] on link "Cancelled Bookings (9)" at bounding box center [534, 135] width 138 height 17
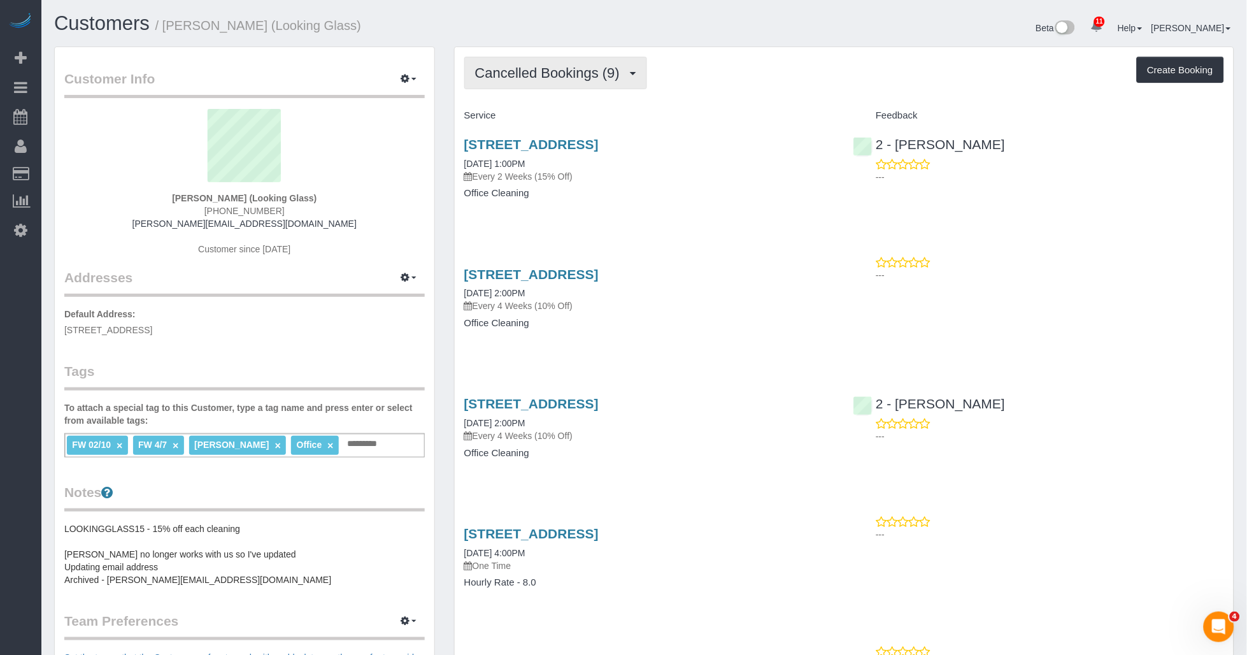
click at [564, 77] on span "Cancelled Bookings (9)" at bounding box center [550, 73] width 151 height 16
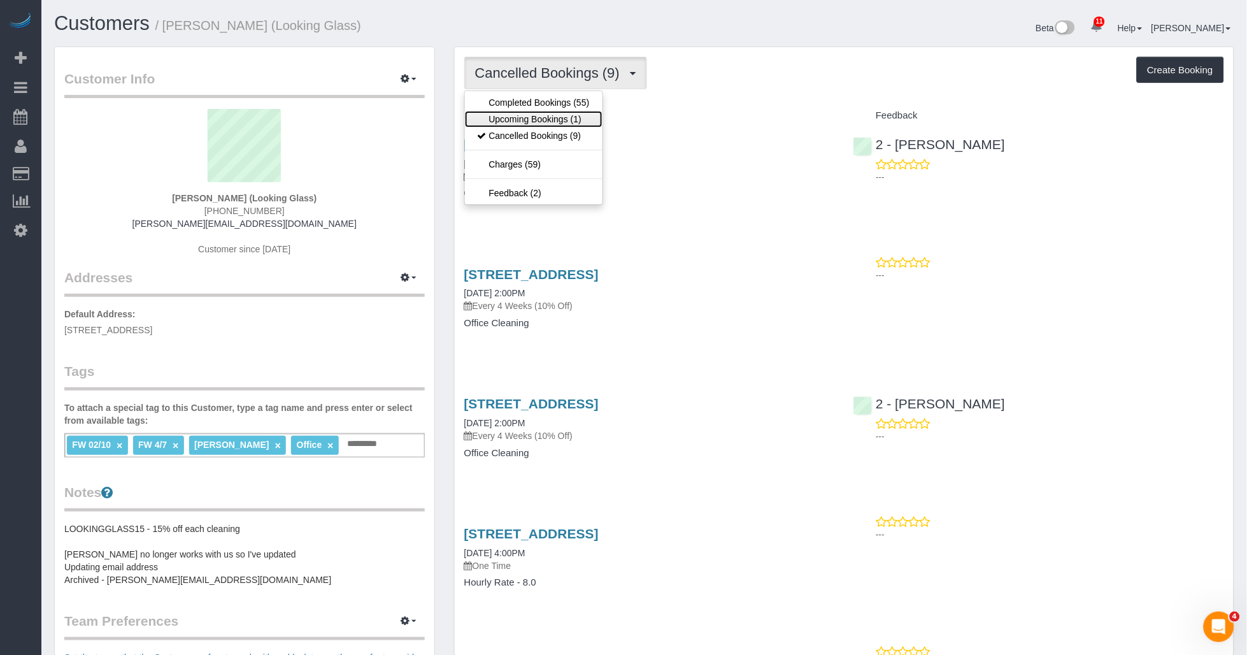
click at [546, 117] on link "Upcoming Bookings (1)" at bounding box center [534, 119] width 138 height 17
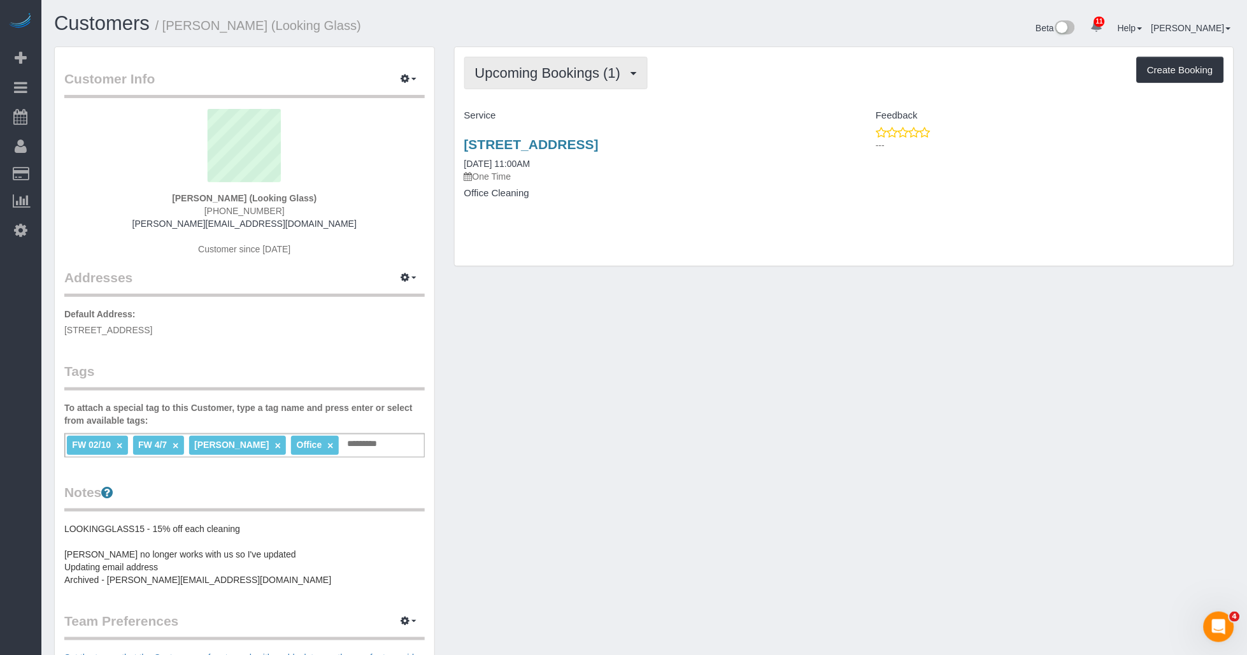
click at [553, 83] on button "Upcoming Bookings (1)" at bounding box center [556, 73] width 184 height 32
click at [533, 104] on link "Completed Bookings (55)" at bounding box center [534, 102] width 138 height 17
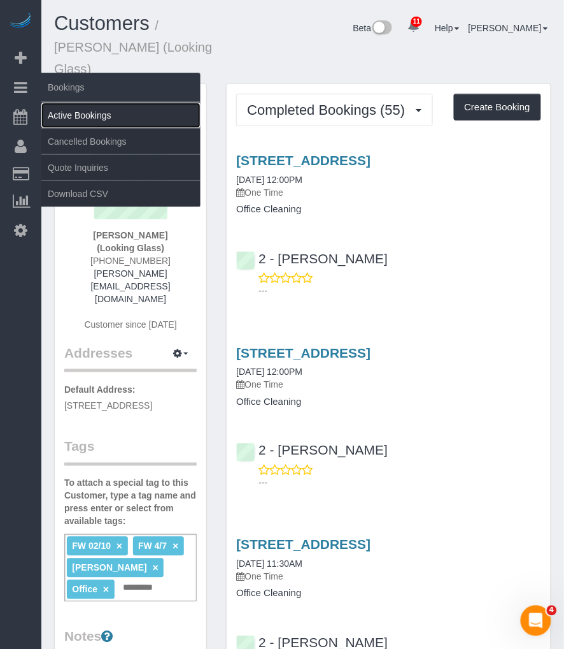
click at [65, 109] on link "Active Bookings" at bounding box center [120, 115] width 159 height 25
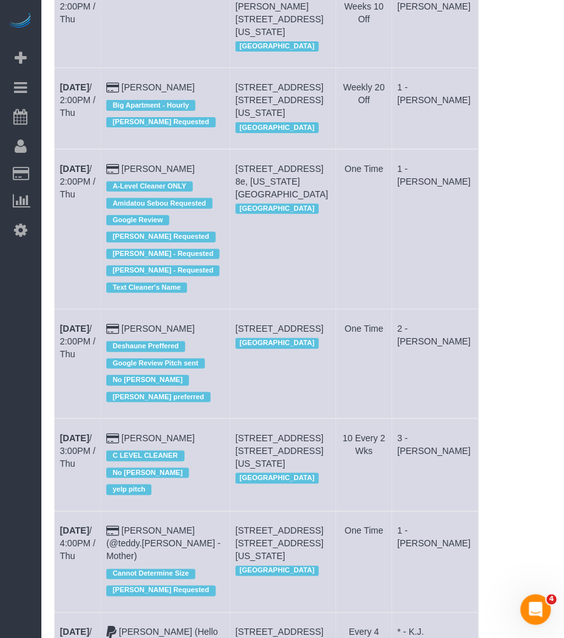
scroll to position [2653, 0]
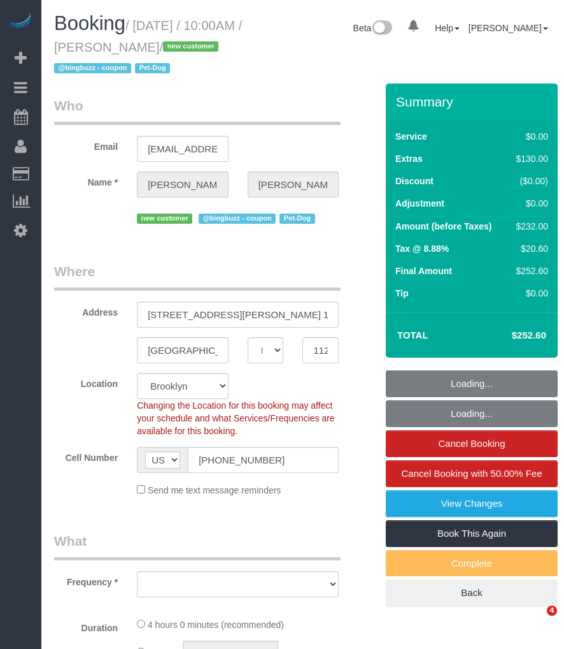
select select "NY"
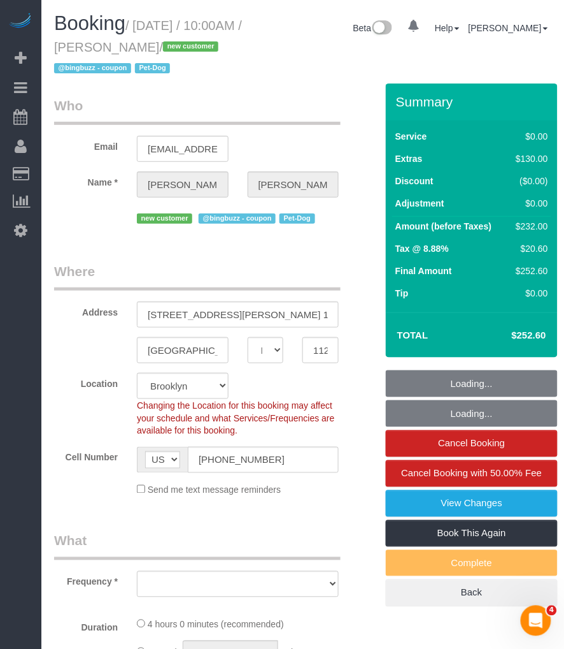
select select "string:stripe-pm_1S02QL4VGloSiKo7KLPVd55P"
select select "1"
select select "object:836"
select select "spot1"
select select "number:57"
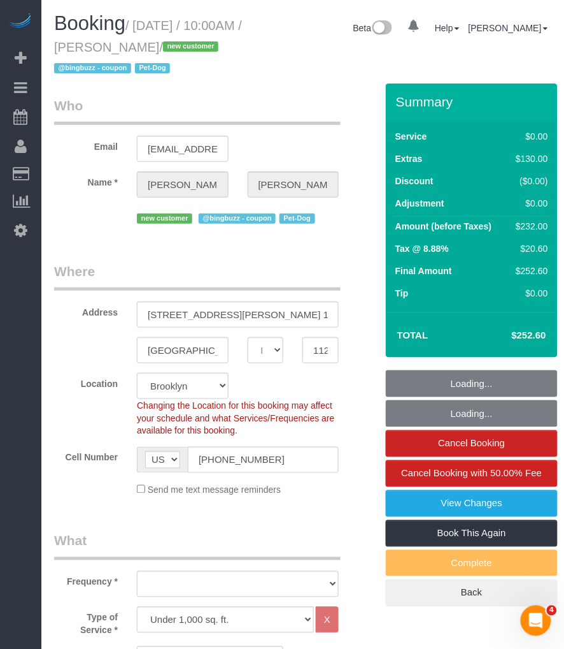
select select "number:75"
select select "number:13"
select select "number:7"
select select "1"
select select "object:1389"
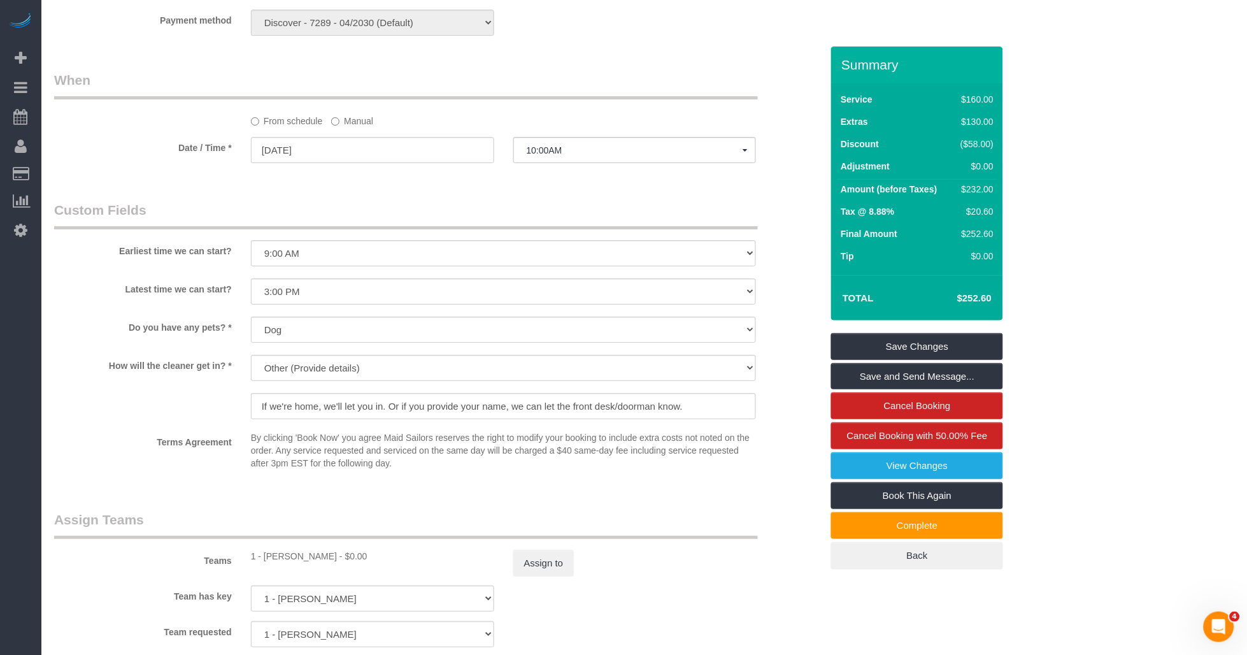
scroll to position [1416, 0]
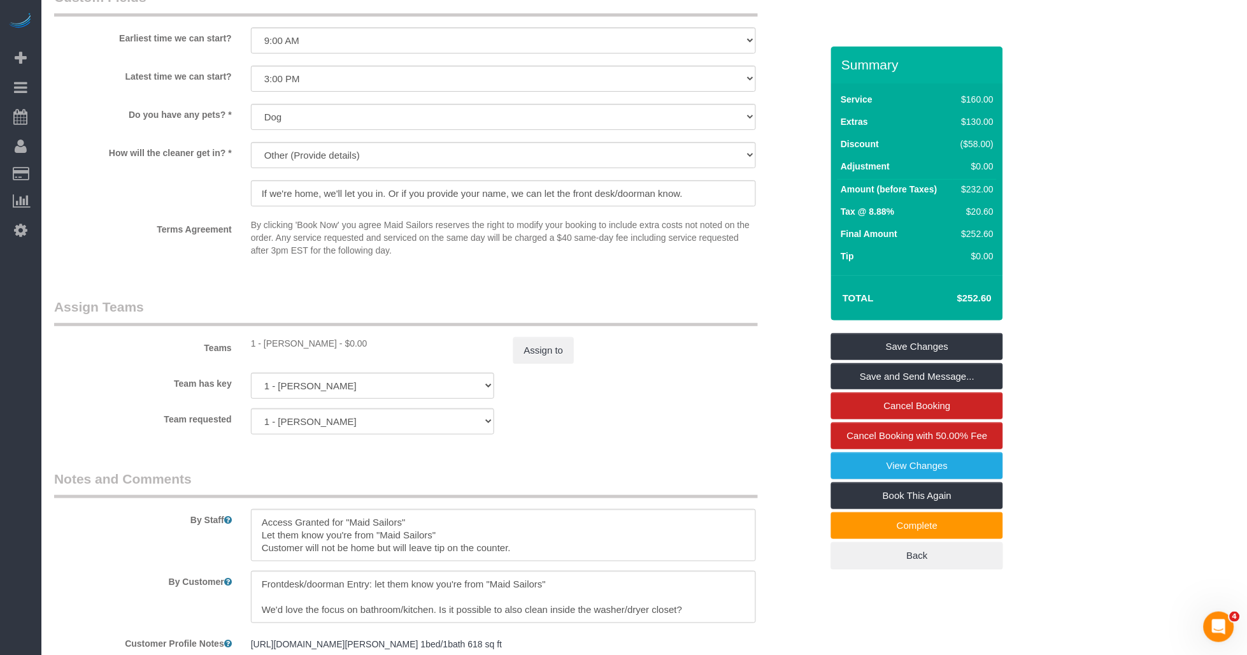
drag, startPoint x: 265, startPoint y: 359, endPoint x: 341, endPoint y: 359, distance: 75.8
click at [341, 350] on div "1 - Jhonaysy Materano - $0.00" at bounding box center [372, 343] width 243 height 13
copy div "Jhonaysy Materano"
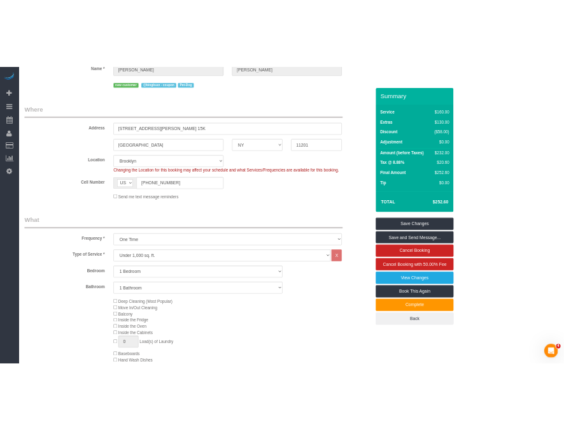
scroll to position [0, 0]
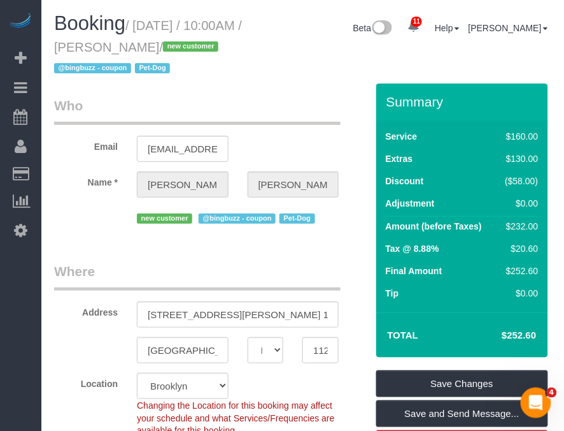
drag, startPoint x: 147, startPoint y: 24, endPoint x: 215, endPoint y: 47, distance: 71.9
click at [215, 47] on small "/ September 04, 2025 / 10:00AM / Joyce Kim / new customer @bingbuzz - coupon Pe…" at bounding box center [148, 46] width 188 height 57
copy small "September 04, 2025 / 10:00AM / Joyce Kim"
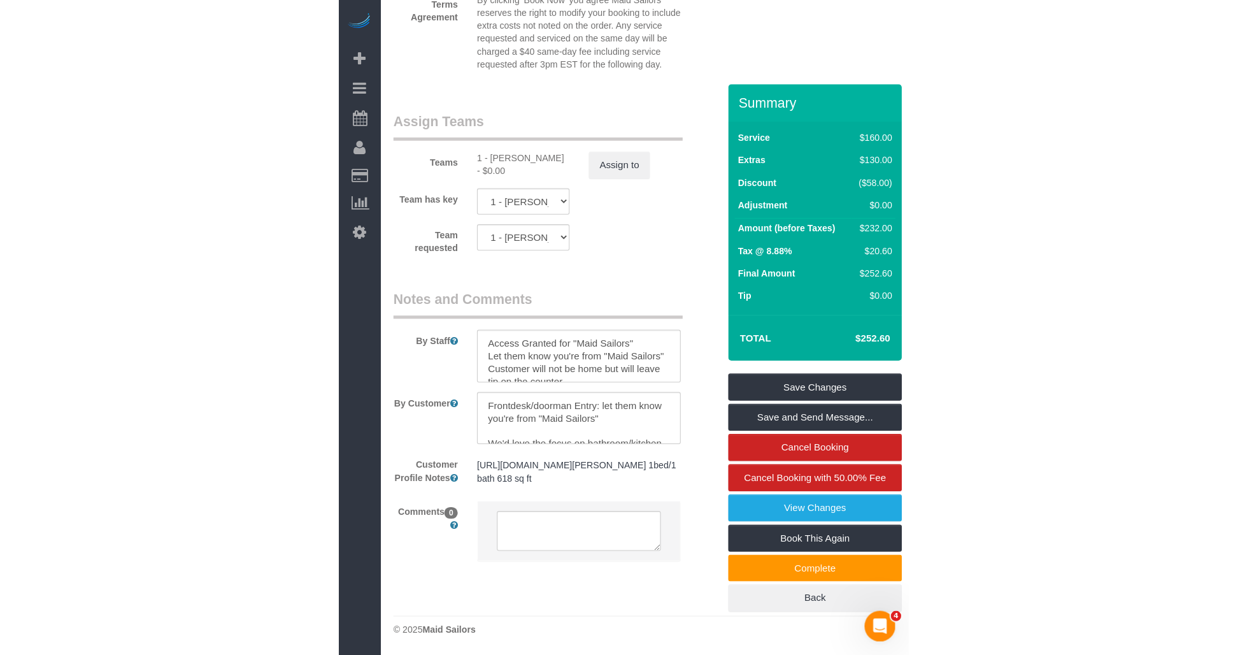
scroll to position [1597, 0]
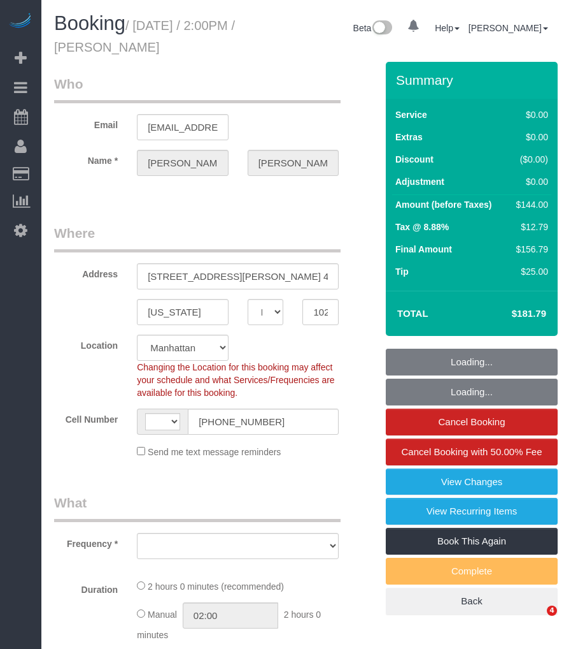
select select "NY"
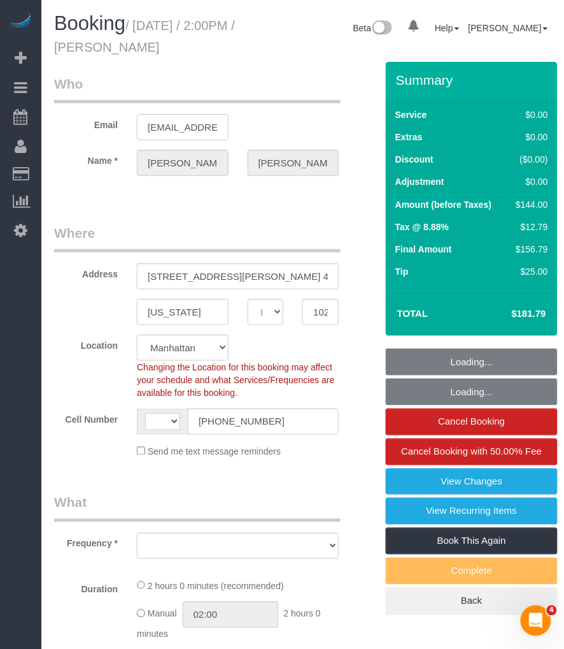
select select "string:stripe-pm_1OMGuc4VGloSiKo7zwkUdUav"
select select "string:[GEOGRAPHIC_DATA]"
select select "object:718"
select select "number:89"
select select "number:90"
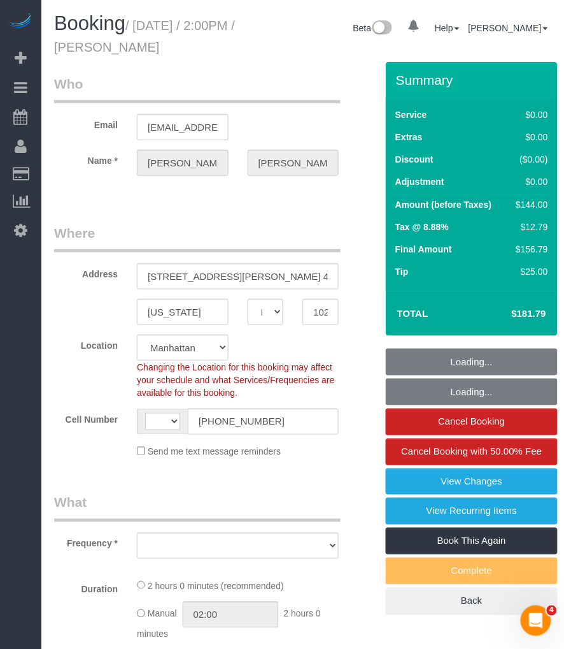
select select "number:15"
select select "number:6"
select select "object:978"
select select "1"
select select "spot1"
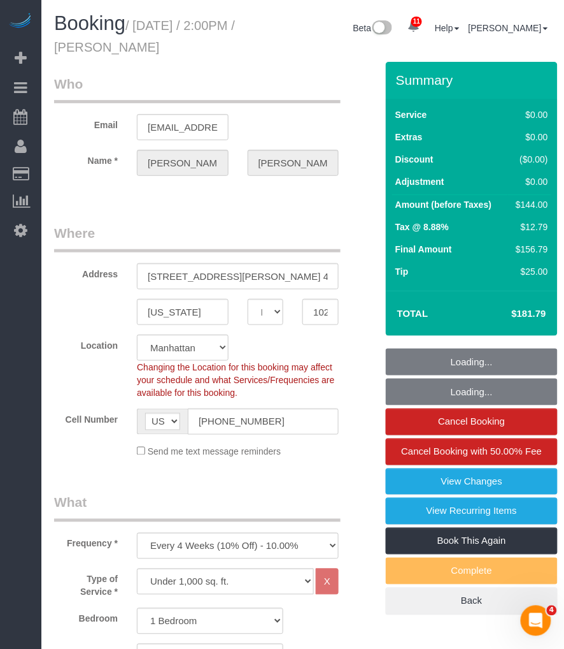
select select "1"
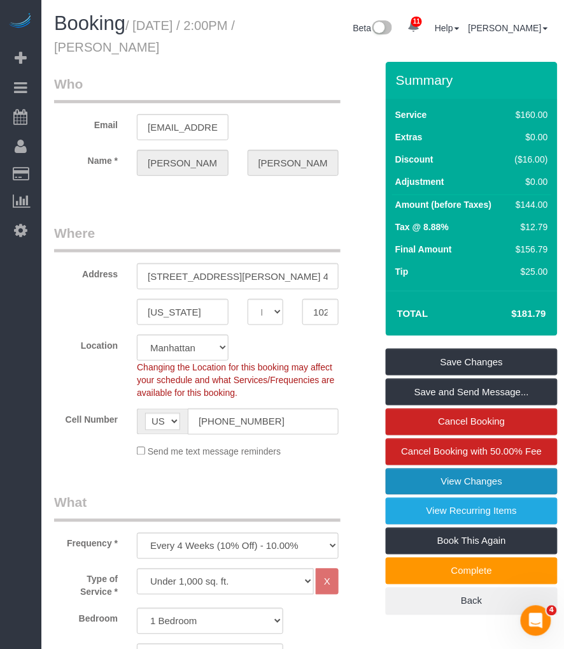
click at [461, 480] on link "View Changes" at bounding box center [472, 481] width 172 height 27
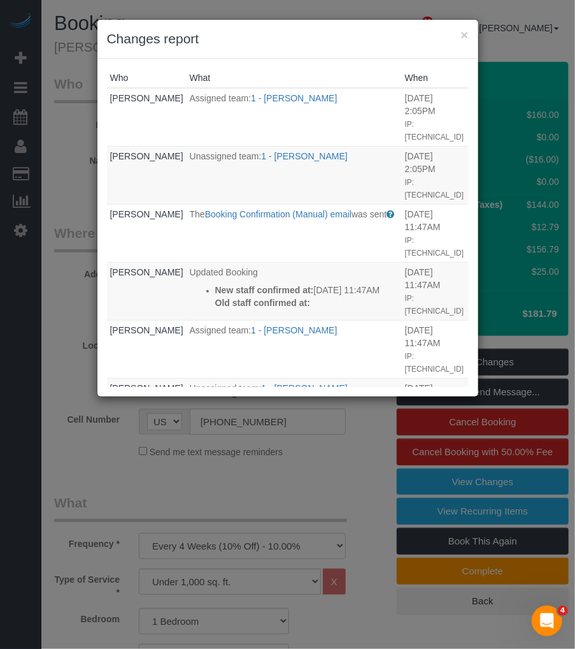
click at [457, 40] on h3 "Changes report" at bounding box center [288, 38] width 362 height 19
click at [468, 34] on button "×" at bounding box center [465, 34] width 8 height 13
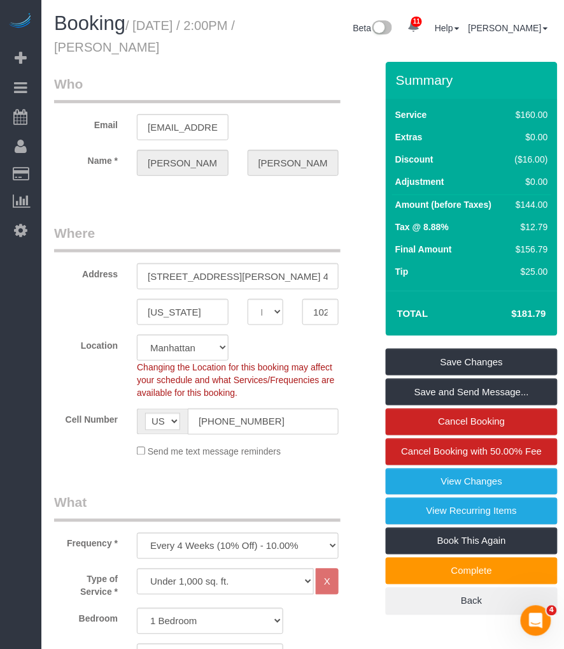
drag, startPoint x: 411, startPoint y: 45, endPoint x: 402, endPoint y: 47, distance: 9.1
click at [411, 47] on div "Beta 11 Your Notifications You have 0 alerts × You have 2 to charge for 09/03/2…" at bounding box center [410, 30] width 301 height 34
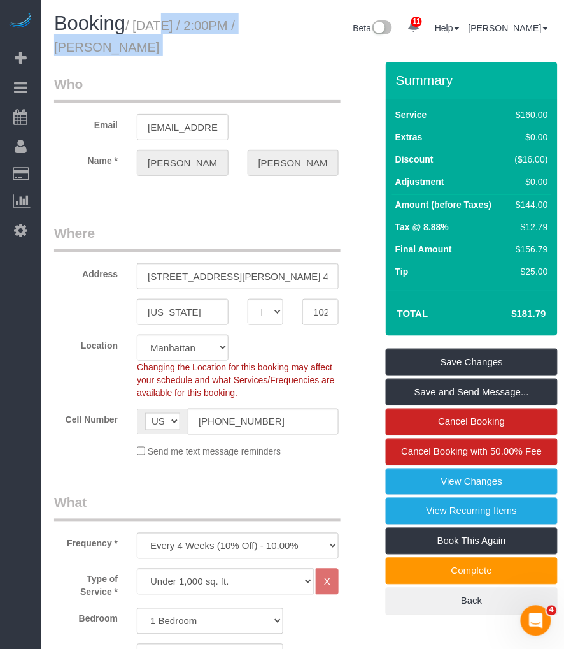
drag, startPoint x: 136, startPoint y: 21, endPoint x: 269, endPoint y: 40, distance: 134.4
click at [269, 40] on div "Booking / September 04, 2025 / 2:00PM / James Mcgrath Beta 11 Your Notification…" at bounding box center [303, 37] width 517 height 49
copy div "September 04, 2025 / 2:00PM / James Mcgrath"
drag, startPoint x: 169, startPoint y: 27, endPoint x: 150, endPoint y: 27, distance: 19.8
click at [169, 26] on small "/ [DATE] / 2:00PM / [PERSON_NAME]" at bounding box center [144, 36] width 181 height 36
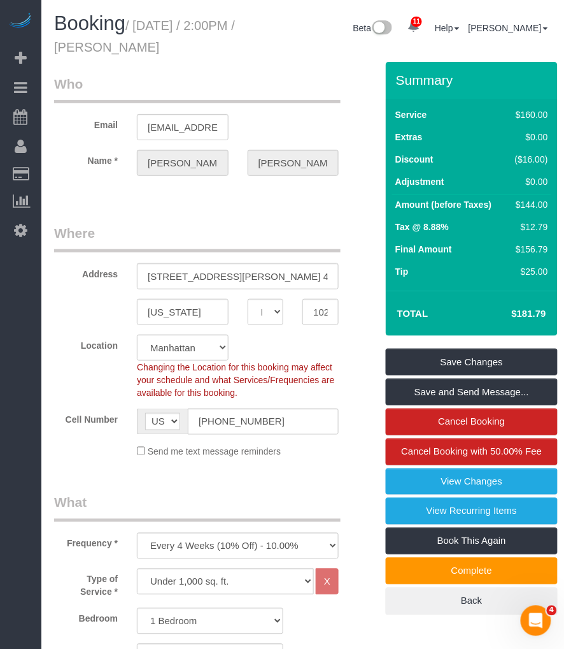
drag, startPoint x: 113, startPoint y: 23, endPoint x: 128, endPoint y: 23, distance: 14.7
click at [115, 23] on span "Booking" at bounding box center [89, 23] width 71 height 22
drag, startPoint x: 140, startPoint y: 23, endPoint x: 247, endPoint y: 40, distance: 108.3
click at [247, 40] on h1 "Booking / September 04, 2025 / 2:00PM / James Mcgrath" at bounding box center [152, 34] width 196 height 43
copy small "September 04, 2025 / 2:00PM / James Mcgrath"
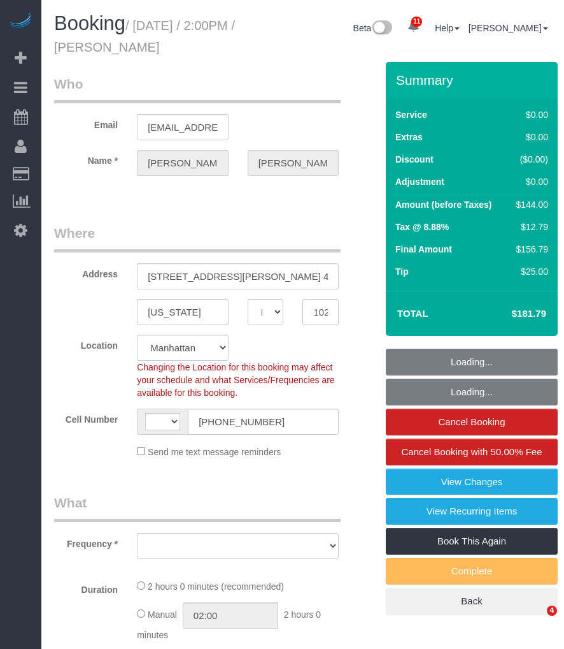
select select "NY"
select select "number:89"
select select "number:90"
select select "number:15"
select select "number:6"
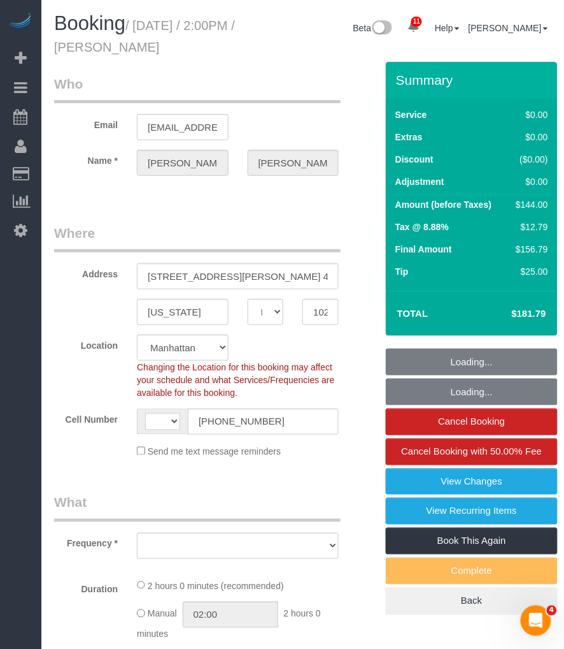
select select "string:[GEOGRAPHIC_DATA]"
select select "string:stripe-pm_1OMGuc4VGloSiKo7zwkUdUav"
select select "object:871"
select select "1"
select select "spot1"
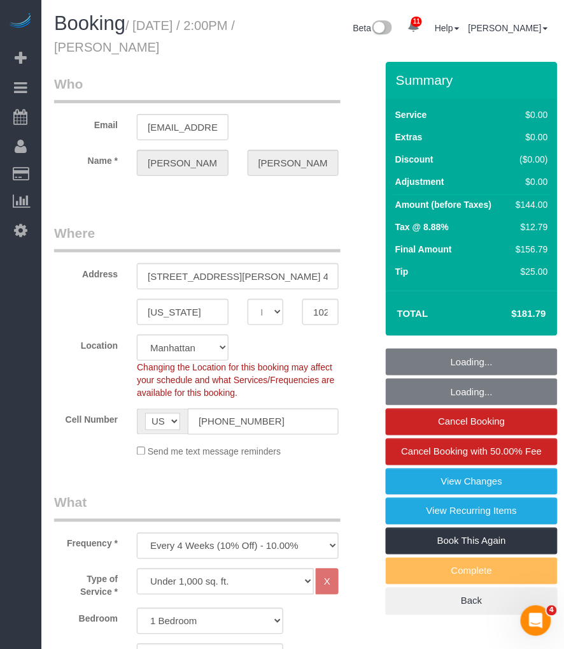
select select "object:1366"
select select "1"
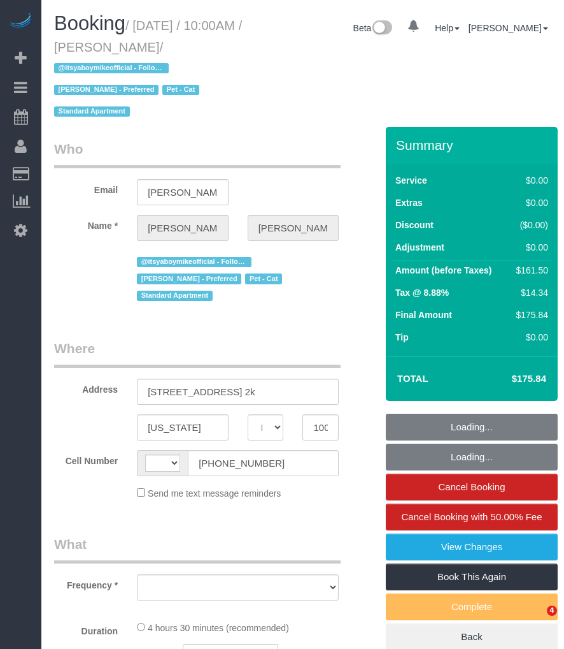
select select "NY"
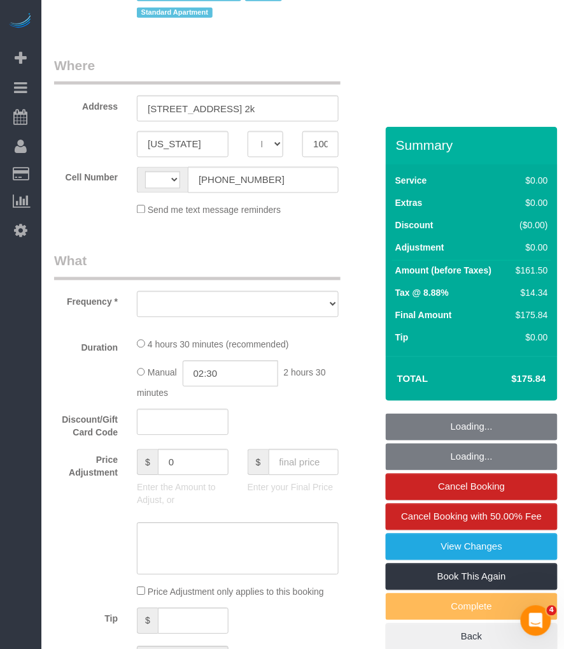
select select "string:US"
select select "object:737"
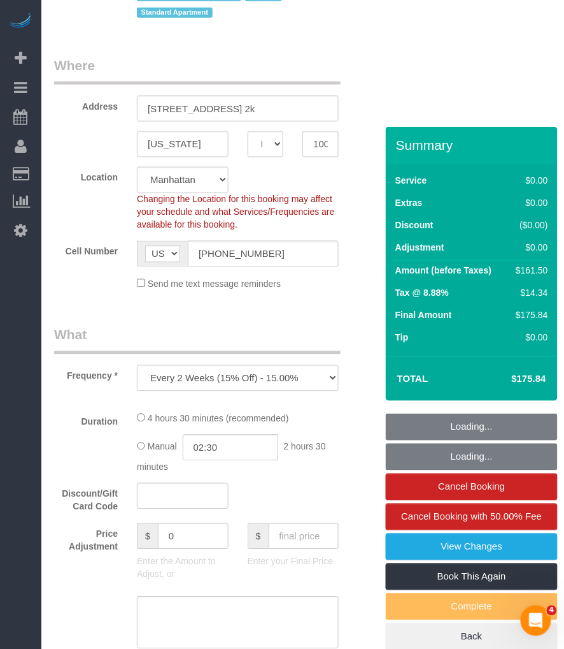
select select "string:stripe-pm_1PL45J4VGloSiKo7EdehRJpi"
select select "2"
select select "spot1"
select select "number:89"
select select "number:90"
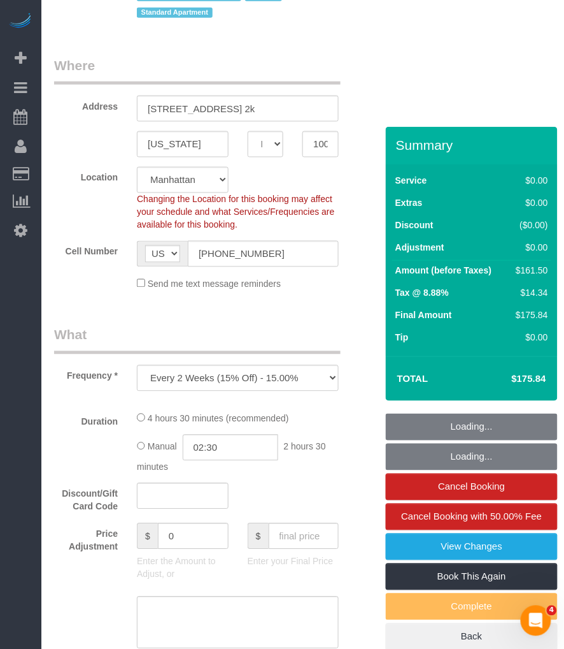
select select "number:14"
select select "number:5"
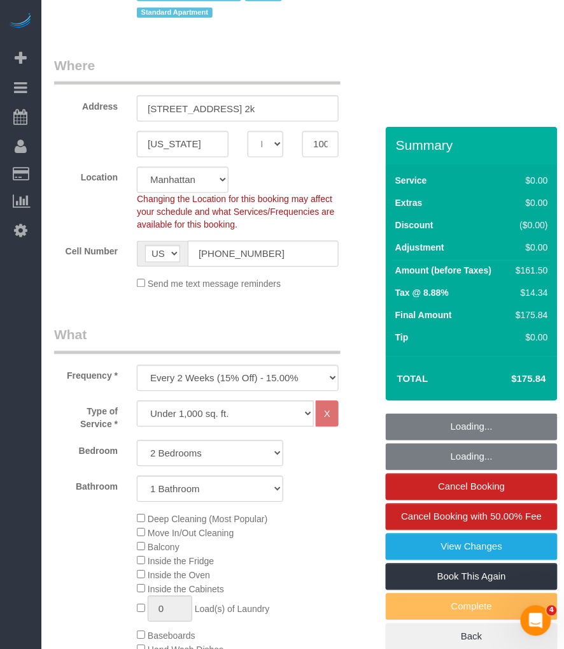
select select "object:1385"
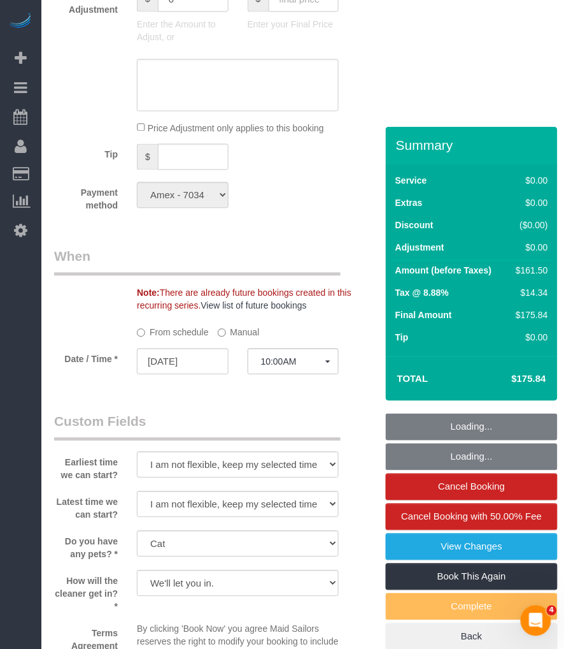
select select "2"
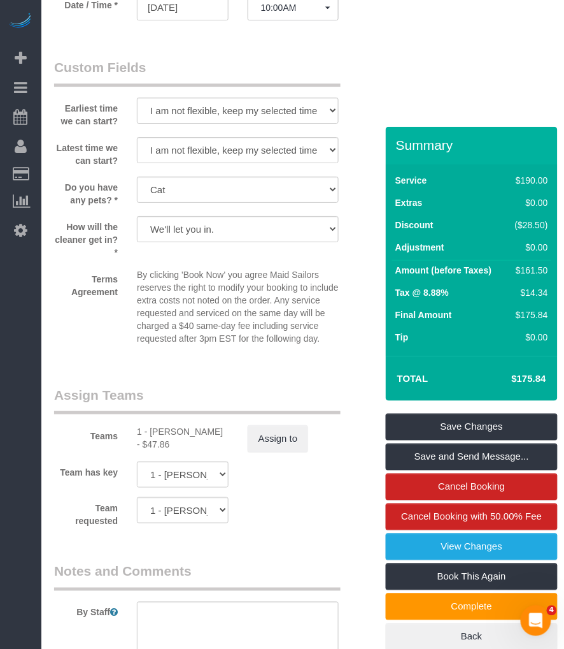
scroll to position [1628, 0]
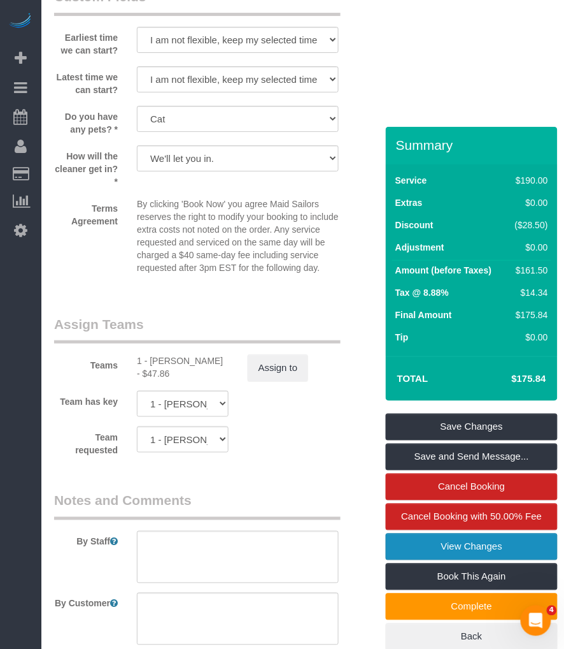
click at [470, 542] on link "View Changes" at bounding box center [472, 546] width 172 height 27
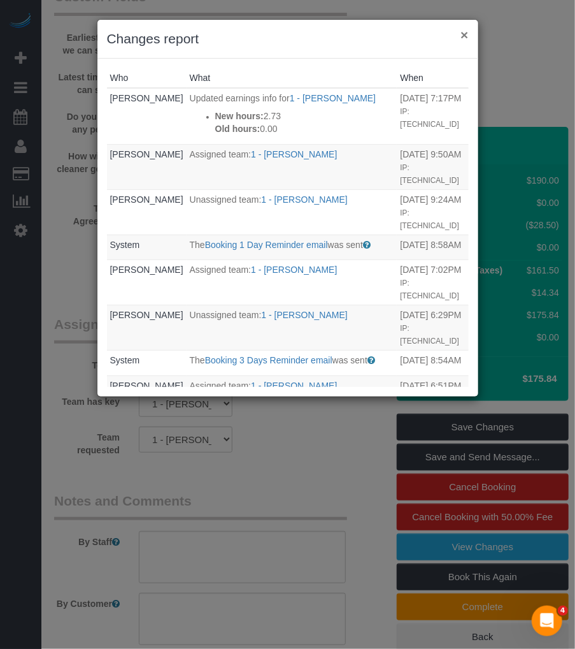
click at [466, 32] on button "×" at bounding box center [465, 34] width 8 height 13
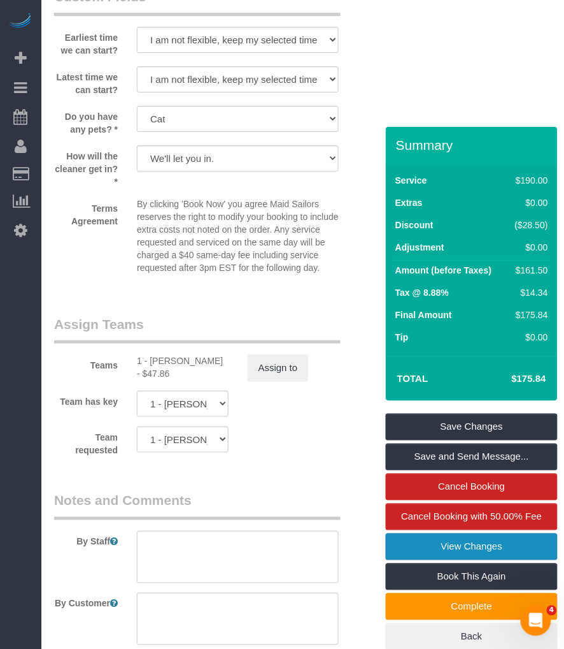
click at [441, 547] on link "View Changes" at bounding box center [472, 546] width 172 height 27
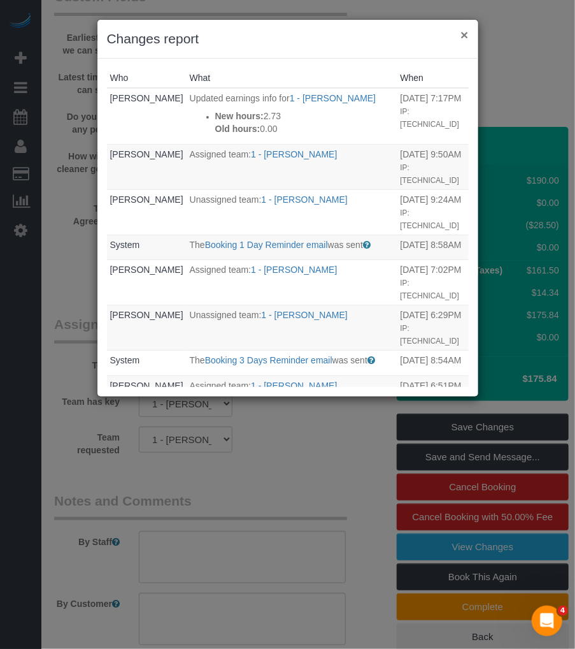
click at [464, 29] on button "×" at bounding box center [465, 34] width 8 height 13
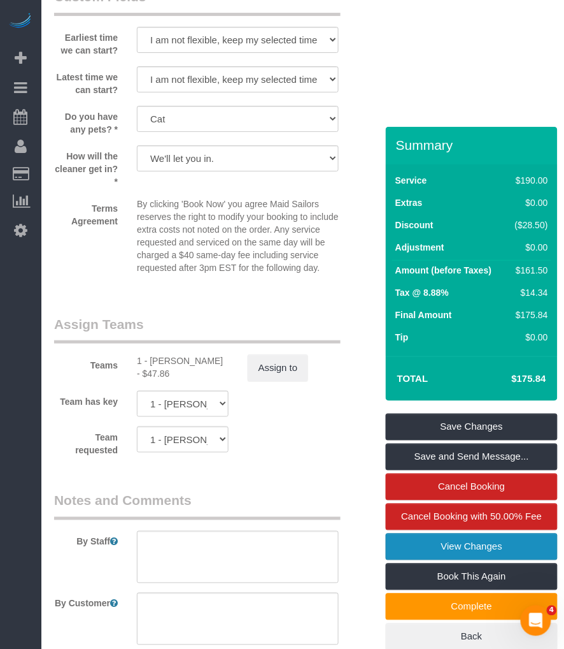
click at [440, 544] on link "View Changes" at bounding box center [472, 546] width 172 height 27
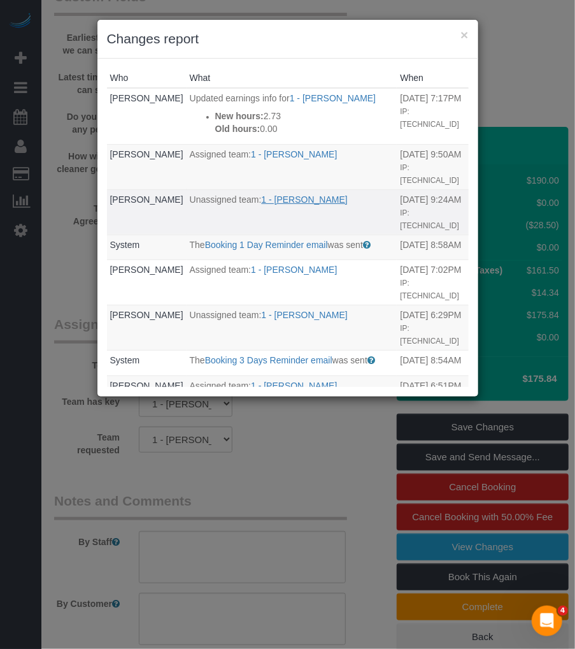
drag, startPoint x: 287, startPoint y: 219, endPoint x: 169, endPoint y: 214, distance: 118.6
click at [190, 206] on p "Unassigned team: 1 - Chrisdarline Gedeus Cineas" at bounding box center [292, 199] width 205 height 13
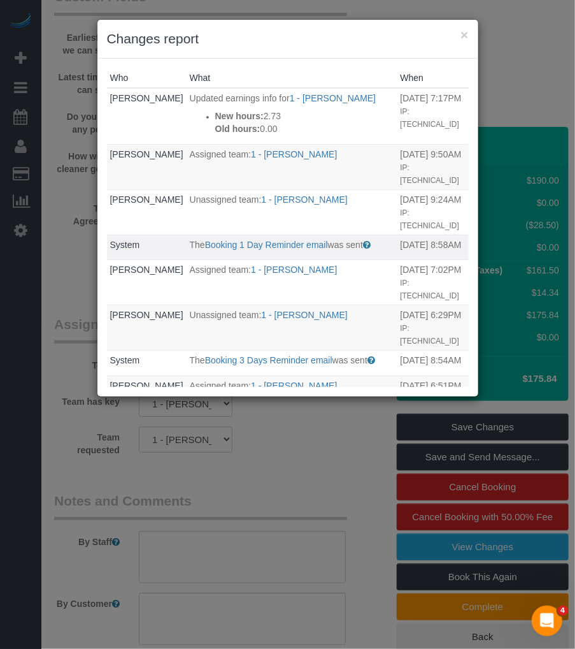
copy link "Chrisdarline Gedeus Cineas"
click at [466, 35] on button "×" at bounding box center [465, 34] width 8 height 13
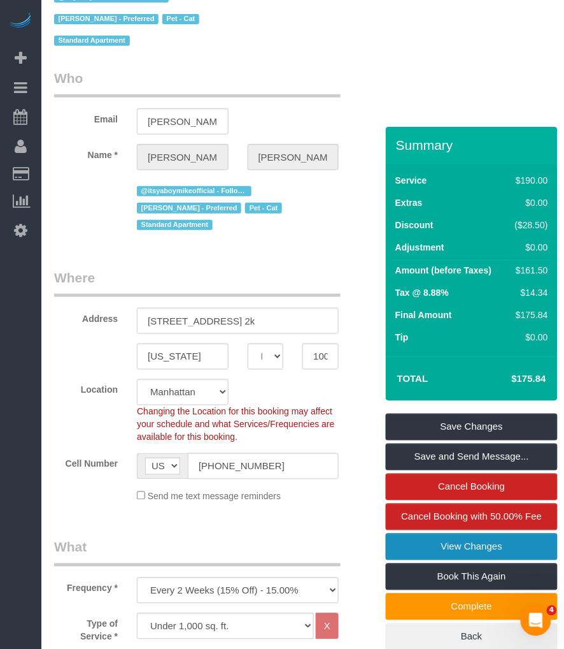
scroll to position [0, 0]
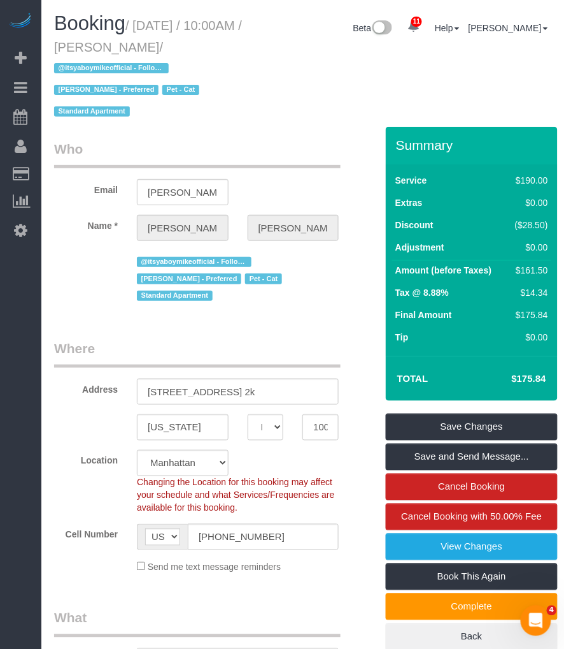
drag, startPoint x: 138, startPoint y: 23, endPoint x: 258, endPoint y: 37, distance: 120.6
click at [258, 37] on div "Booking / September 04, 2025 / 10:00AM / Craig Buckstein / @itsyaboymikeofficia…" at bounding box center [152, 70] width 215 height 114
copy small "September 04, 2025 / 10:00AM / Craig Buckstein"
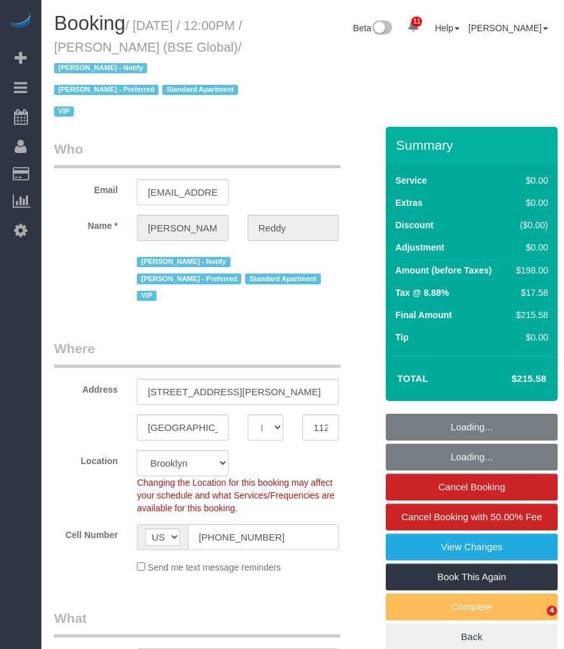
select select "NY"
select select "2"
select select "spot1"
select select "number:89"
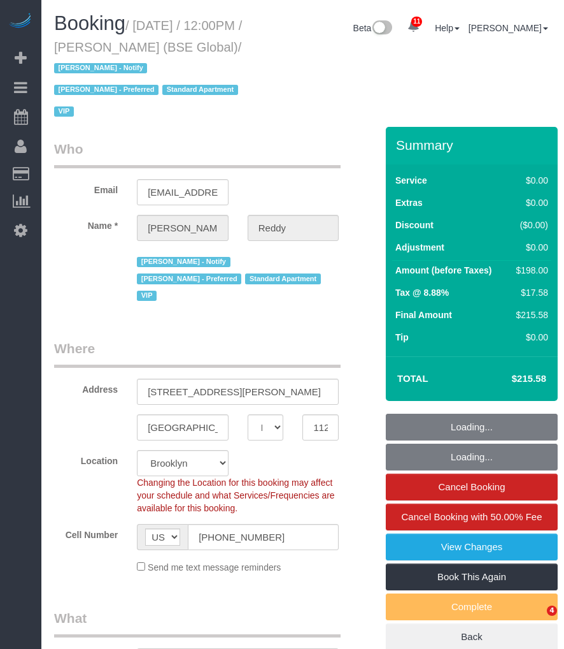
select select "number:90"
select select "number:13"
select select "number:7"
select select "11193"
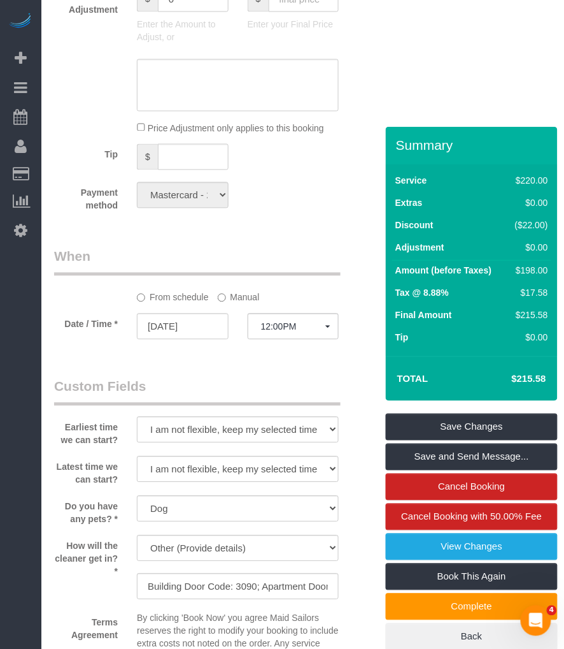
scroll to position [1486, 0]
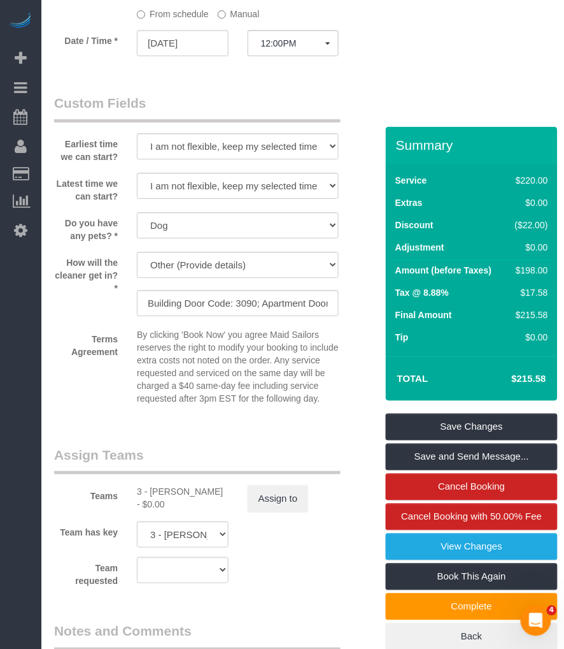
click at [166, 496] on div "3 - Geraldin Bastidas - $0.00" at bounding box center [183, 497] width 92 height 25
copy div "Geraldin"
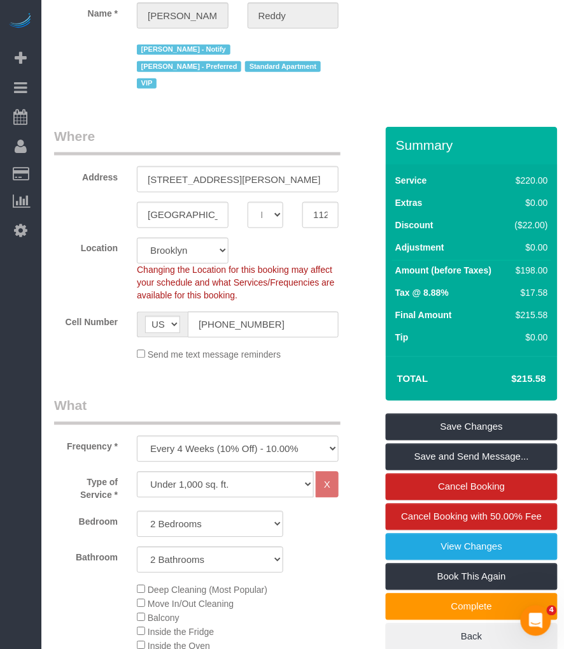
scroll to position [0, 0]
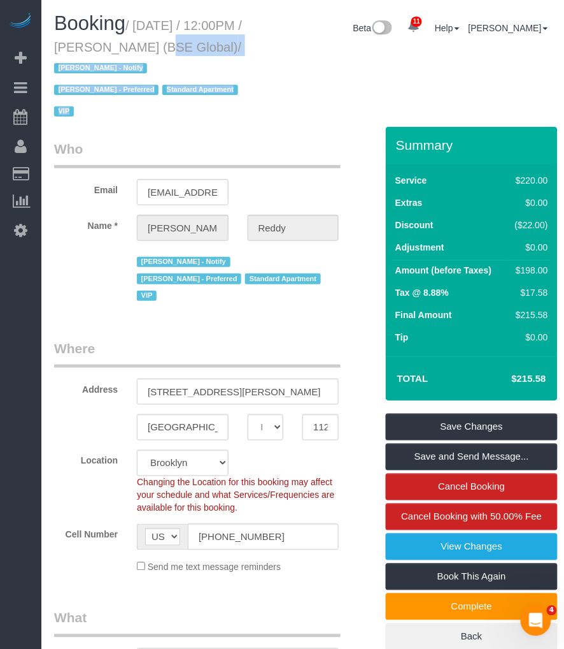
drag, startPoint x: 161, startPoint y: 45, endPoint x: 280, endPoint y: 45, distance: 119.1
click at [278, 45] on div "Booking / September 04, 2025 / 12:00PM / Rohan Reddy (BSE Global) / Jacky Xu - …" at bounding box center [303, 70] width 517 height 114
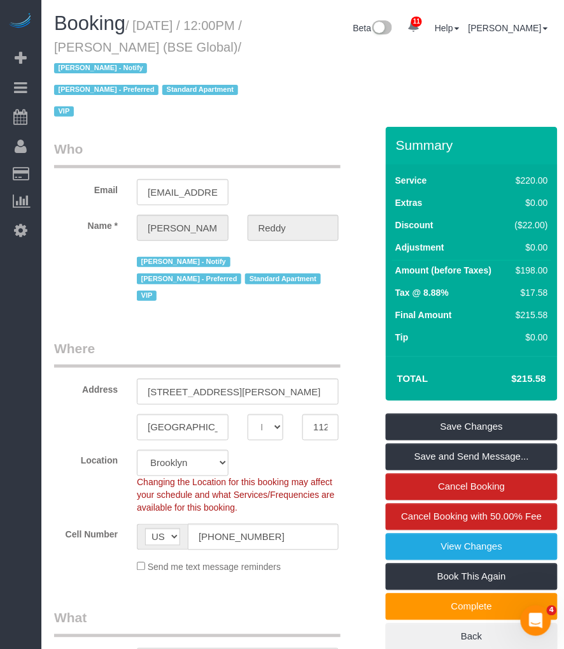
drag, startPoint x: 280, startPoint y: 45, endPoint x: 174, endPoint y: 32, distance: 107.2
click at [174, 29] on small "/ September 04, 2025 / 12:00PM / Rohan Reddy (BSE Global) / Jacky Xu - Notify M…" at bounding box center [148, 68] width 188 height 101
drag, startPoint x: 159, startPoint y: 43, endPoint x: 233, endPoint y: 48, distance: 74.0
click at [233, 48] on small "/ September 04, 2025 / 12:00PM / Rohan Reddy (BSE Global) / Jacky Xu - Notify M…" at bounding box center [148, 68] width 188 height 101
copy small "Rohan Reddy"
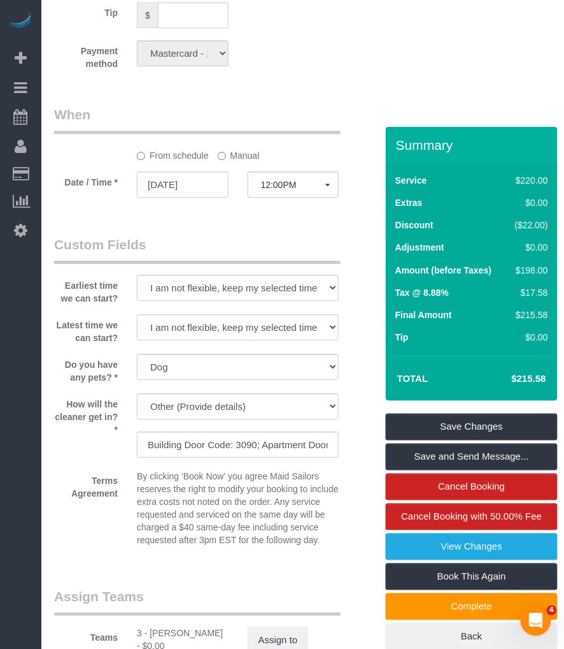
scroll to position [1557, 0]
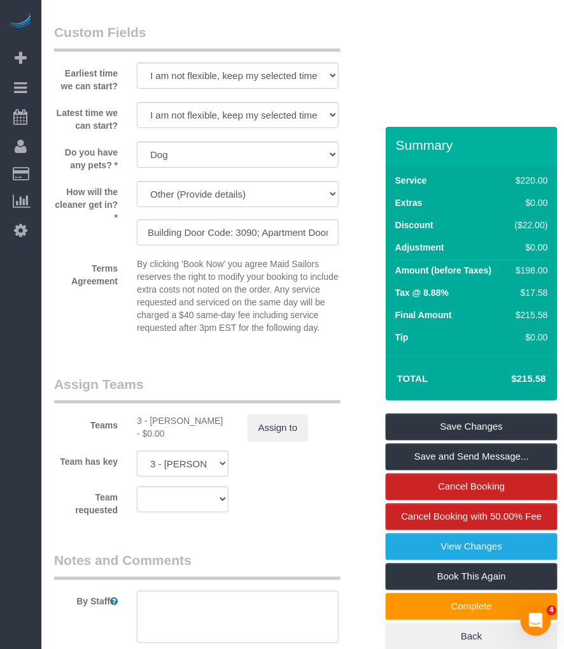
drag, startPoint x: 151, startPoint y: 418, endPoint x: 220, endPoint y: 417, distance: 68.8
click at [220, 417] on div "3 - Geraldin Bastidas - $0.00" at bounding box center [183, 426] width 92 height 25
copy div "Geraldin Bastidas"
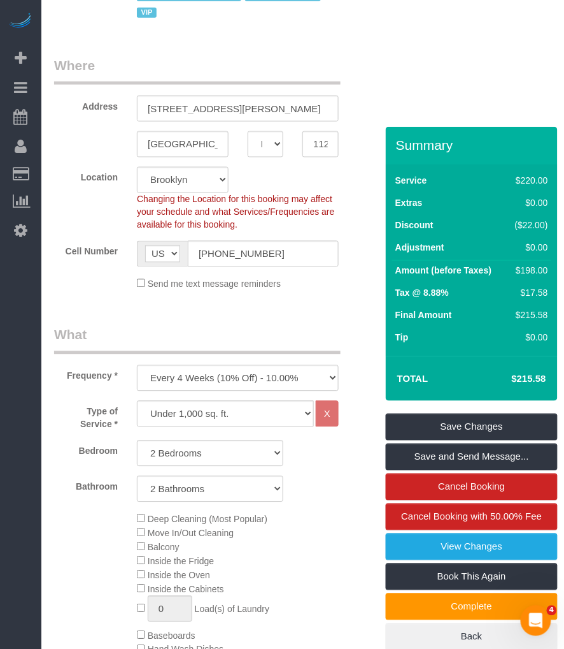
scroll to position [0, 0]
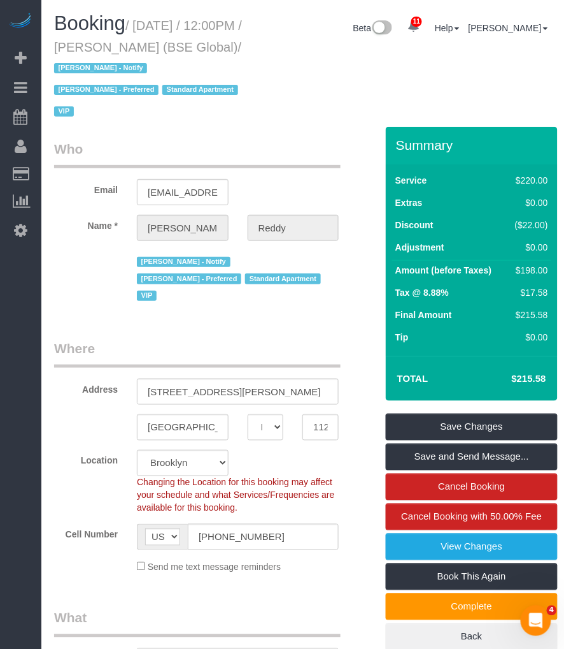
drag, startPoint x: 139, startPoint y: 27, endPoint x: 130, endPoint y: 65, distance: 39.3
click at [130, 65] on small "/ September 04, 2025 / 12:00PM / Rohan Reddy (BSE Global) / Jacky Xu - Notify M…" at bounding box center [148, 68] width 188 height 101
copy small "September 04, 2025 / 12:00PM / Rohan Reddy (BSE Global)"
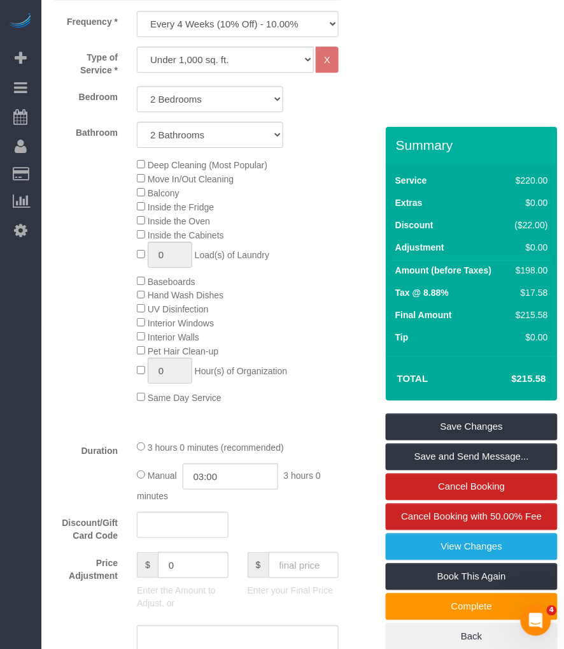
scroll to position [779, 0]
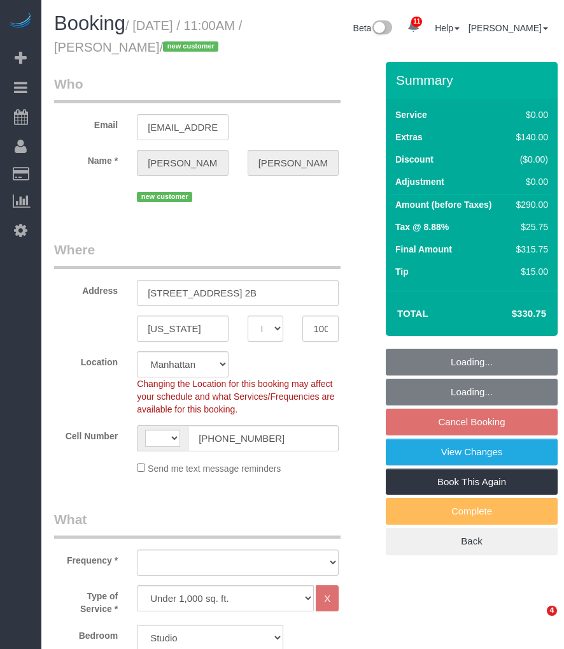
select select "NY"
select select "number:57"
select select "number:73"
select select "number:15"
select select "number:5"
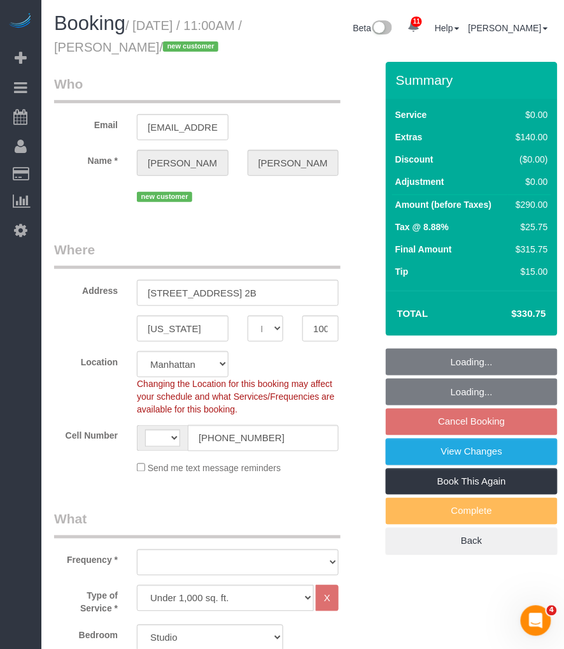
select select "string:[GEOGRAPHIC_DATA]"
select select "object:963"
select select "spot4"
select select "string:stripe-pm_1S3eCt4VGloSiKo7JcjuJUZj"
select select "object:1394"
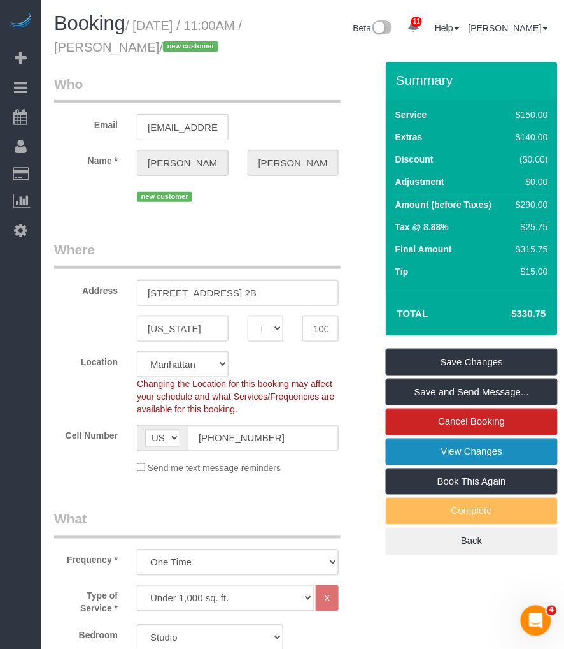
click at [532, 465] on link "View Changes" at bounding box center [472, 451] width 172 height 27
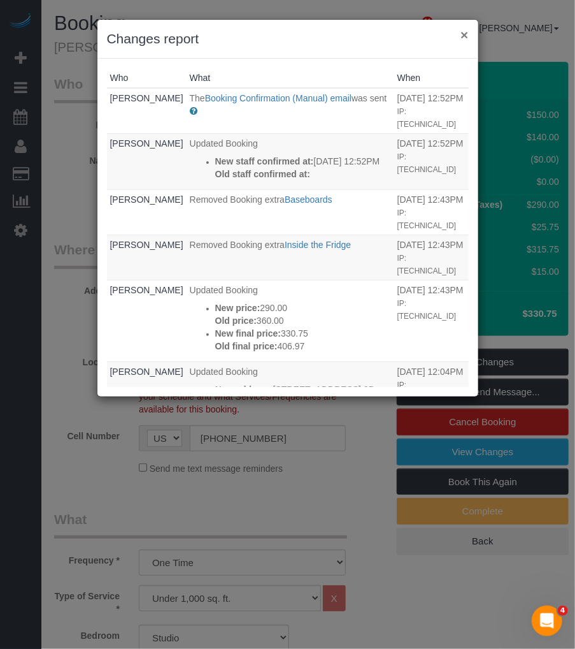
click at [465, 38] on button "×" at bounding box center [465, 34] width 8 height 13
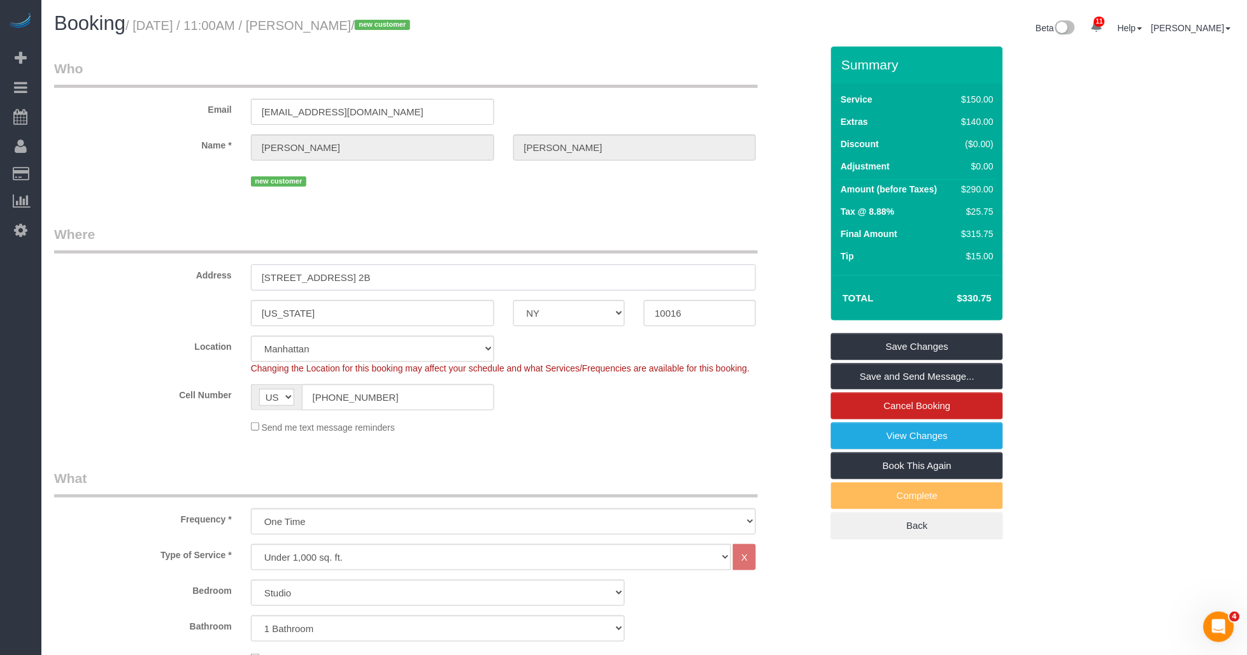
click at [355, 279] on input "[STREET_ADDRESS] 2B" at bounding box center [504, 277] width 506 height 26
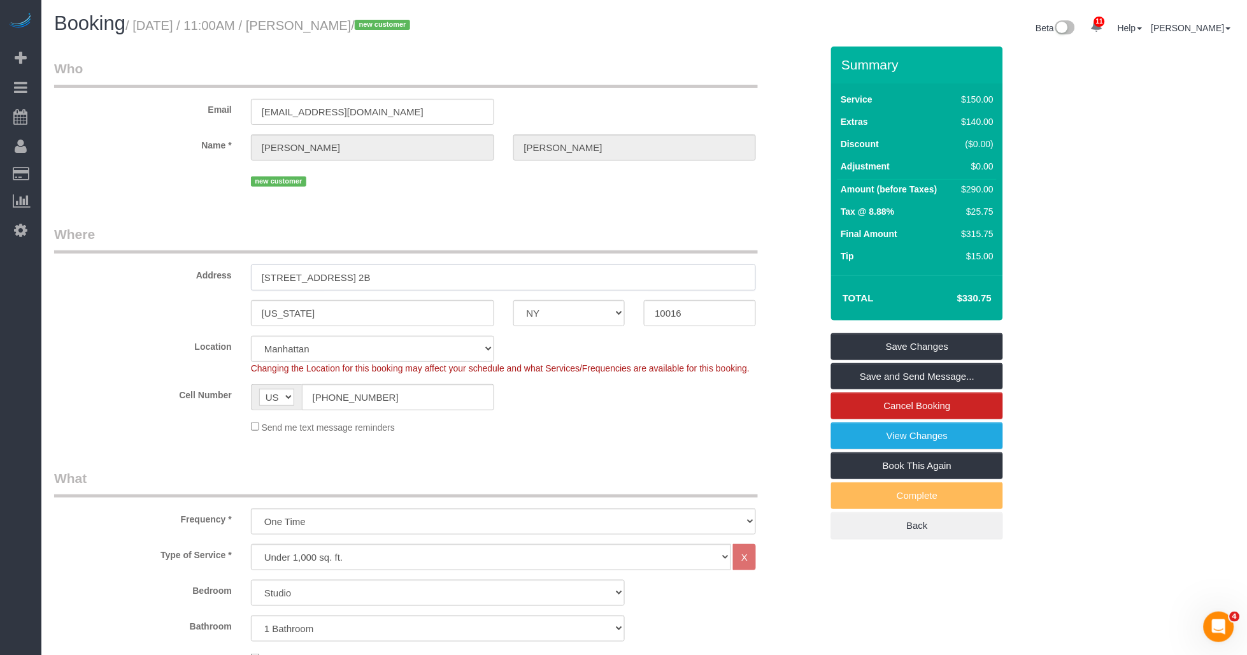
click at [355, 279] on input "[STREET_ADDRESS] 2B" at bounding box center [504, 277] width 506 height 26
type input "cc"
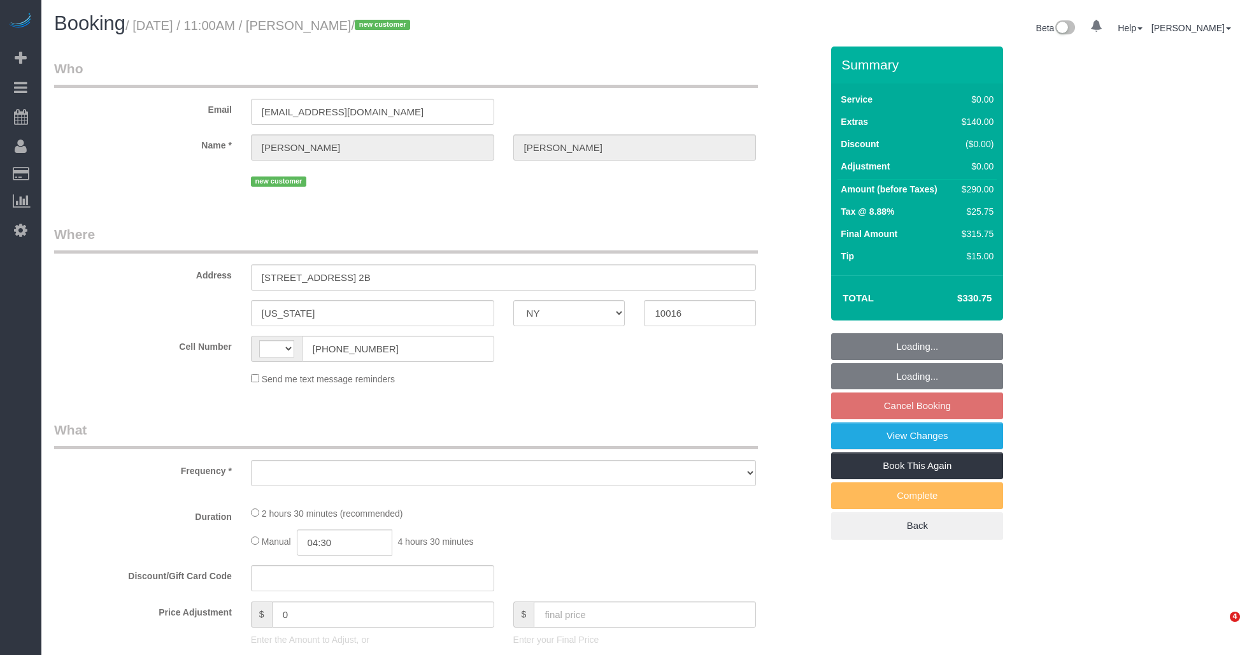
select select "NY"
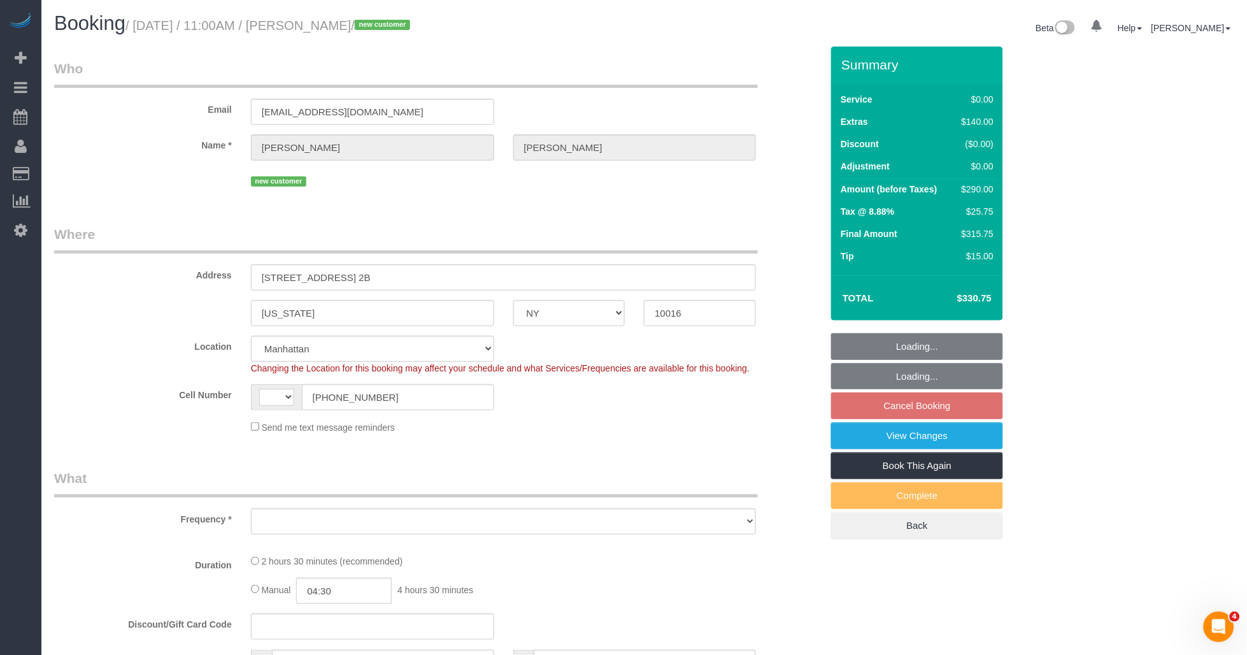
select select "string:stripe-pm_1S3eCt4VGloSiKo7JcjuJUZj"
select select "string:[GEOGRAPHIC_DATA]"
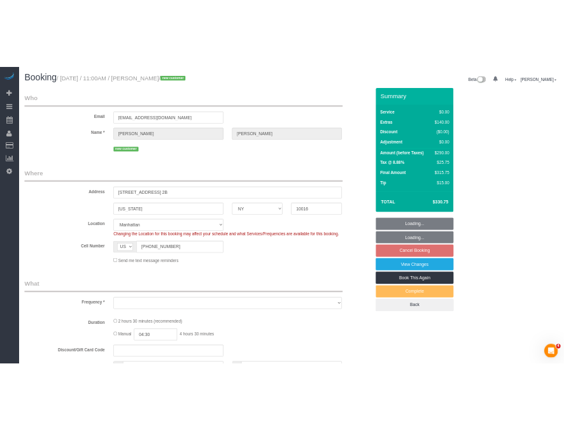
scroll to position [71, 0]
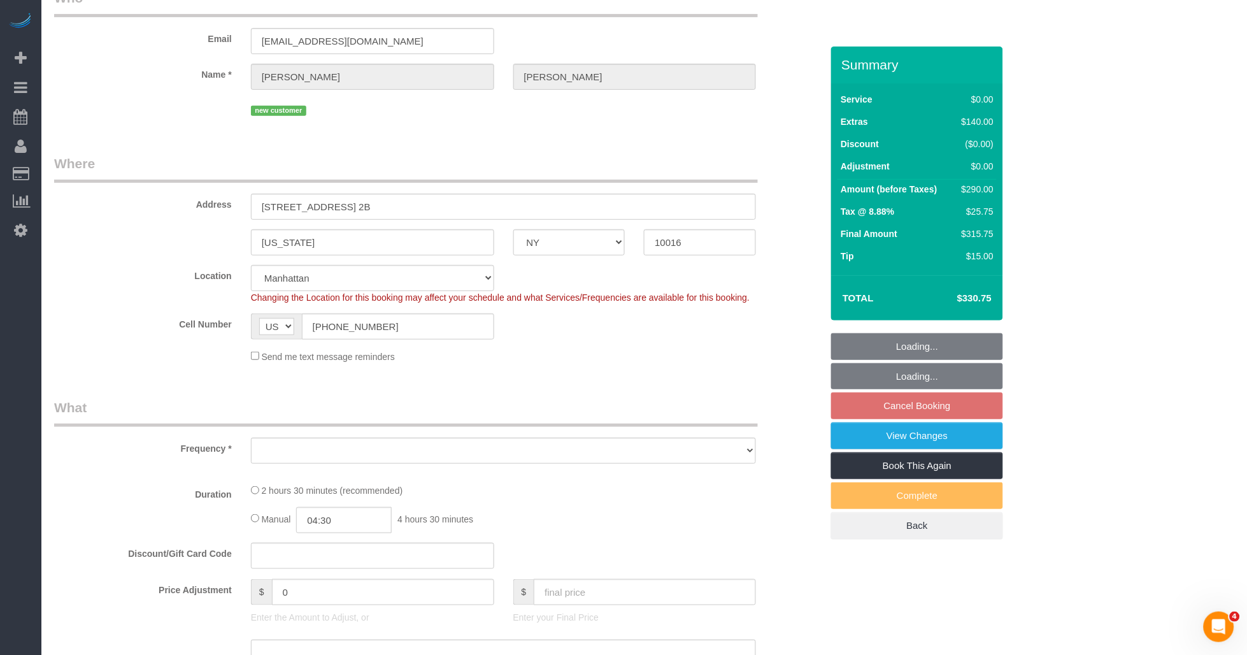
select select "object:715"
select select "spot4"
select select "number:57"
select select "number:73"
select select "number:15"
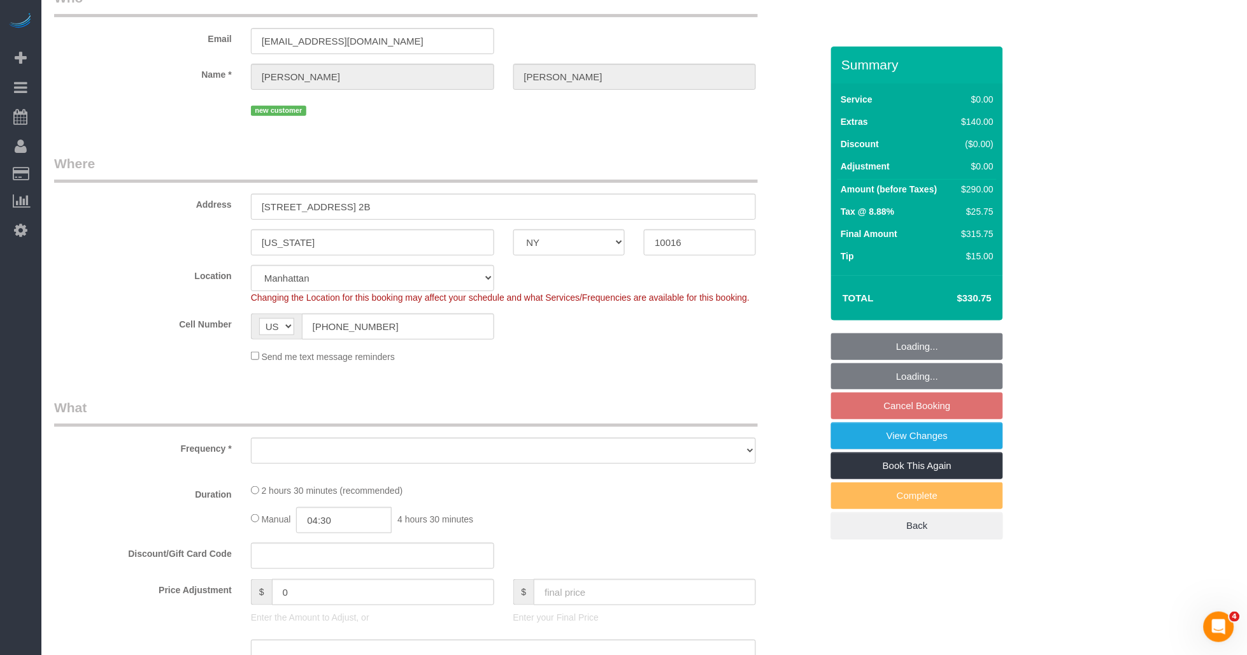
select select "number:5"
select select "object:1255"
